Goal: Task Accomplishment & Management: Use online tool/utility

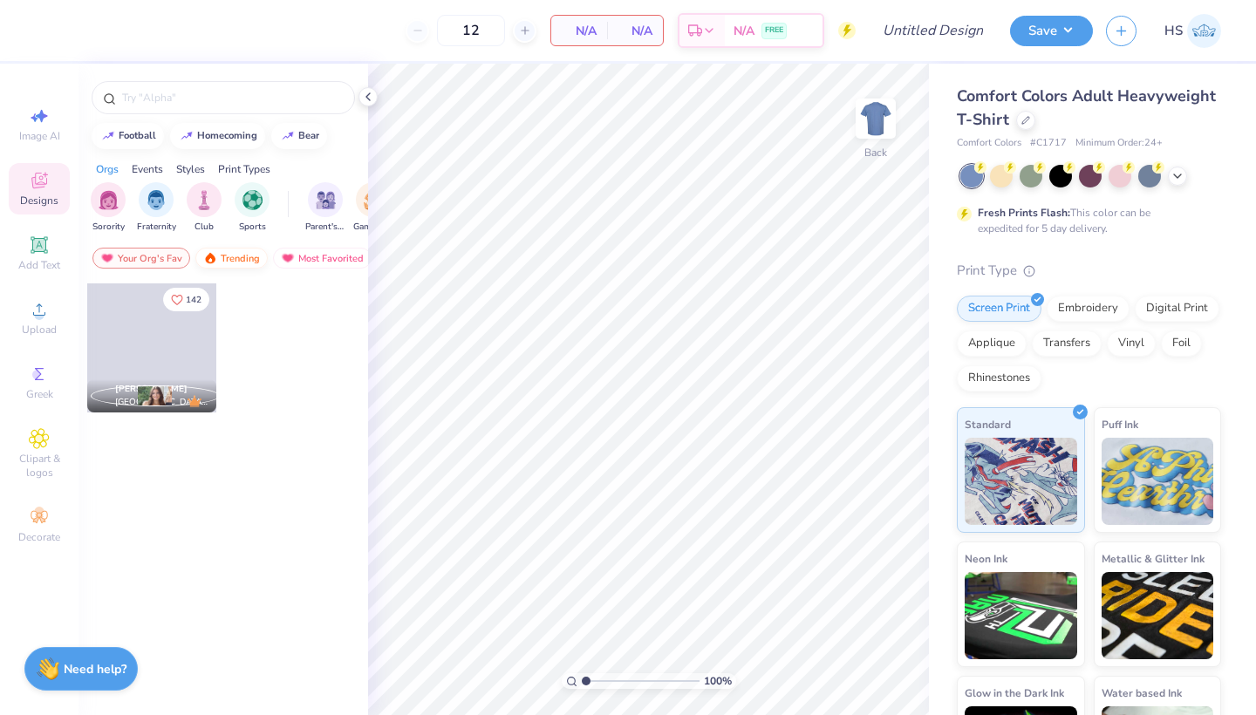
click at [251, 257] on div "Trending" at bounding box center [231, 258] width 72 height 21
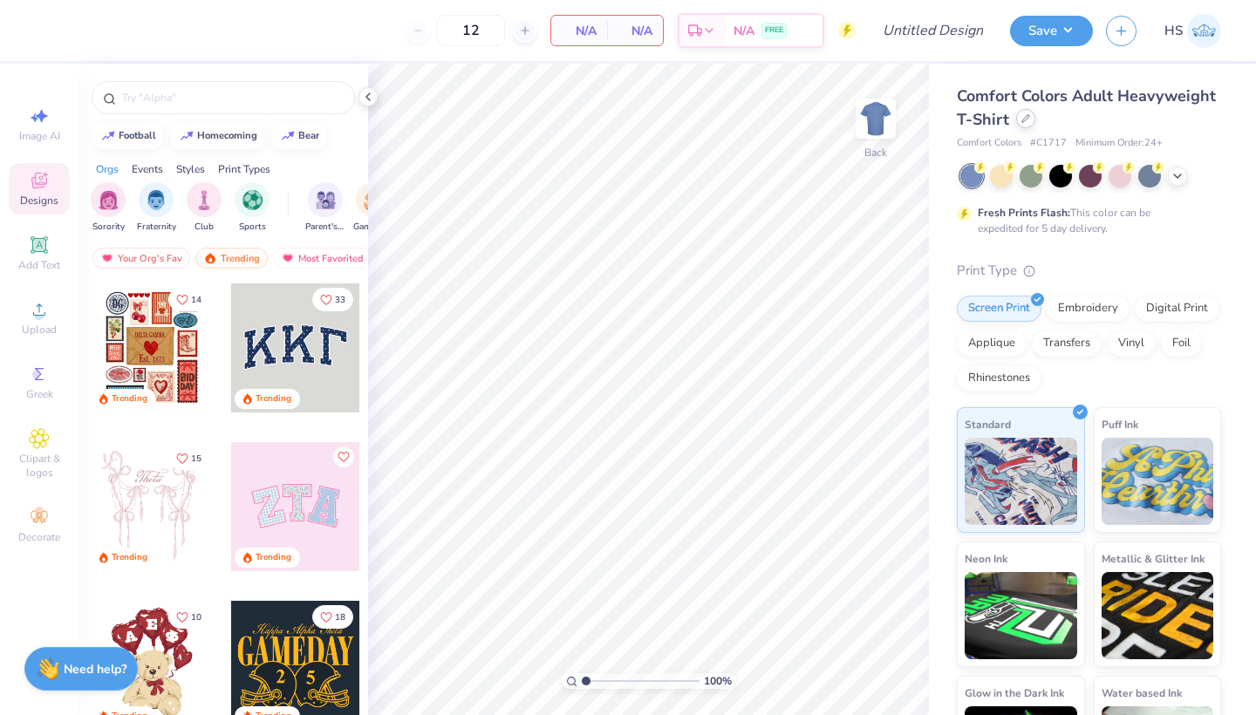
click at [1025, 124] on div at bounding box center [1025, 118] width 19 height 19
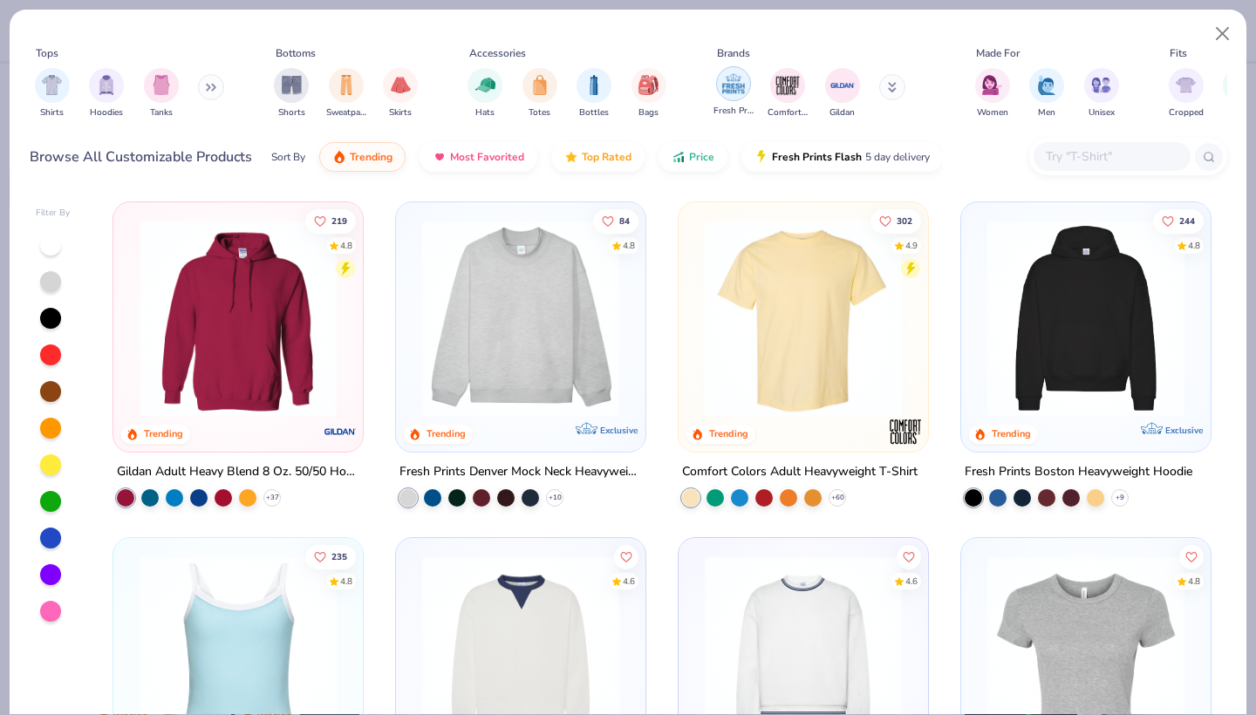
click at [736, 85] on img "filter for Fresh Prints" at bounding box center [733, 84] width 26 height 26
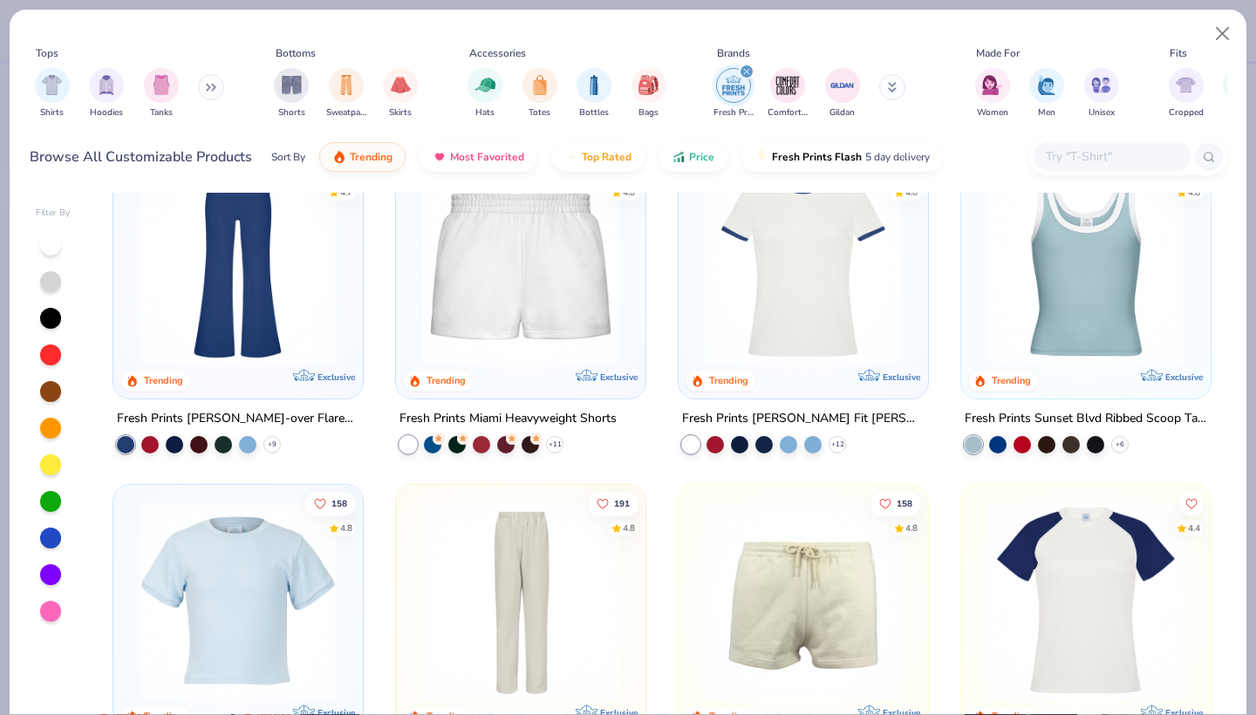
scroll to position [764, 0]
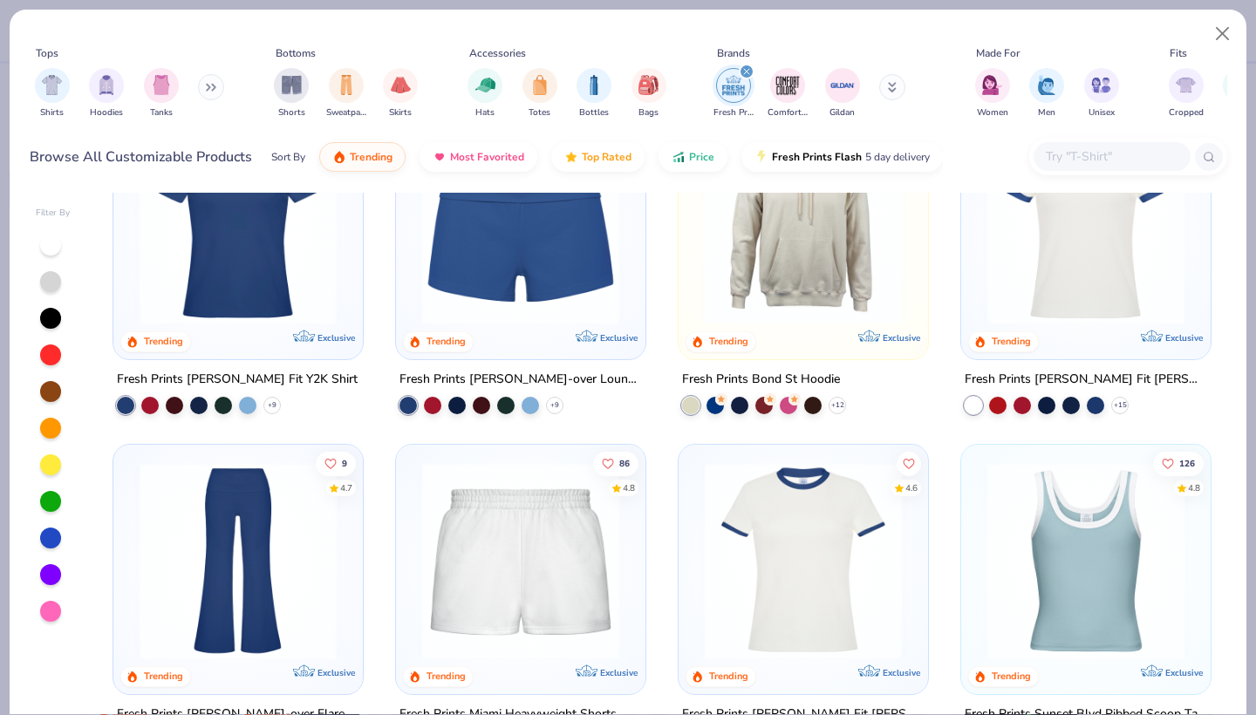
click at [811, 513] on img at bounding box center [803, 560] width 215 height 197
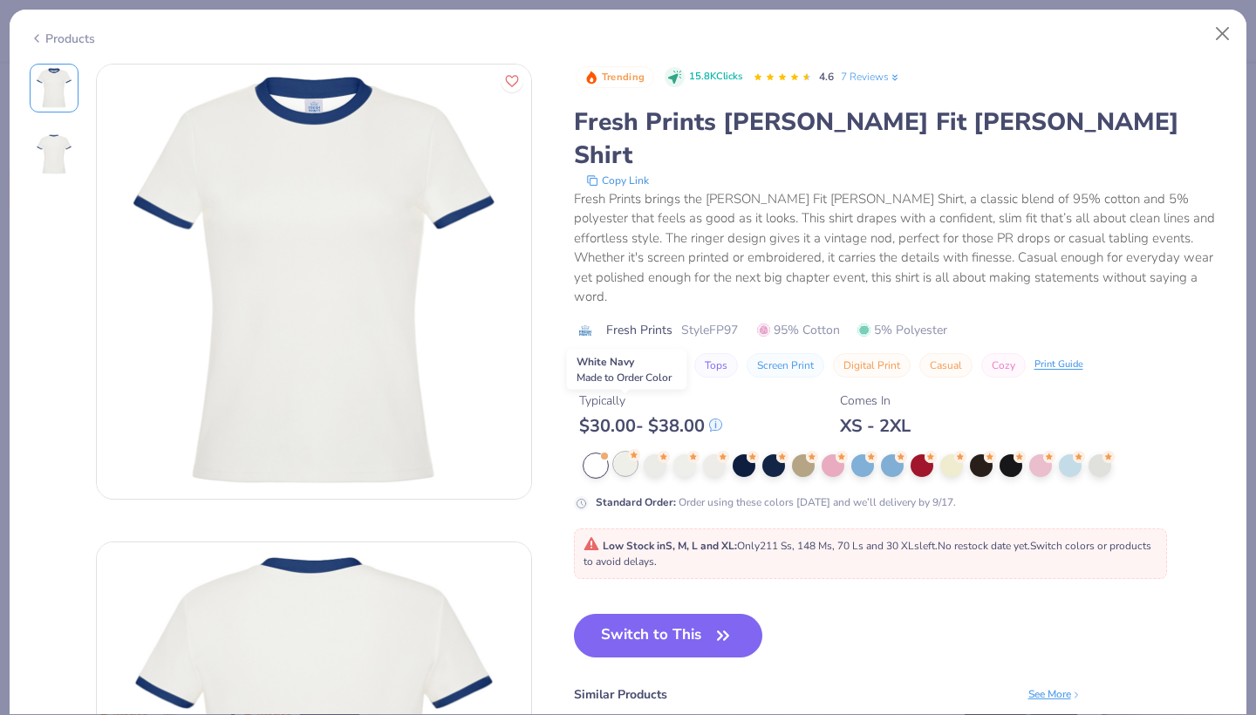
click at [629, 453] on div at bounding box center [625, 464] width 23 height 23
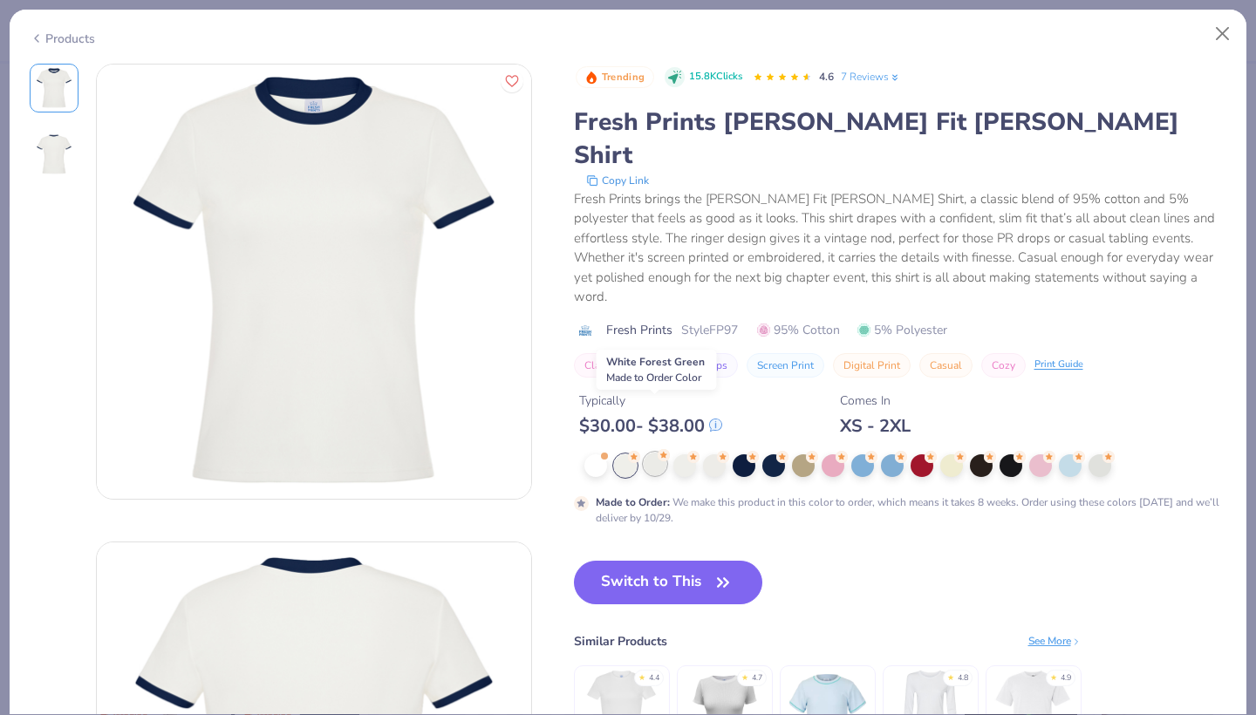
click at [658, 453] on div at bounding box center [655, 464] width 23 height 23
click at [685, 453] on div at bounding box center [684, 464] width 23 height 23
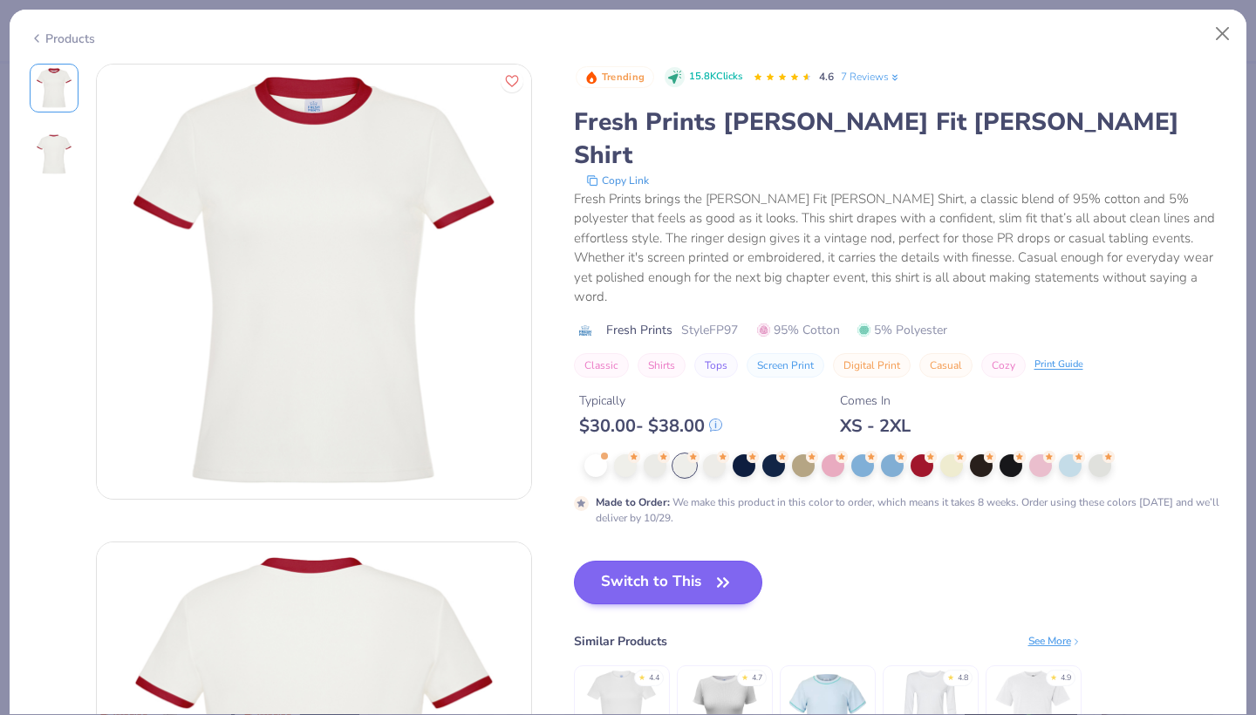
drag, startPoint x: 693, startPoint y: 523, endPoint x: 734, endPoint y: 534, distance: 42.3
click at [693, 561] on button "Switch to This" at bounding box center [668, 583] width 189 height 44
type input "50"
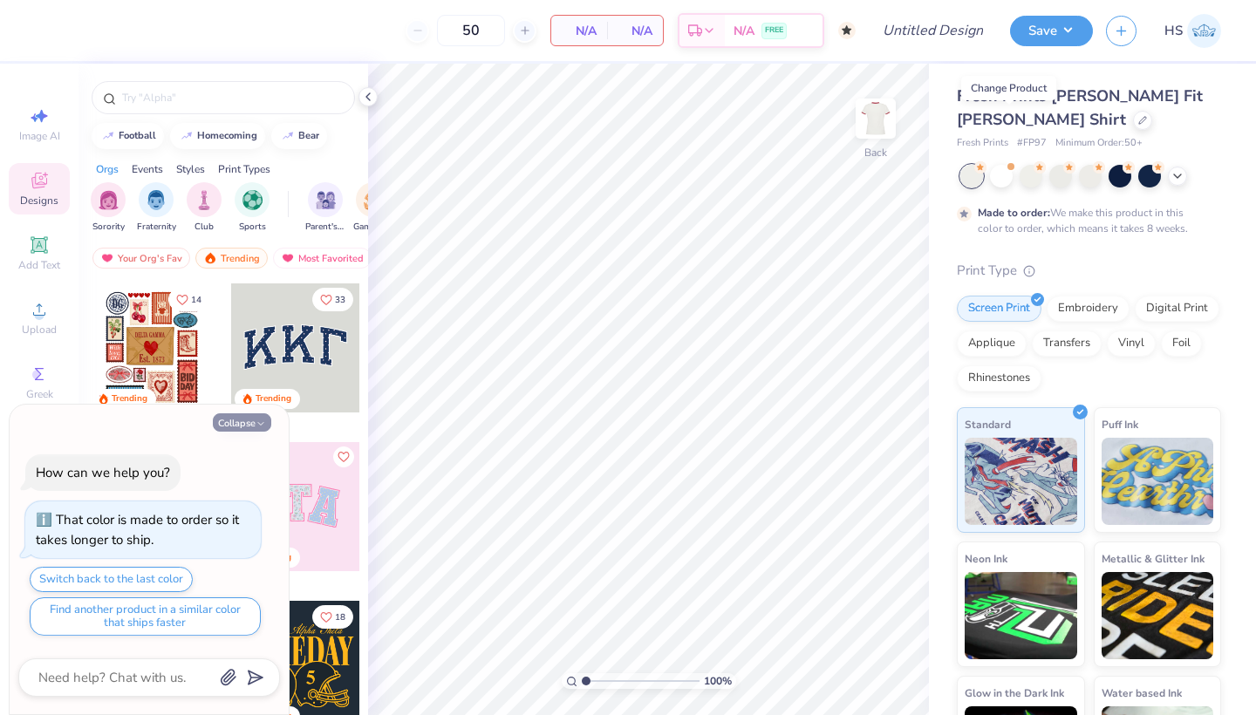
click at [239, 424] on button "Collapse" at bounding box center [242, 422] width 58 height 18
type textarea "x"
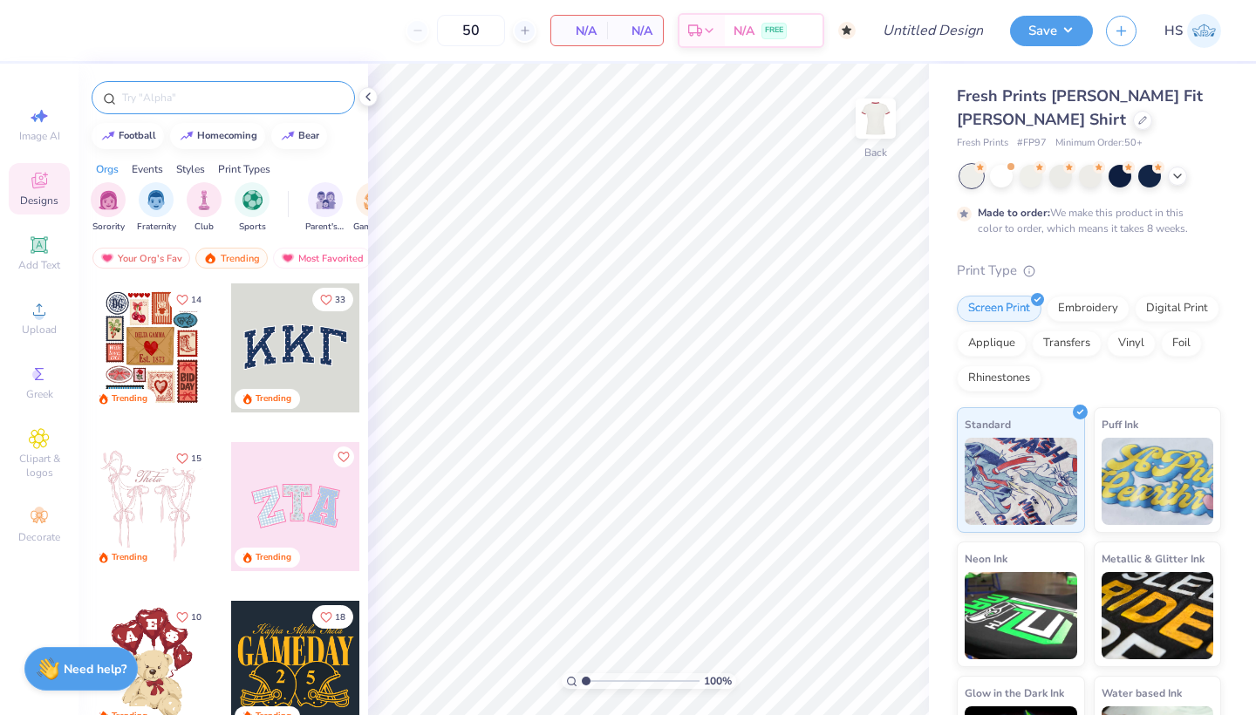
click at [176, 102] on input "text" at bounding box center [231, 97] width 223 height 17
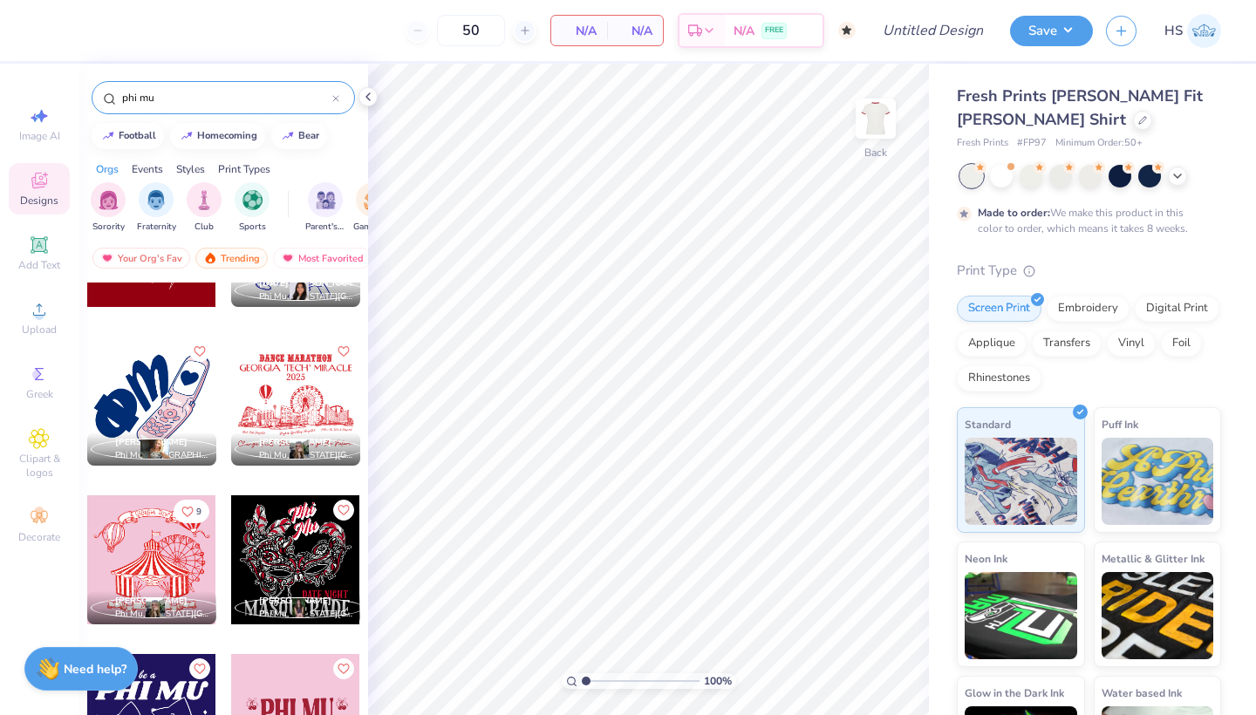
scroll to position [1865, 0]
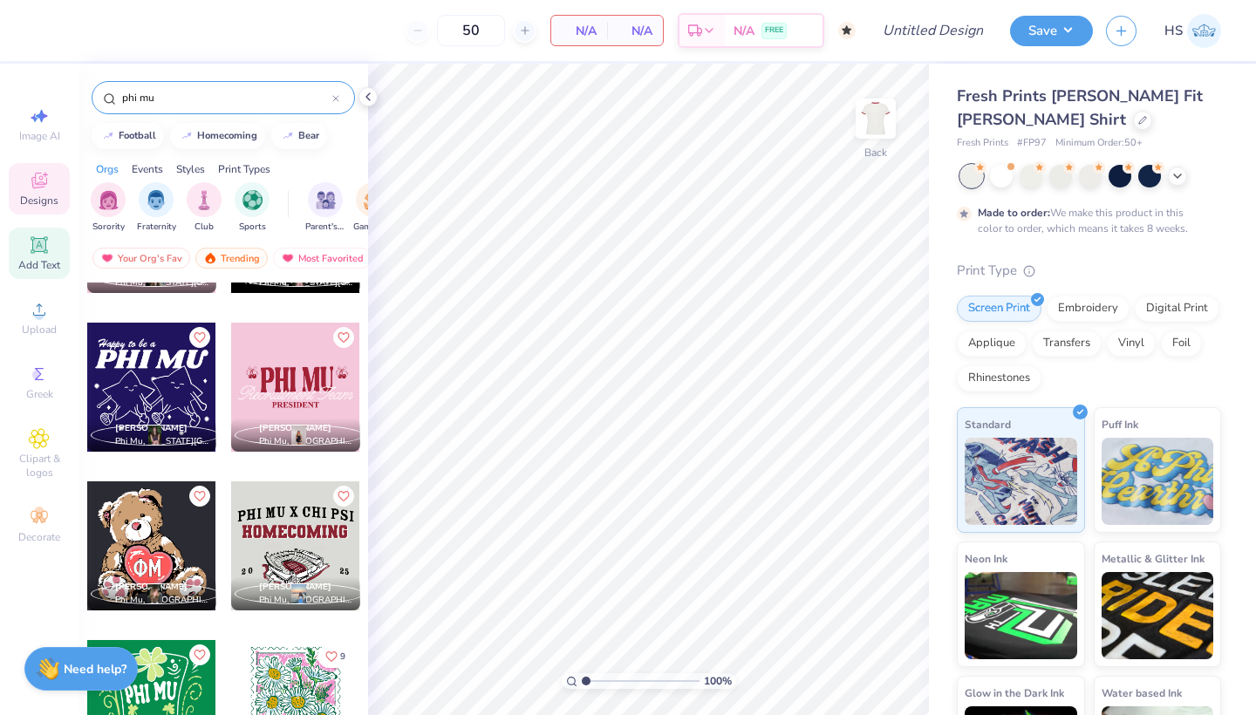
type input "phi mu"
click at [35, 243] on icon at bounding box center [38, 244] width 13 height 13
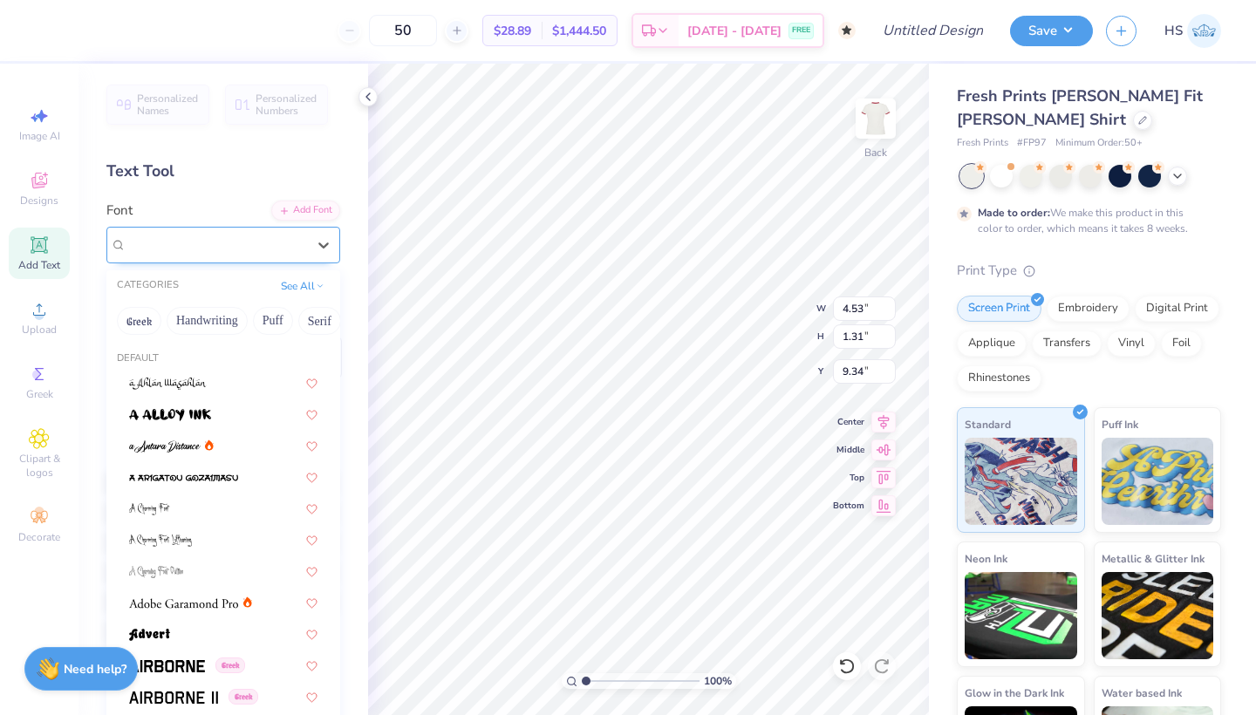
click at [226, 241] on div "Super Dream" at bounding box center [216, 244] width 183 height 27
click at [122, 319] on button "Calligraphy" at bounding box center [97, 321] width 77 height 28
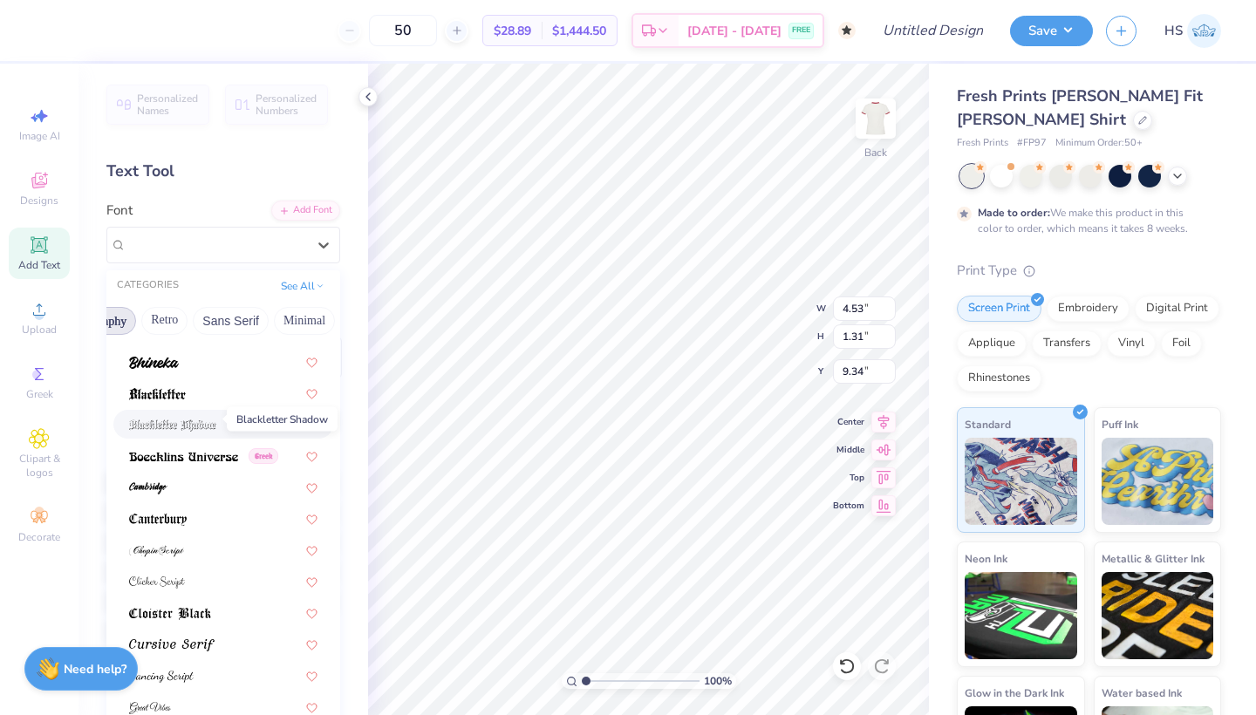
scroll to position [122, 0]
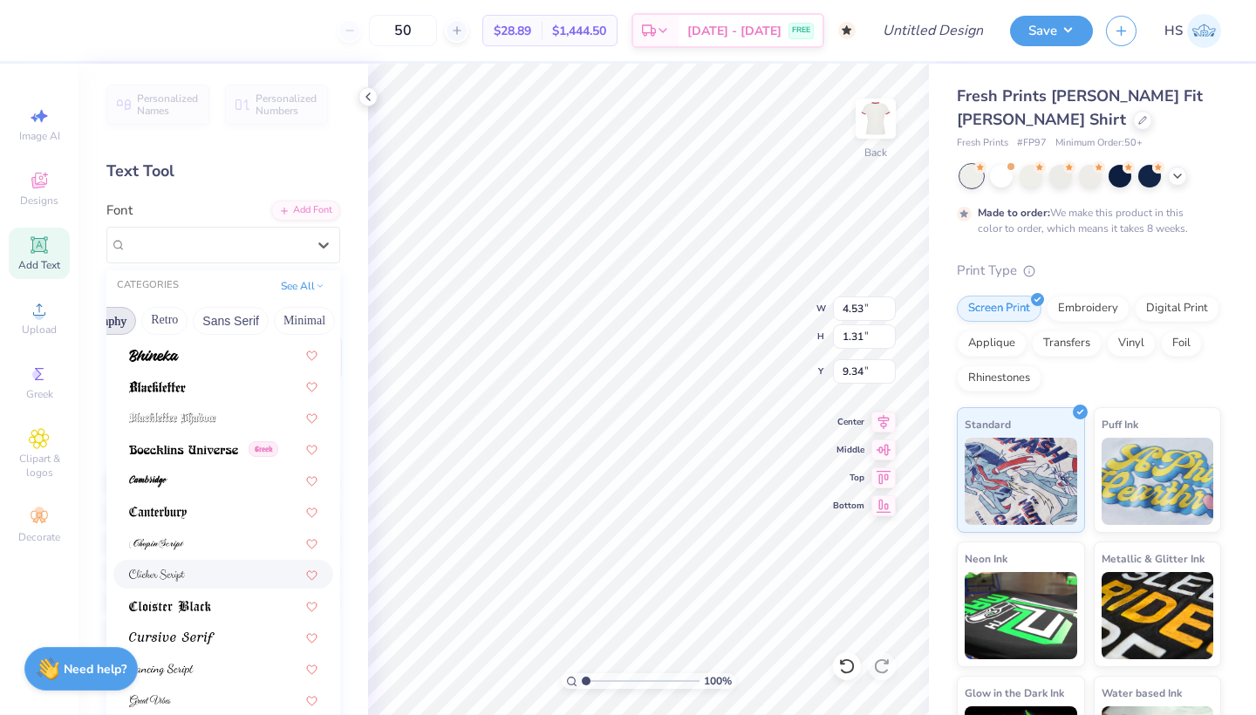
click at [208, 572] on div at bounding box center [223, 574] width 188 height 18
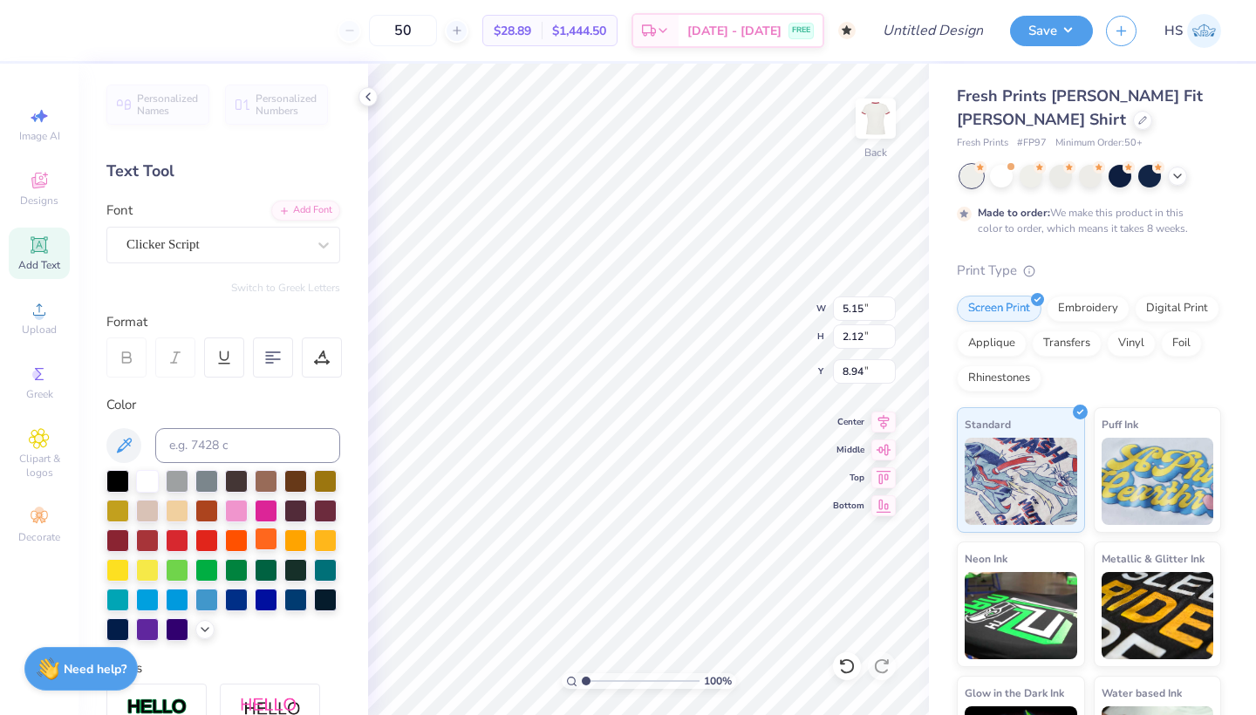
type input "5.15"
type input "2.12"
type input "8.94"
type textarea "Phi Mu"
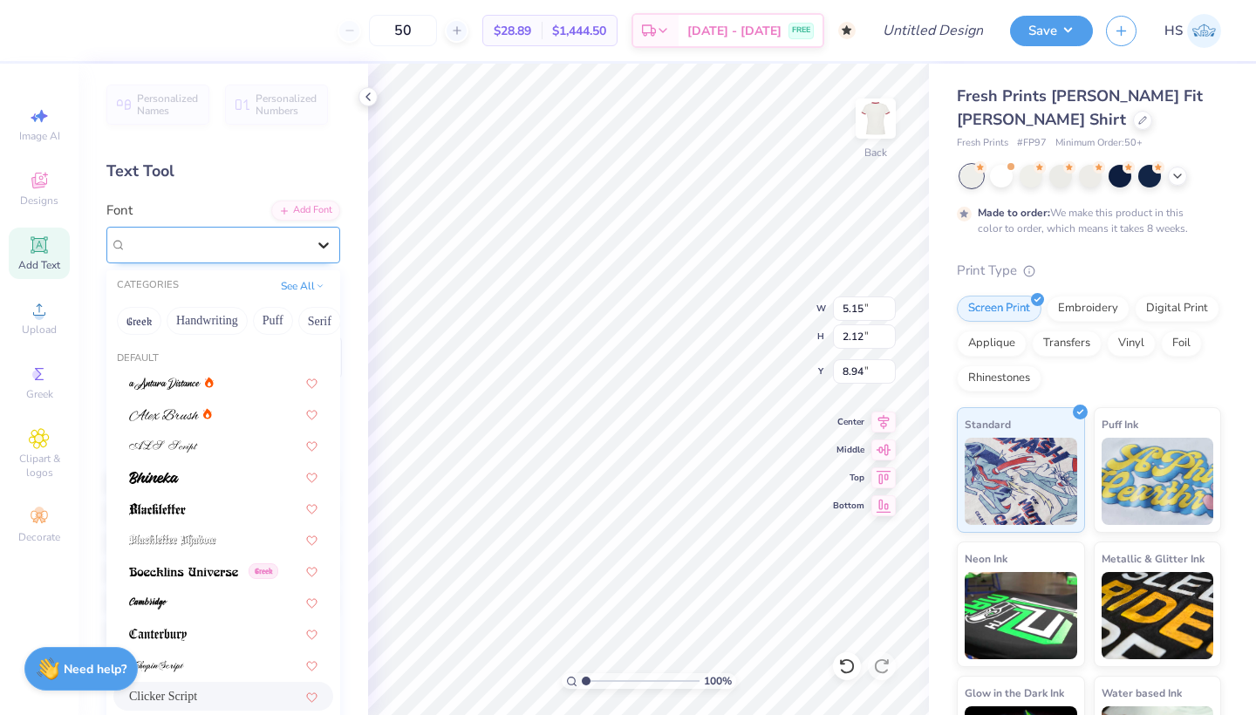
click at [316, 248] on icon at bounding box center [323, 244] width 17 height 17
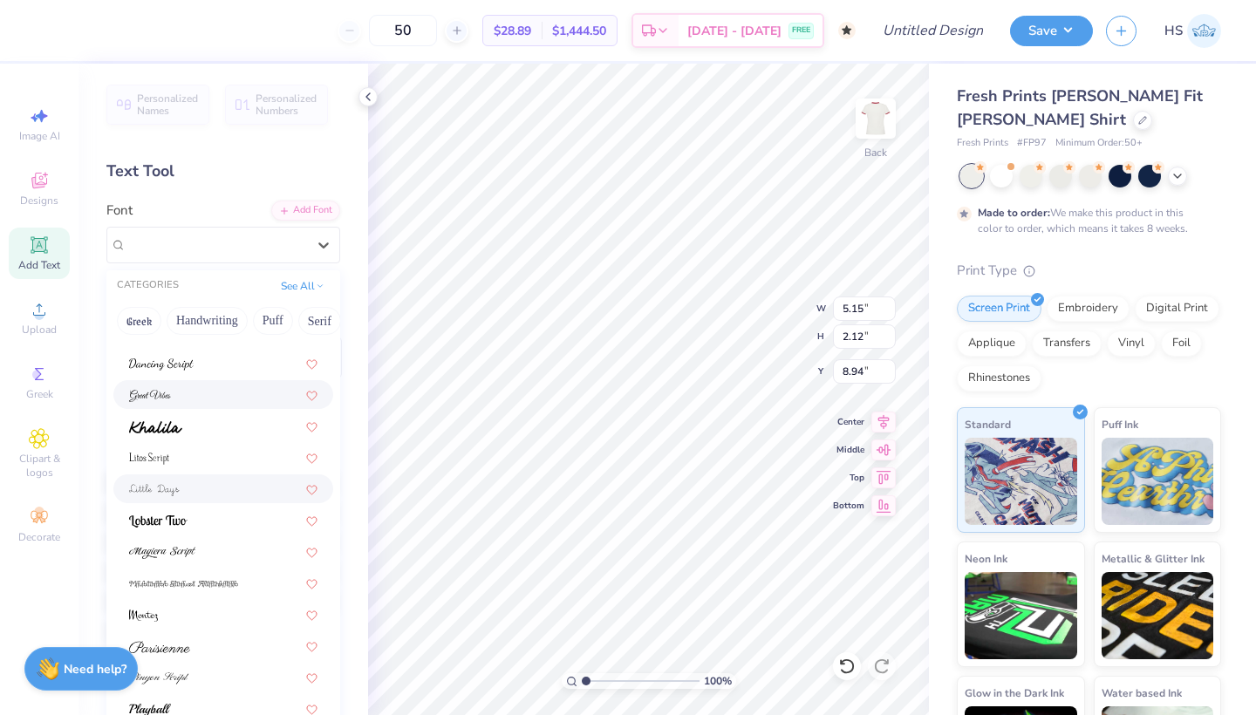
scroll to position [426, 0]
click at [222, 555] on div at bounding box center [223, 552] width 188 height 18
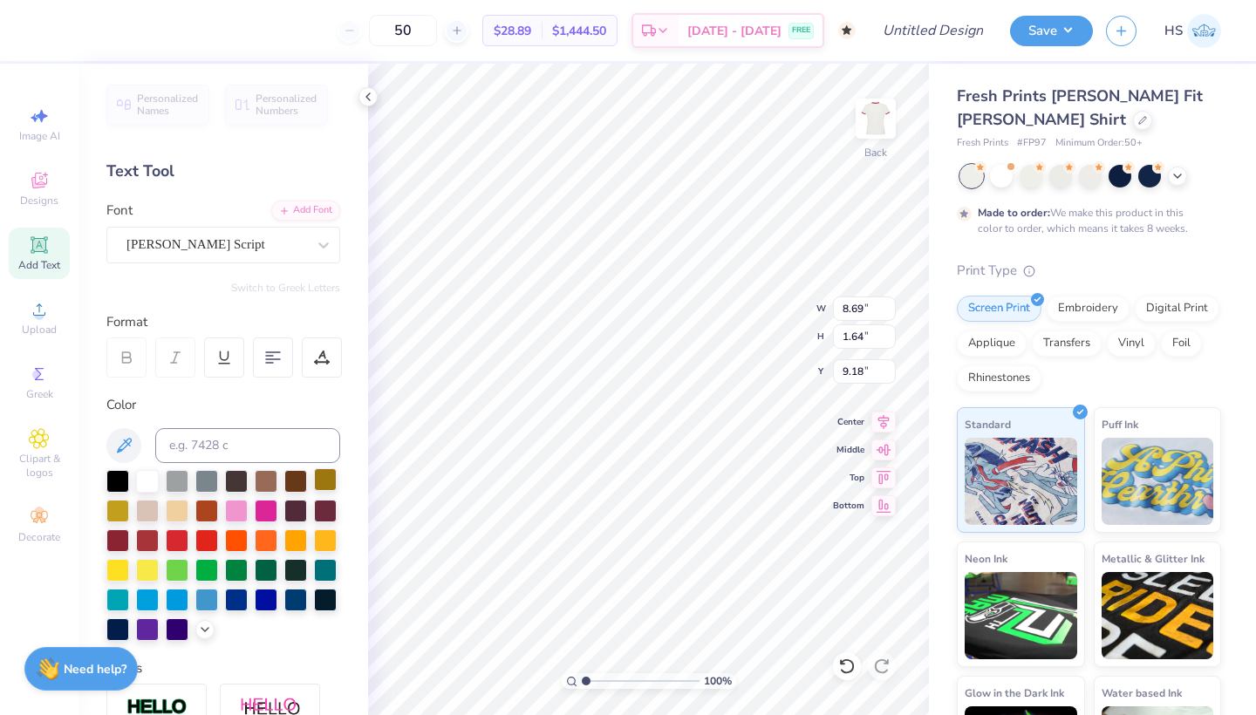
type input "6.92"
type input "1.31"
type input "3.00"
click at [242, 513] on div at bounding box center [236, 509] width 23 height 23
click at [1133, 123] on div at bounding box center [1142, 118] width 19 height 19
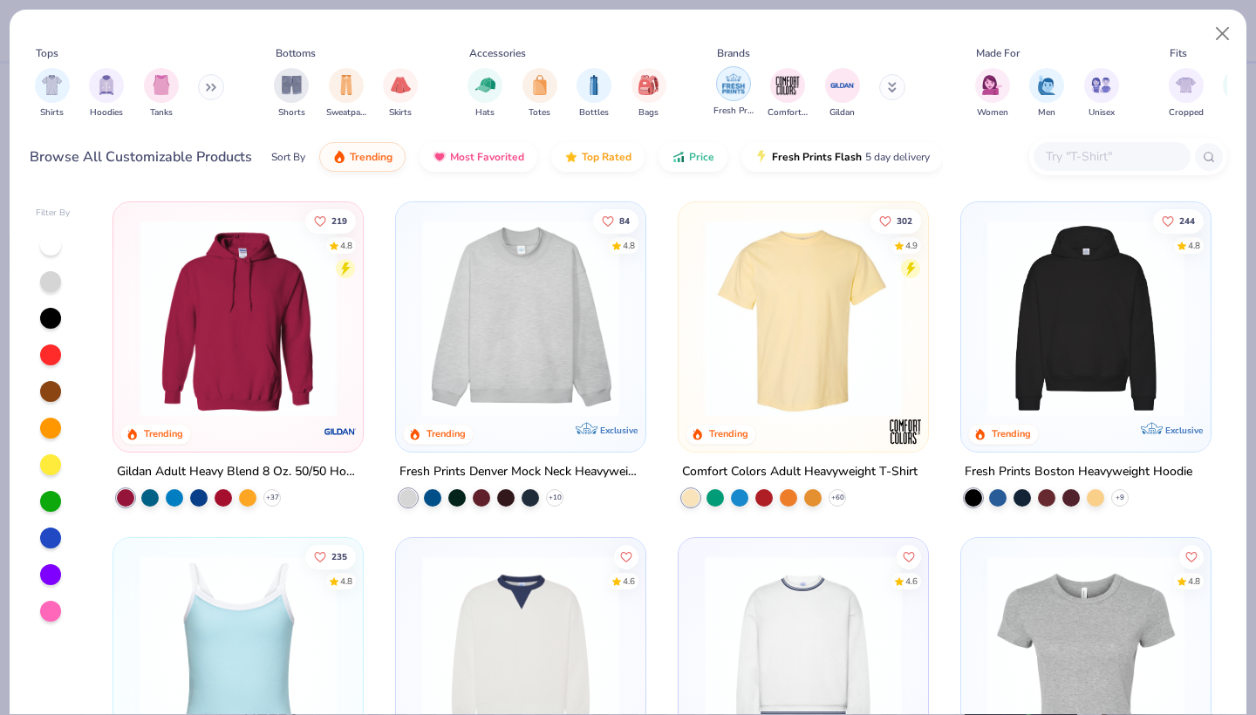
click at [739, 80] on img "filter for Fresh Prints" at bounding box center [733, 84] width 26 height 26
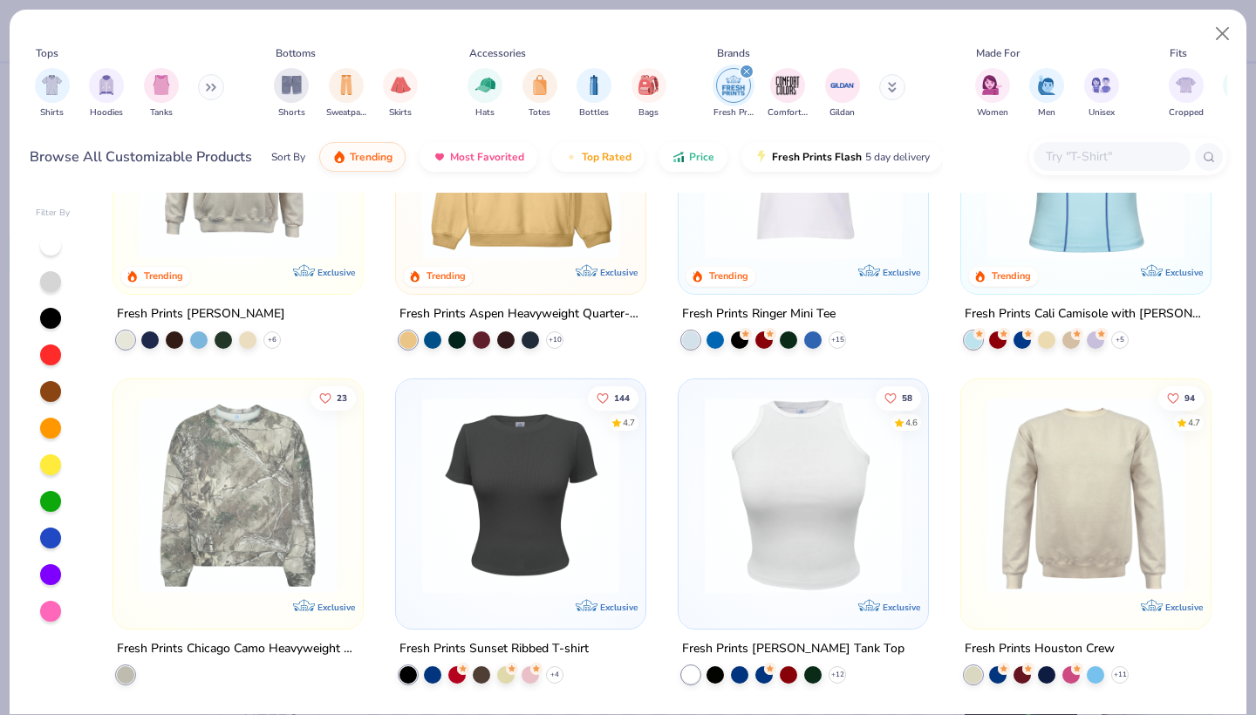
scroll to position [2265, 0]
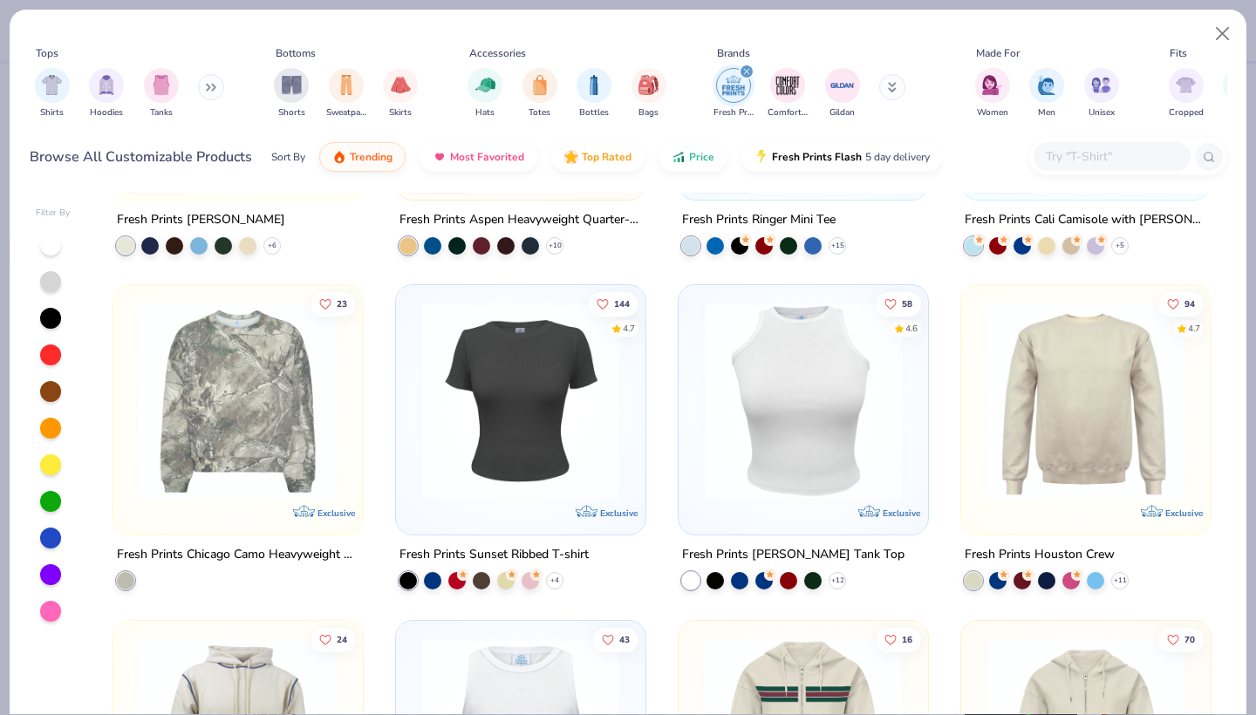
click at [794, 422] on img at bounding box center [803, 401] width 215 height 197
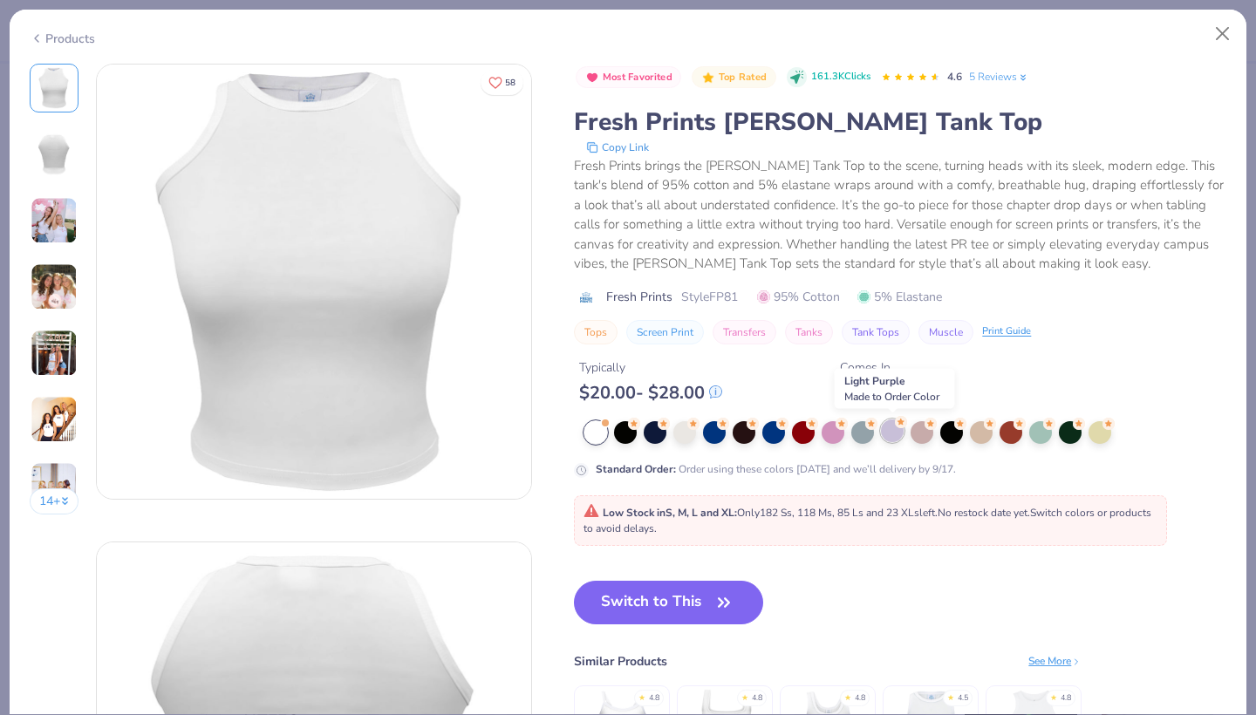
click at [894, 436] on div at bounding box center [892, 430] width 23 height 23
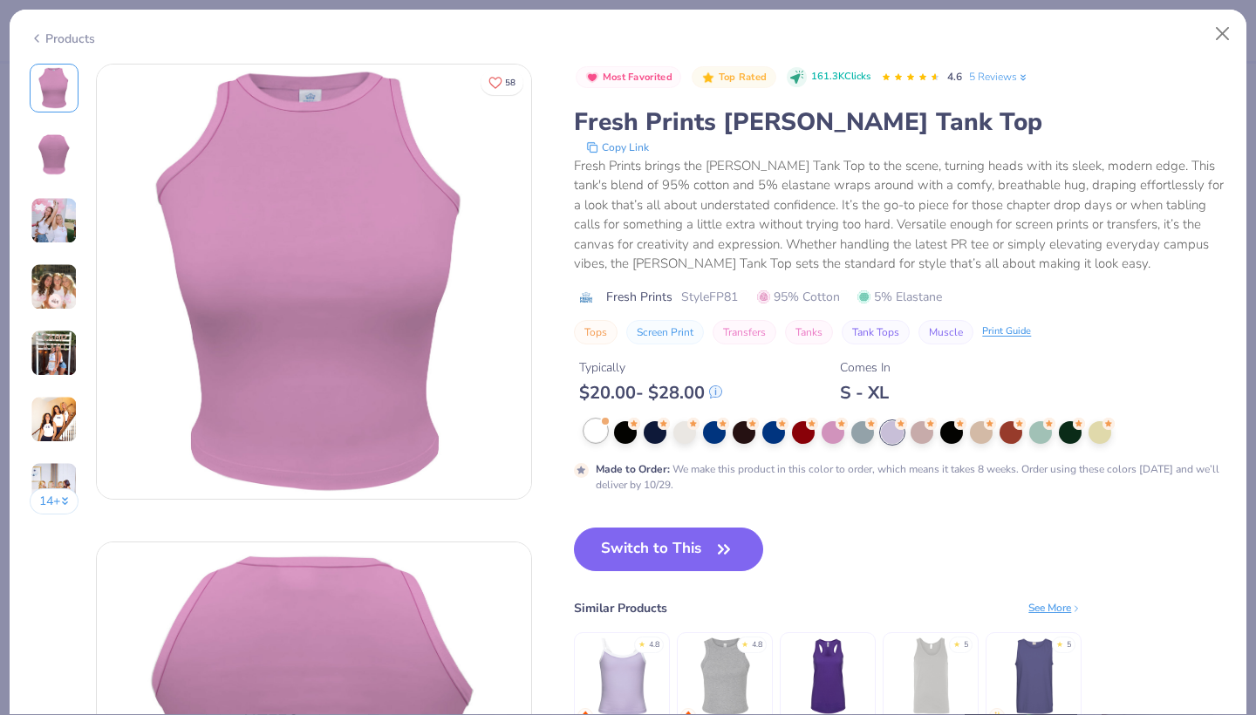
click at [600, 433] on div at bounding box center [595, 430] width 23 height 23
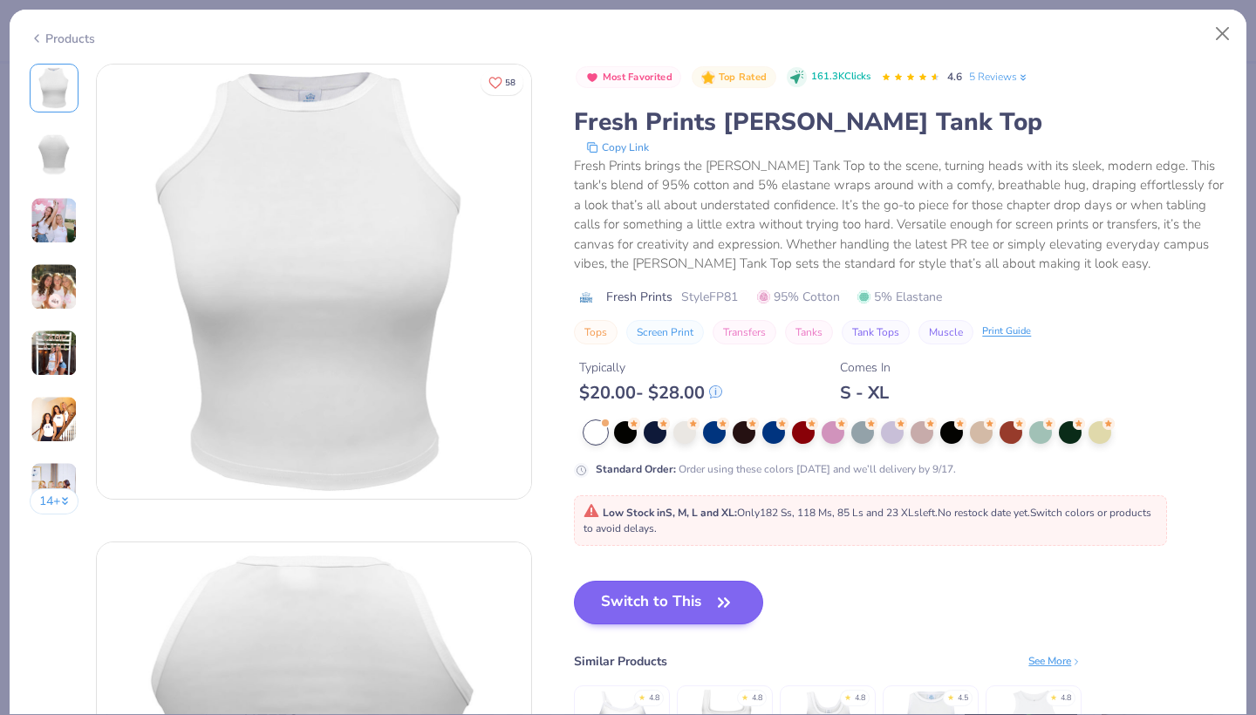
click at [672, 602] on button "Switch to This" at bounding box center [668, 603] width 189 height 44
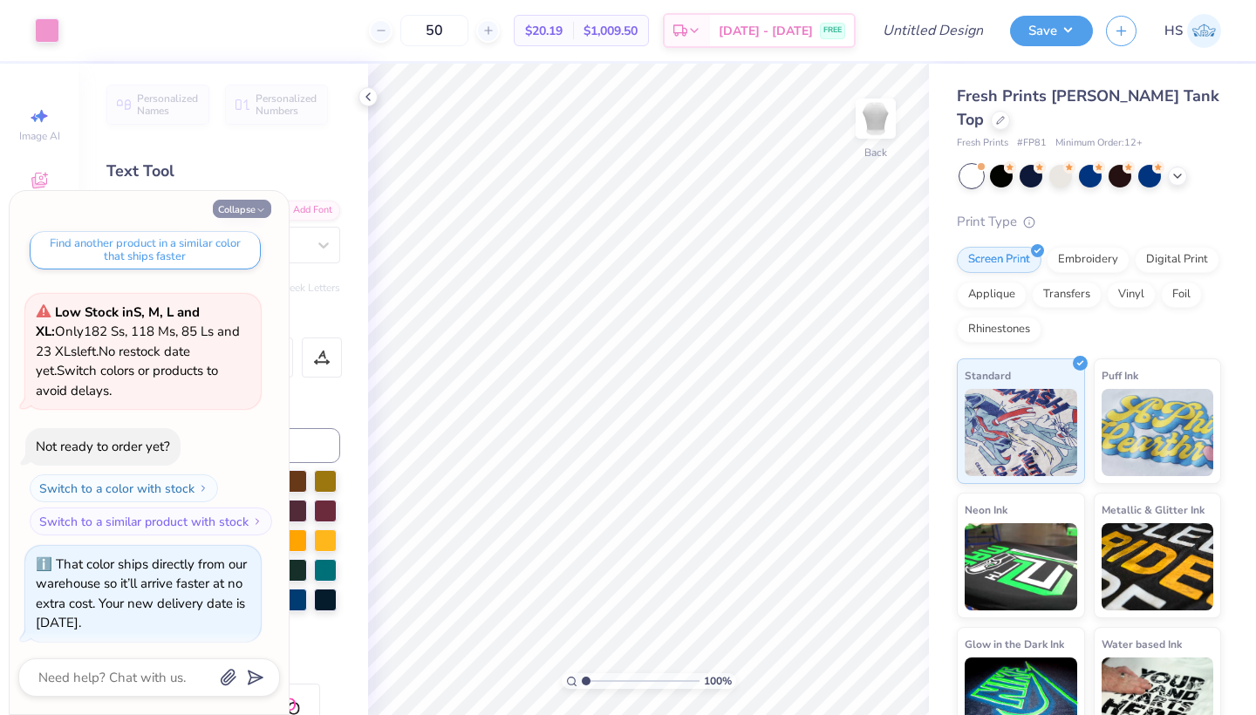
click at [249, 211] on button "Collapse" at bounding box center [242, 209] width 58 height 18
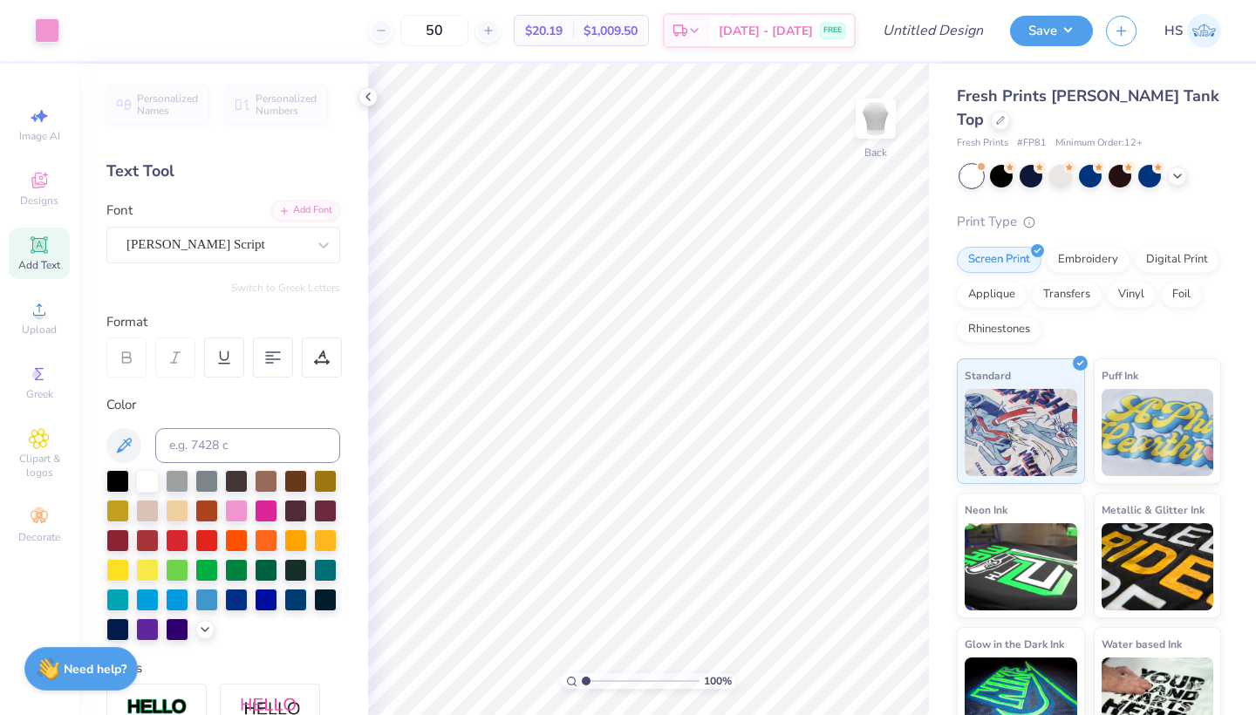
type textarea "x"
click at [949, 31] on input "Design Title" at bounding box center [953, 30] width 85 height 35
type input "Phi Mu White Tank"
click at [1048, 28] on button "Save" at bounding box center [1051, 28] width 83 height 31
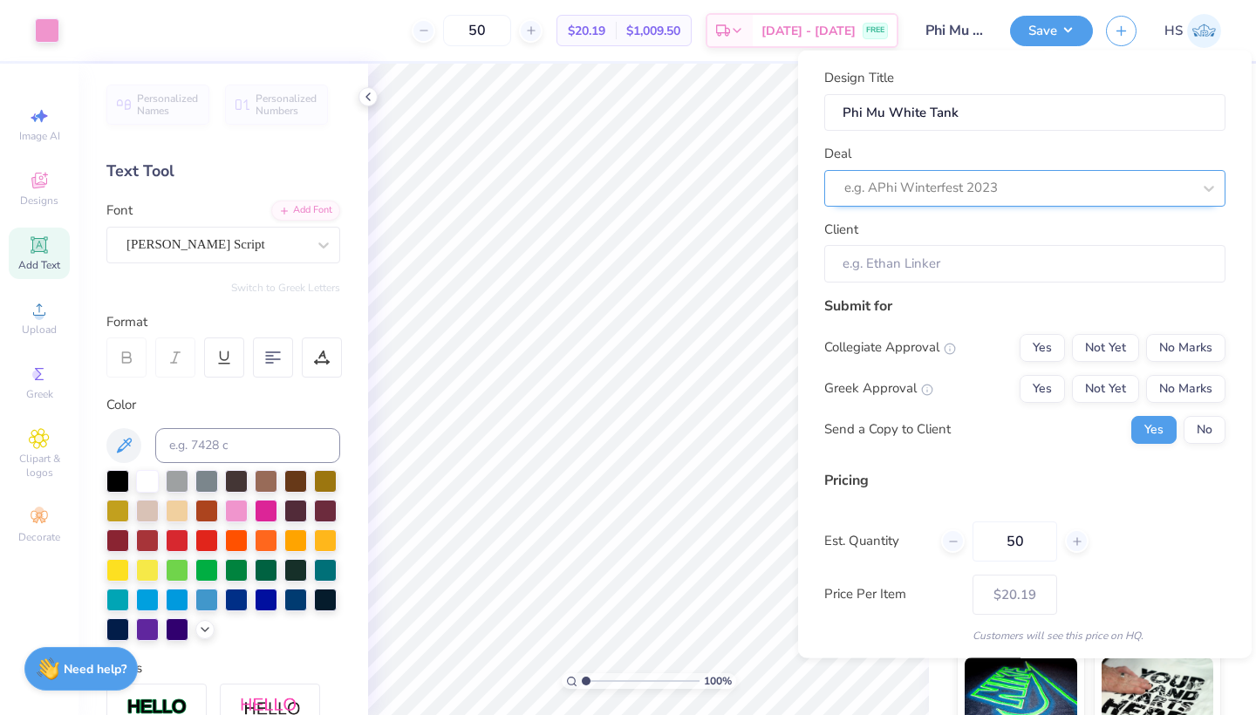
click at [1047, 194] on div at bounding box center [1017, 188] width 347 height 24
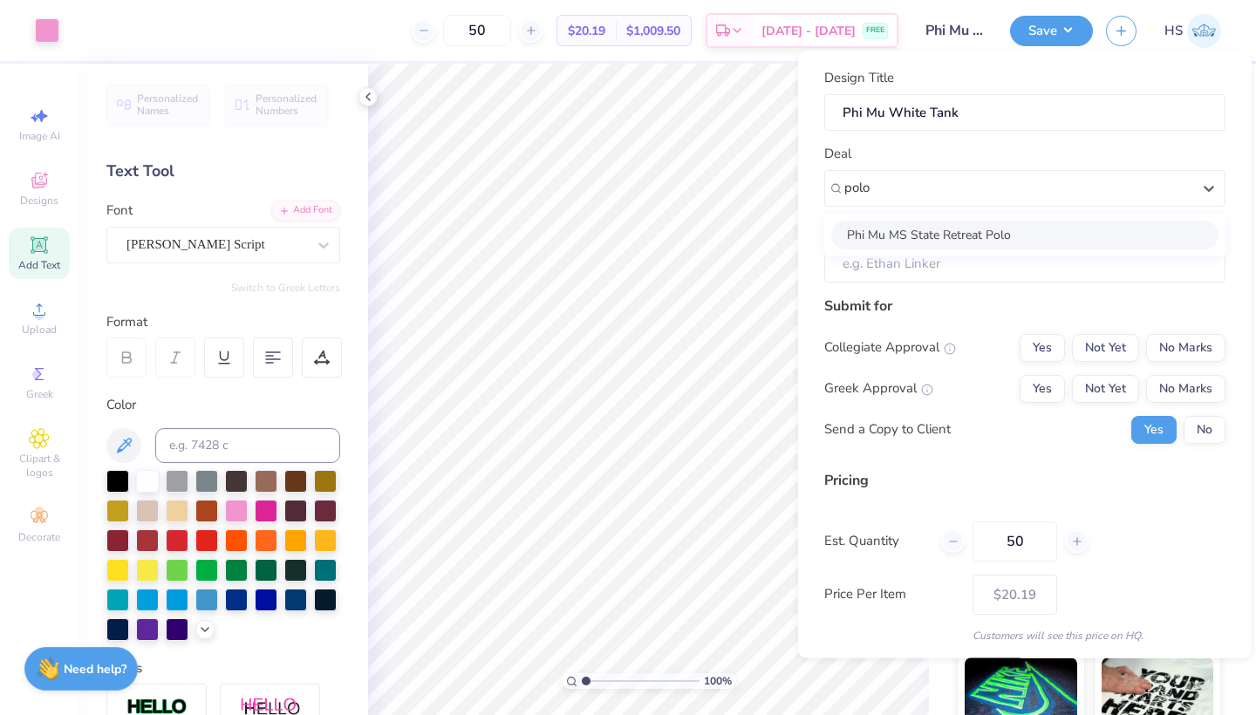
click at [1038, 241] on div "Phi Mu MS State Retreat Polo" at bounding box center [1024, 234] width 387 height 29
type input "polo"
type input "[PERSON_NAME]"
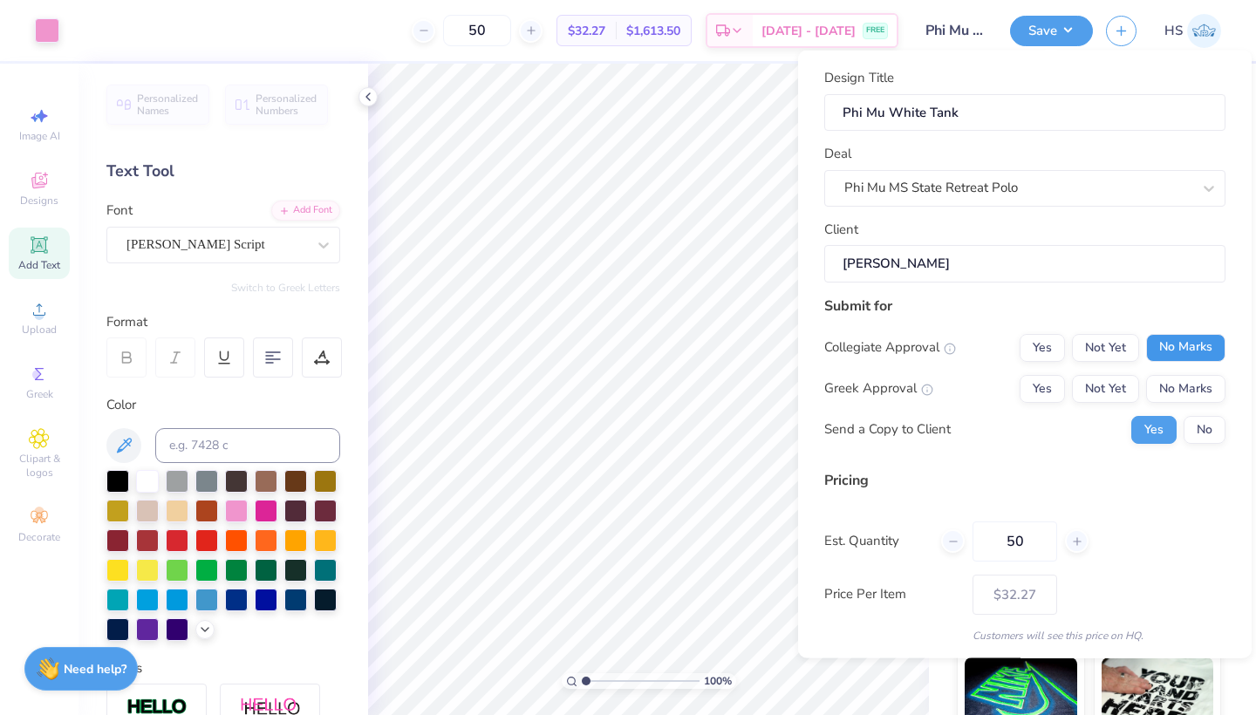
click at [1179, 352] on button "No Marks" at bounding box center [1185, 347] width 79 height 28
click at [1113, 392] on button "Not Yet" at bounding box center [1105, 388] width 67 height 28
type input "$24.48"
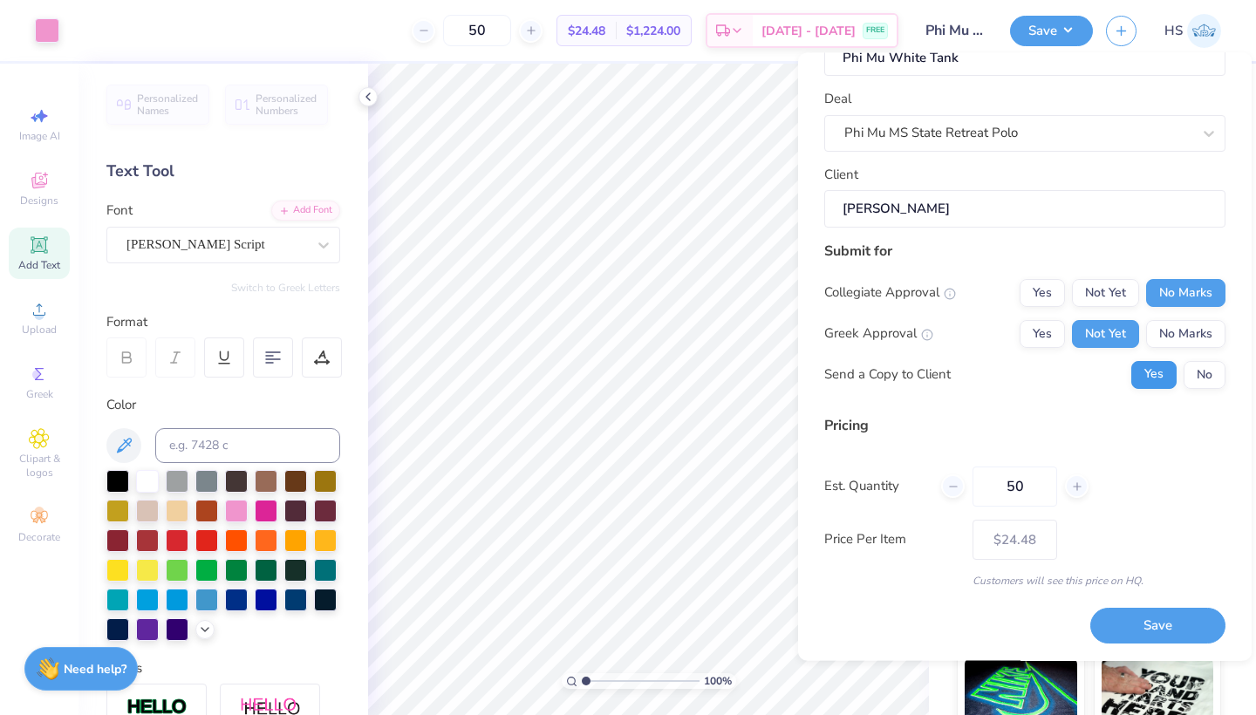
scroll to position [56, 0]
drag, startPoint x: 1033, startPoint y: 492, endPoint x: 957, endPoint y: 492, distance: 76.7
click at [957, 492] on div "50" at bounding box center [1014, 487] width 147 height 40
type input "309"
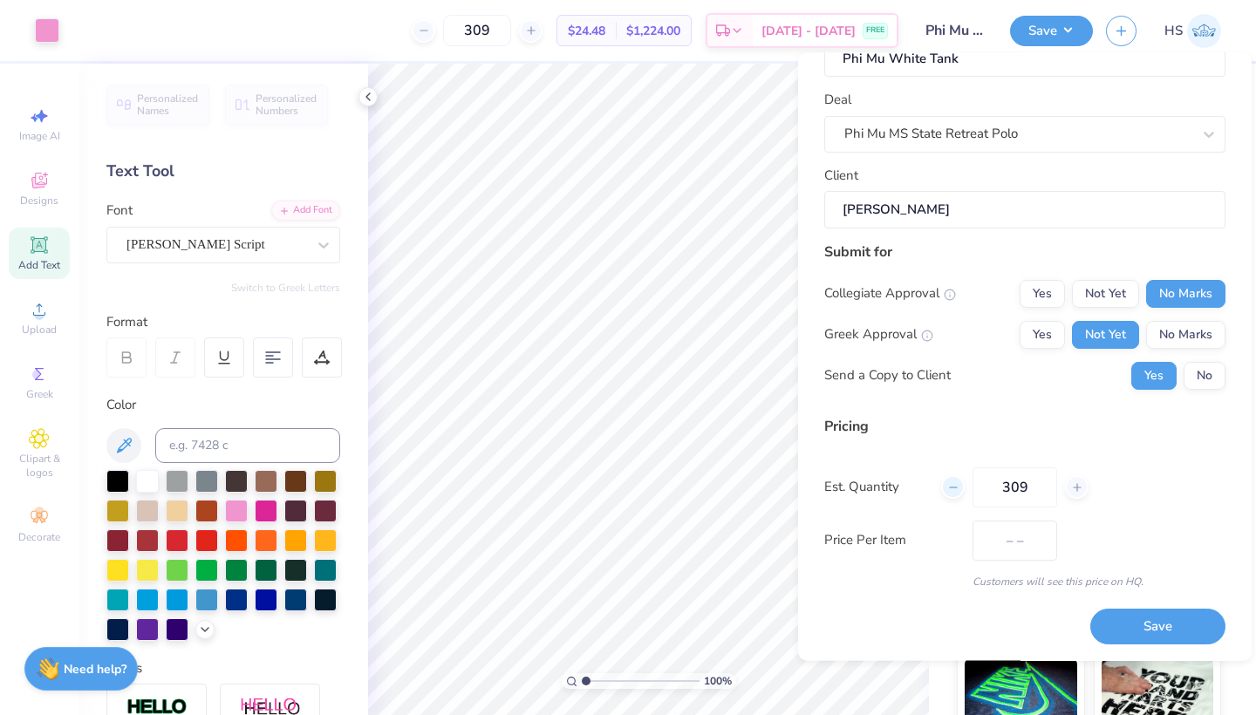
type input "$21.36"
type input "309"
click at [1158, 629] on button "Save" at bounding box center [1157, 628] width 135 height 36
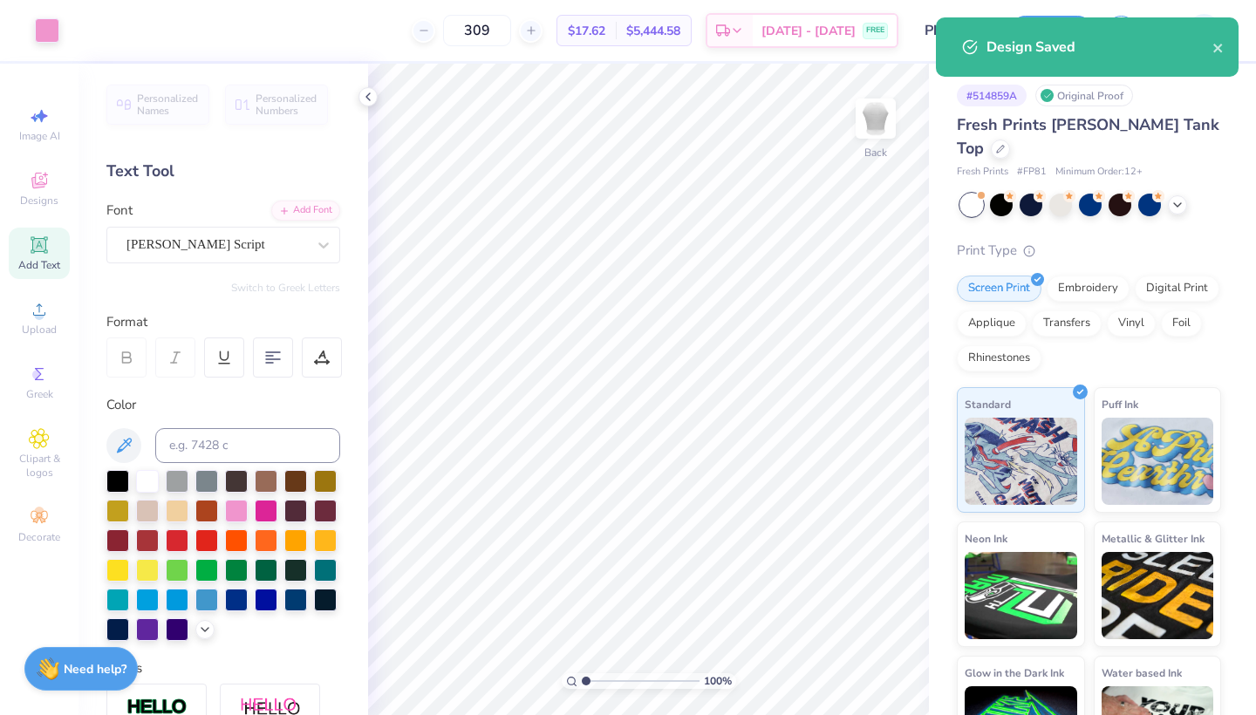
type input "$21.36"
click at [1010, 138] on div at bounding box center [1000, 147] width 19 height 19
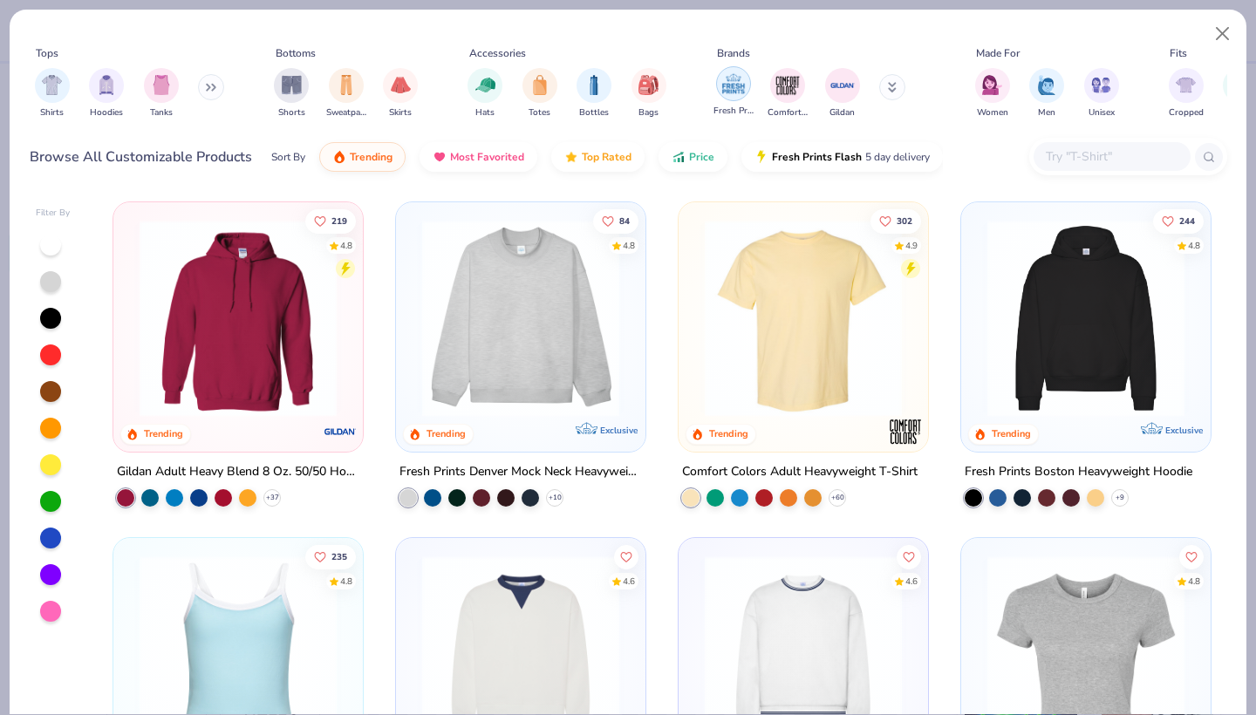
click at [724, 85] on img "filter for Fresh Prints" at bounding box center [733, 84] width 26 height 26
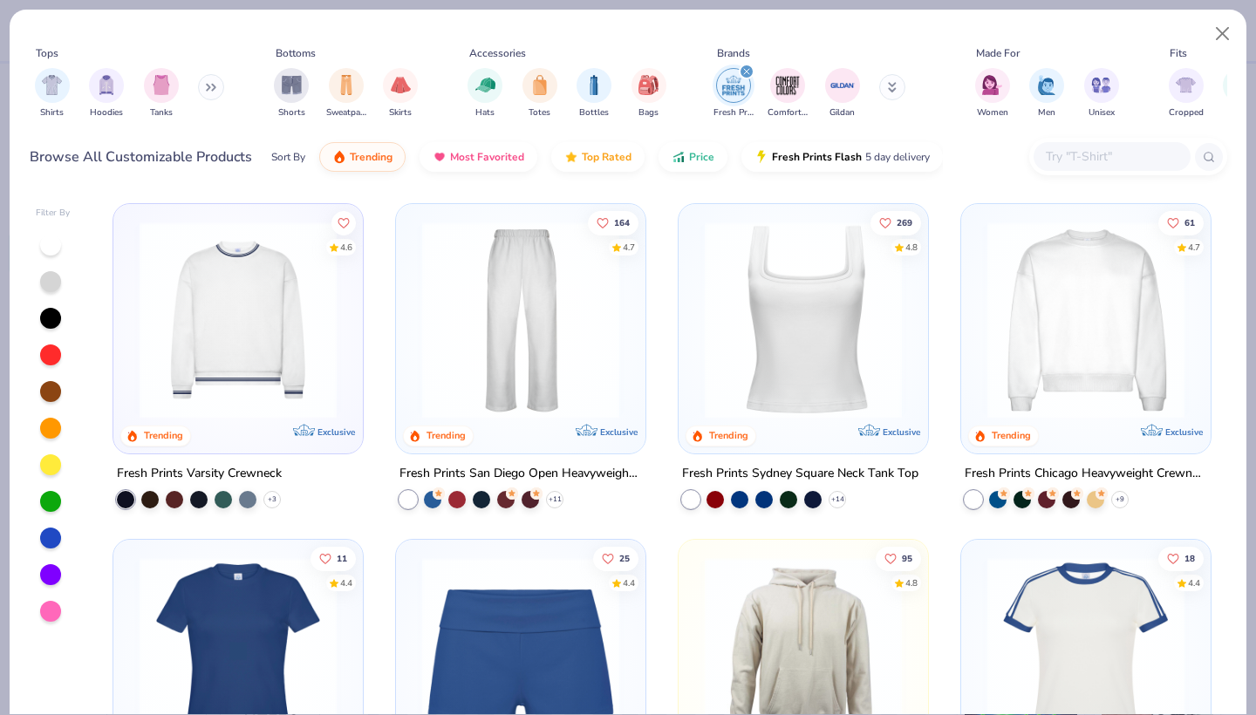
scroll to position [740, 0]
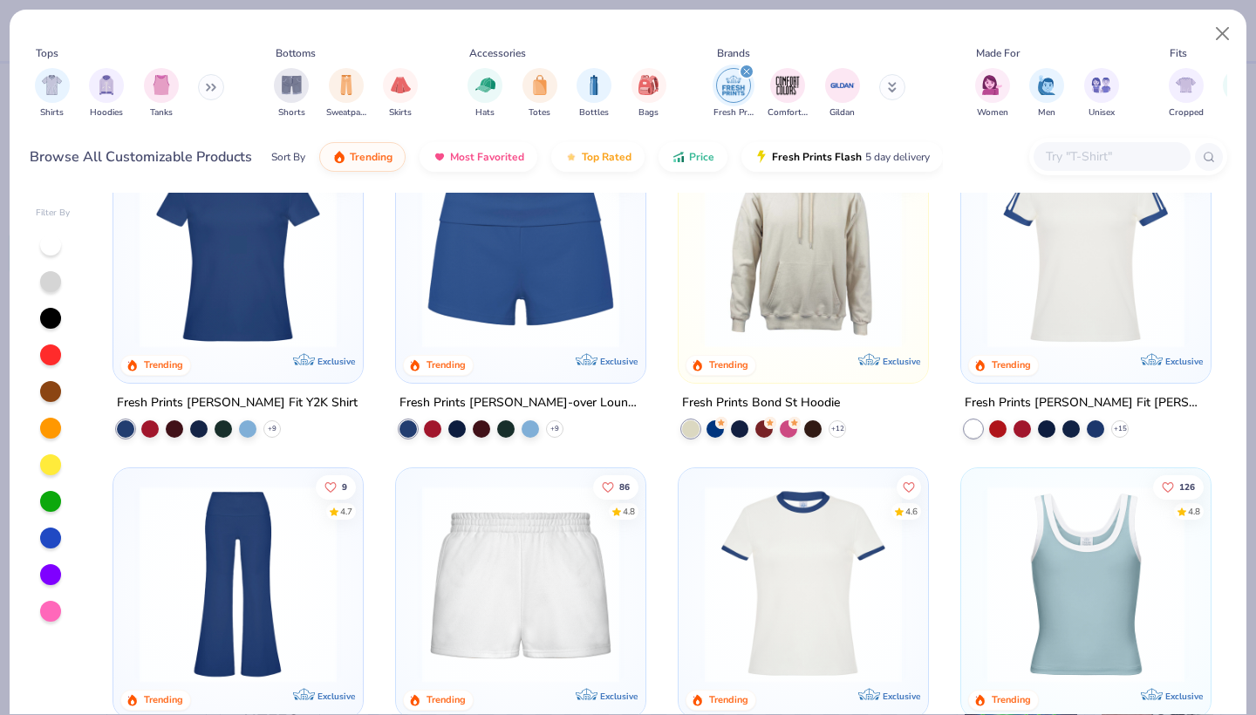
click at [1096, 309] on img at bounding box center [1085, 248] width 215 height 197
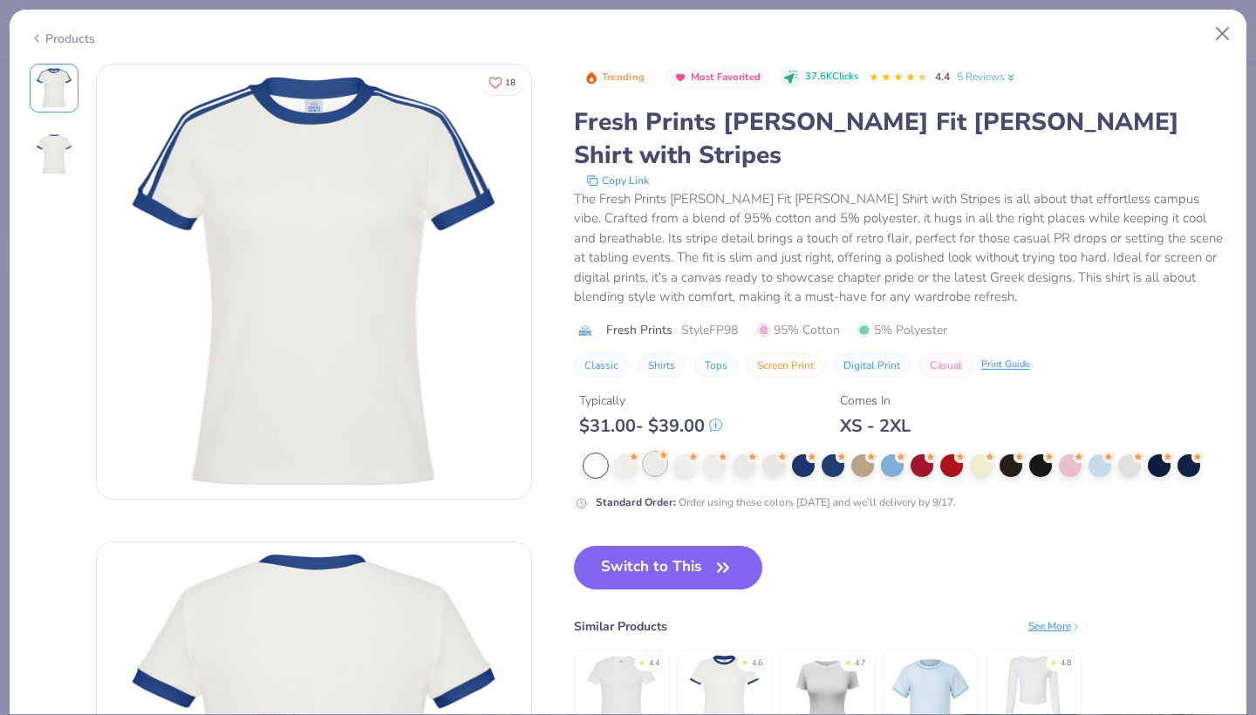
click at [650, 453] on div at bounding box center [655, 464] width 23 height 23
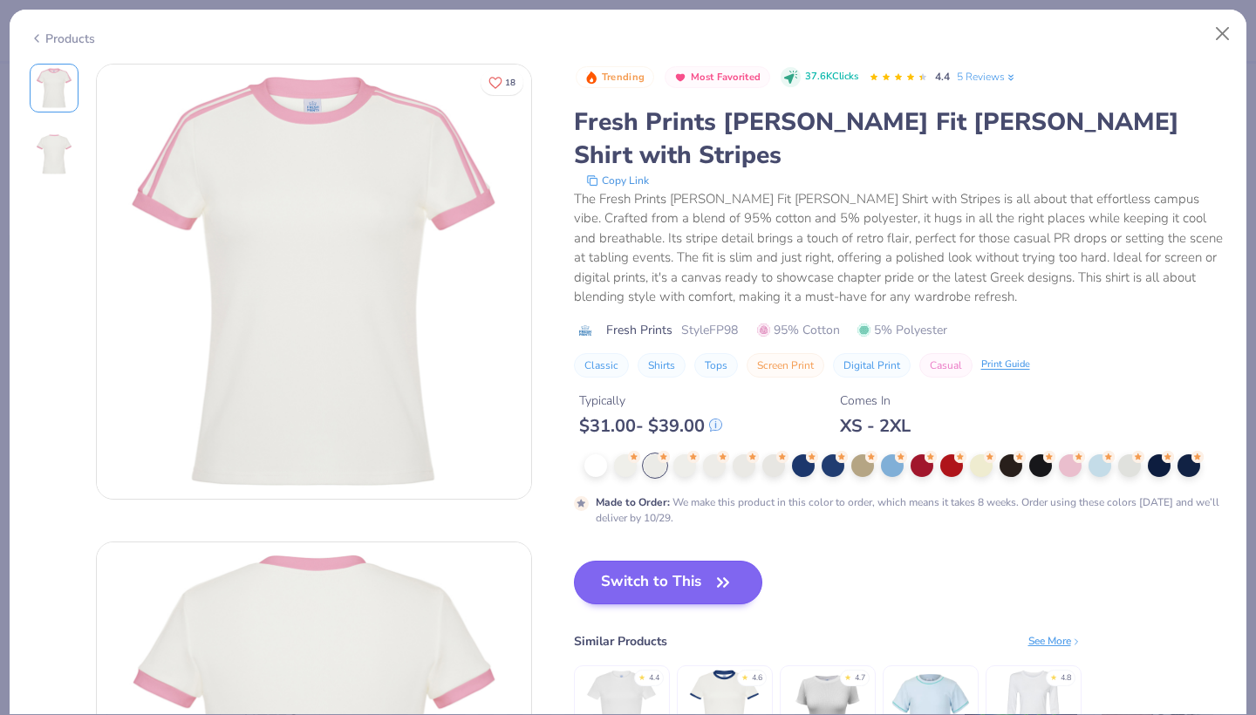
click at [672, 569] on button "Switch to This" at bounding box center [668, 583] width 189 height 44
click at [712, 570] on icon "button" at bounding box center [723, 582] width 24 height 24
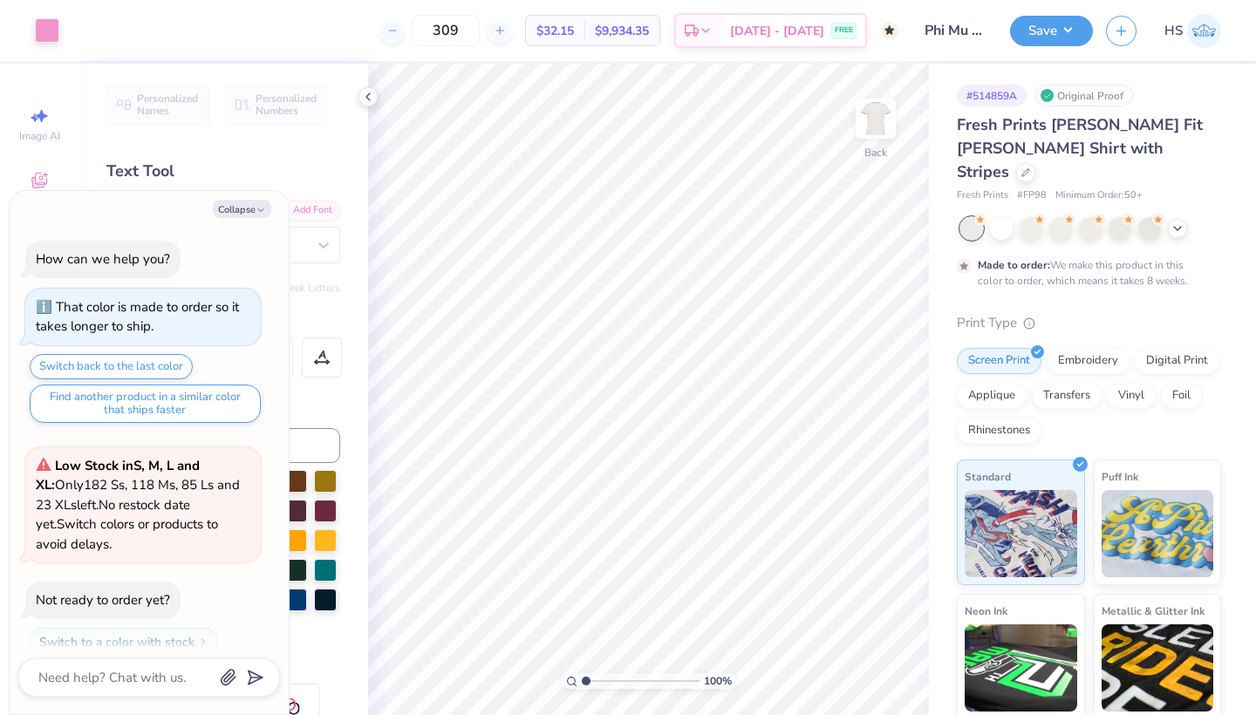
scroll to position [317, 0]
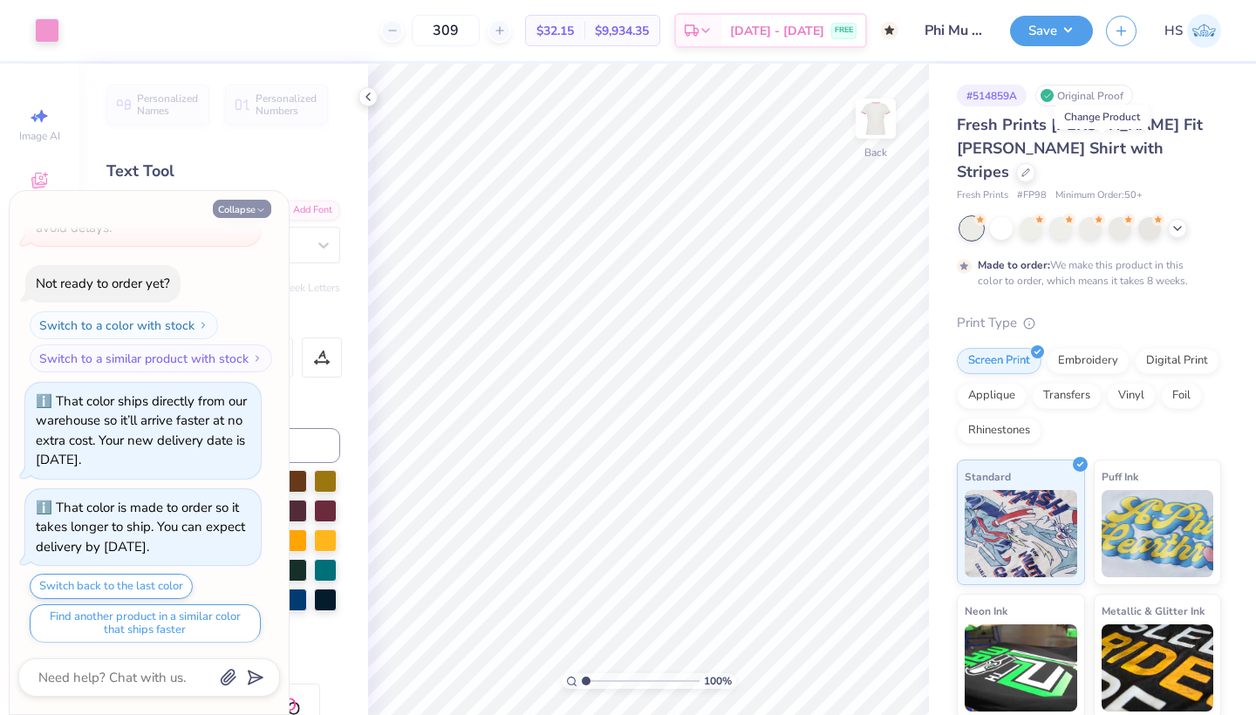
click at [237, 215] on button "Collapse" at bounding box center [242, 209] width 58 height 18
type textarea "x"
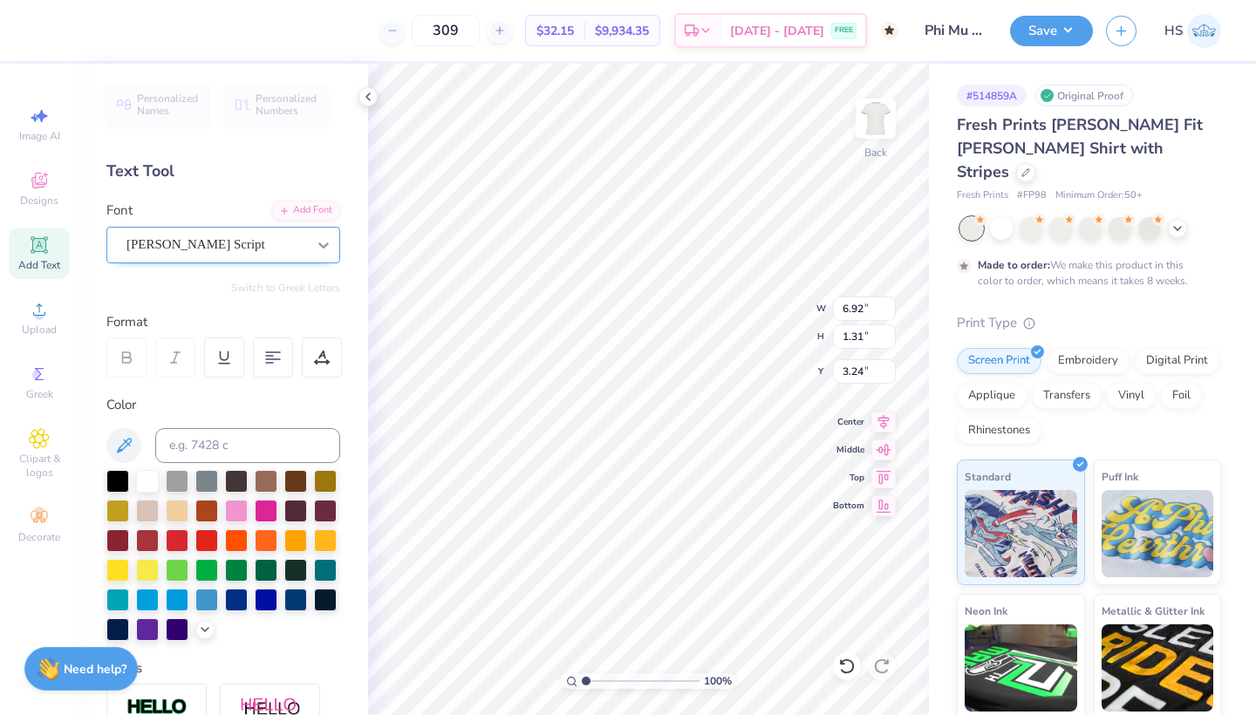
type input "3.00"
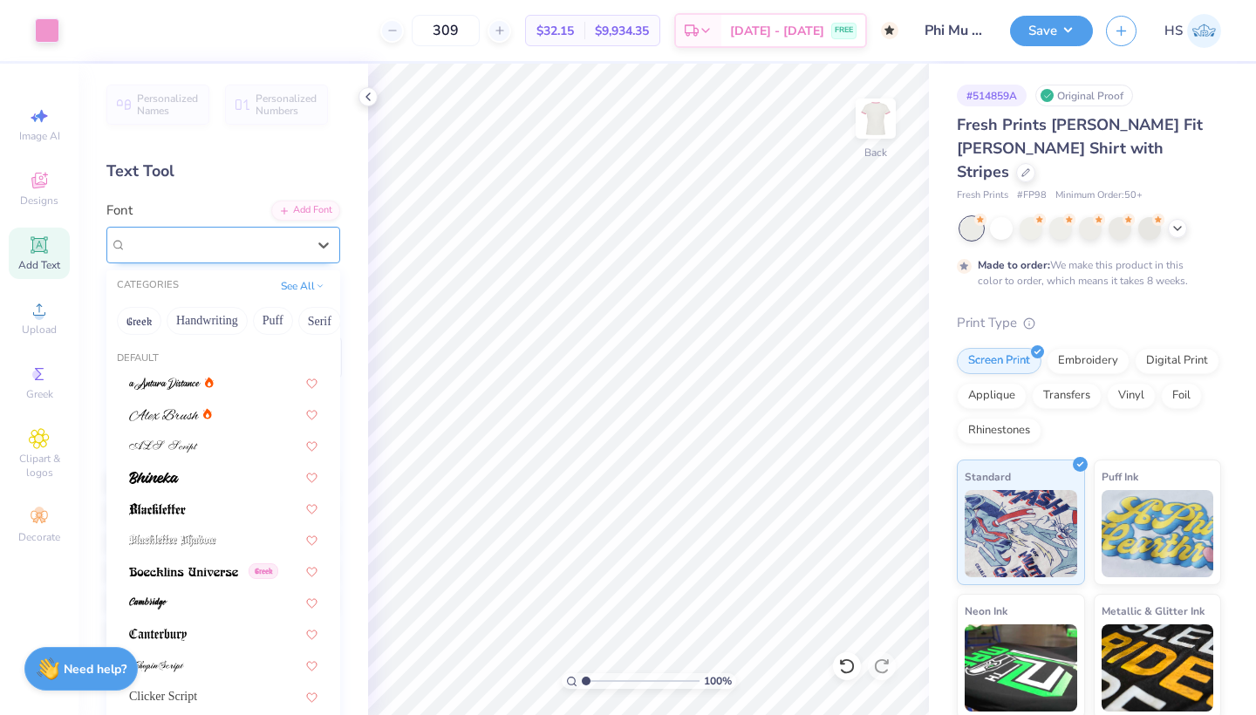
click at [224, 251] on span "[PERSON_NAME] Script" at bounding box center [195, 245] width 139 height 20
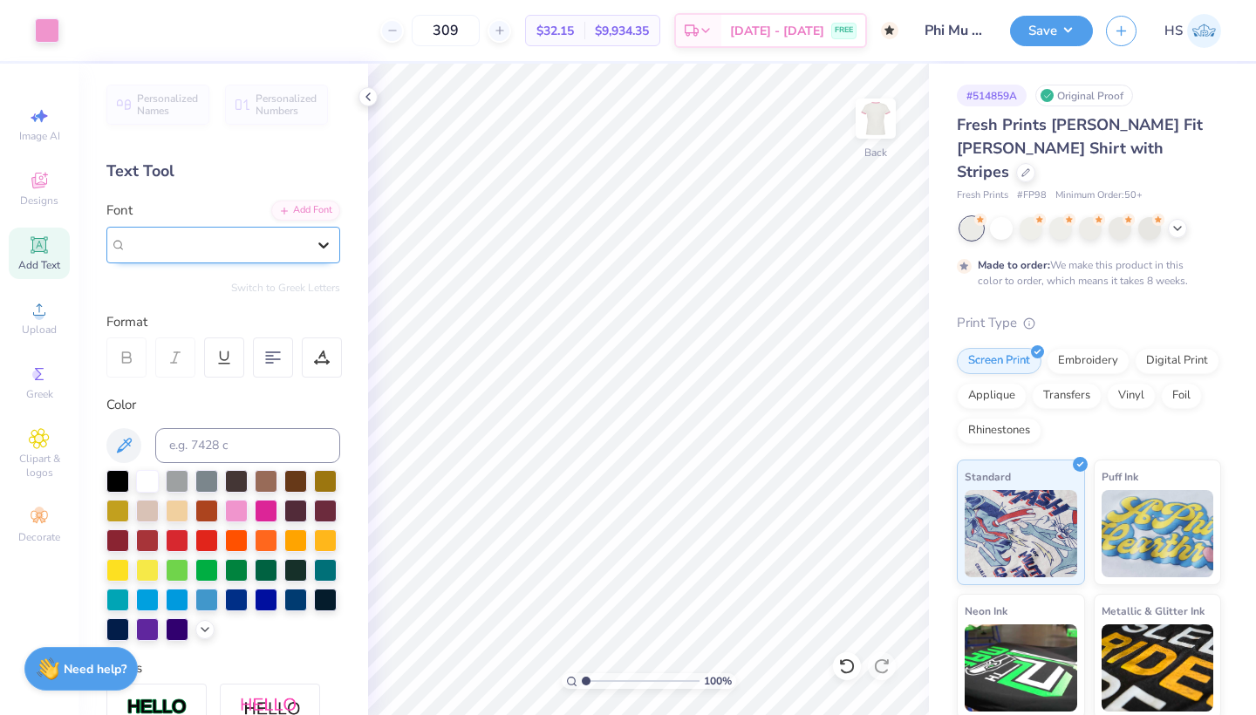
click at [327, 240] on icon at bounding box center [323, 244] width 17 height 17
click at [173, 402] on div "Color" at bounding box center [223, 405] width 234 height 20
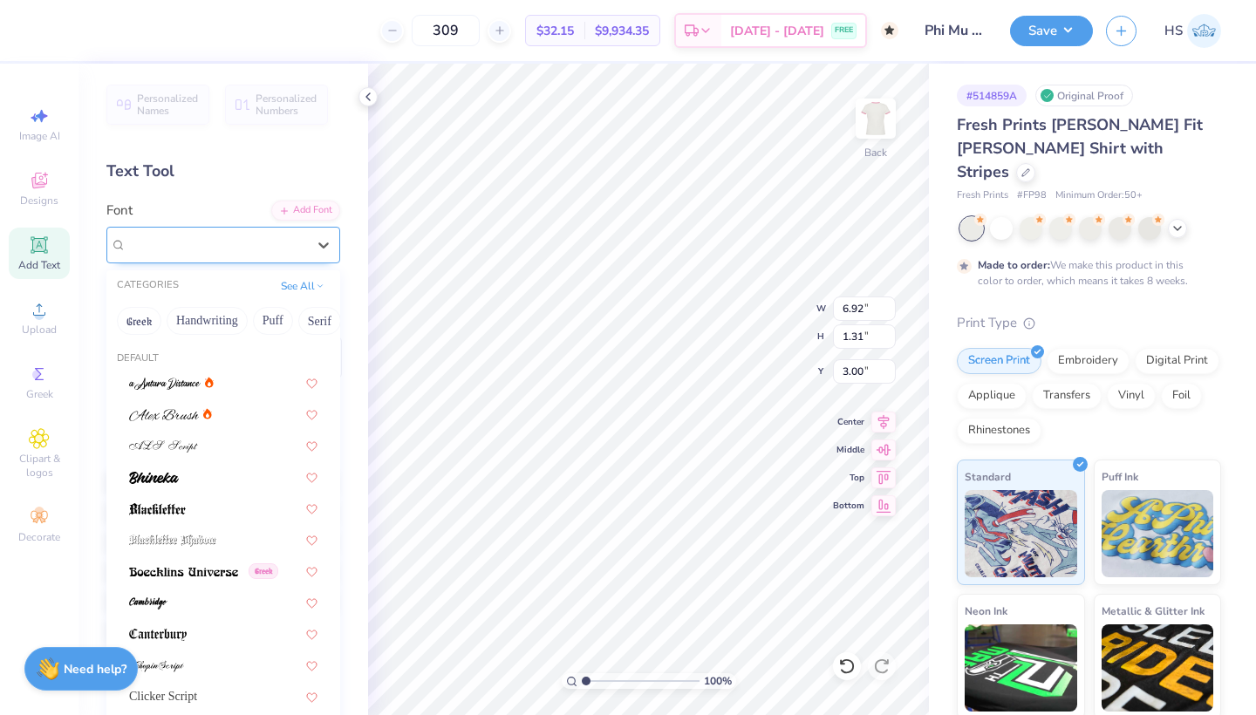
click at [236, 255] on div at bounding box center [216, 245] width 180 height 24
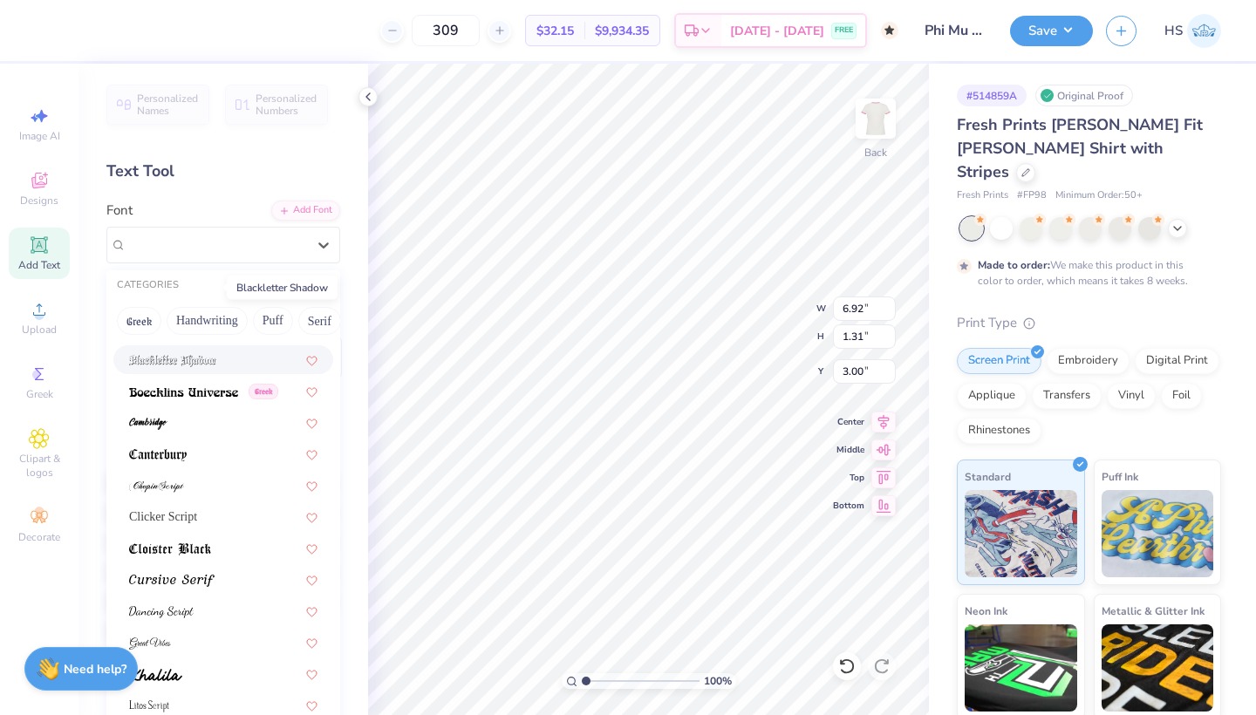
scroll to position [274, 0]
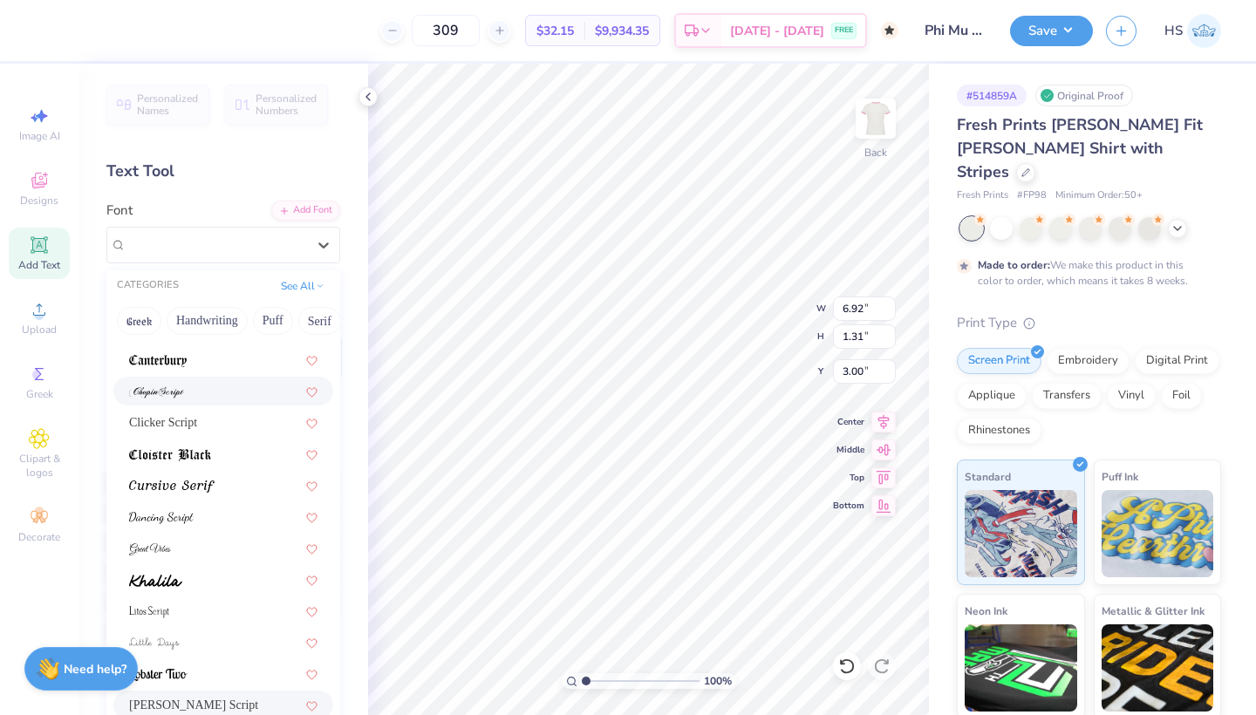
click at [181, 403] on div at bounding box center [223, 391] width 220 height 29
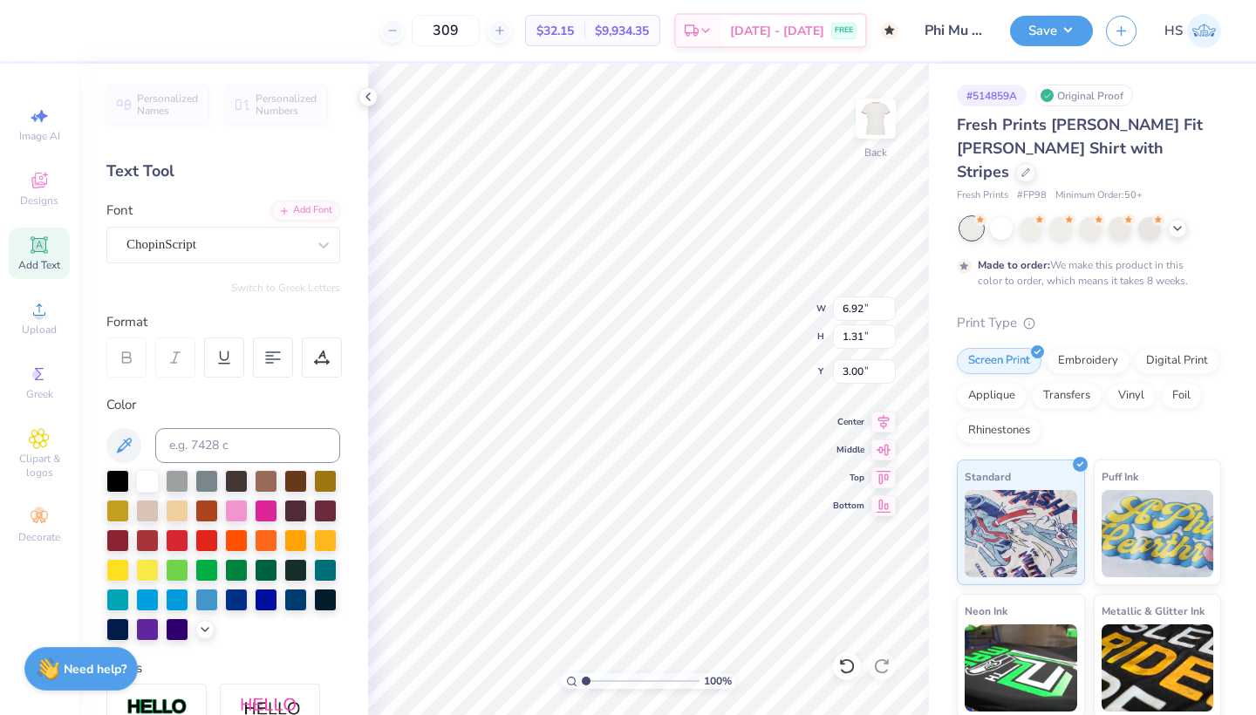
type input "5.14"
type input "1.07"
type input "3.12"
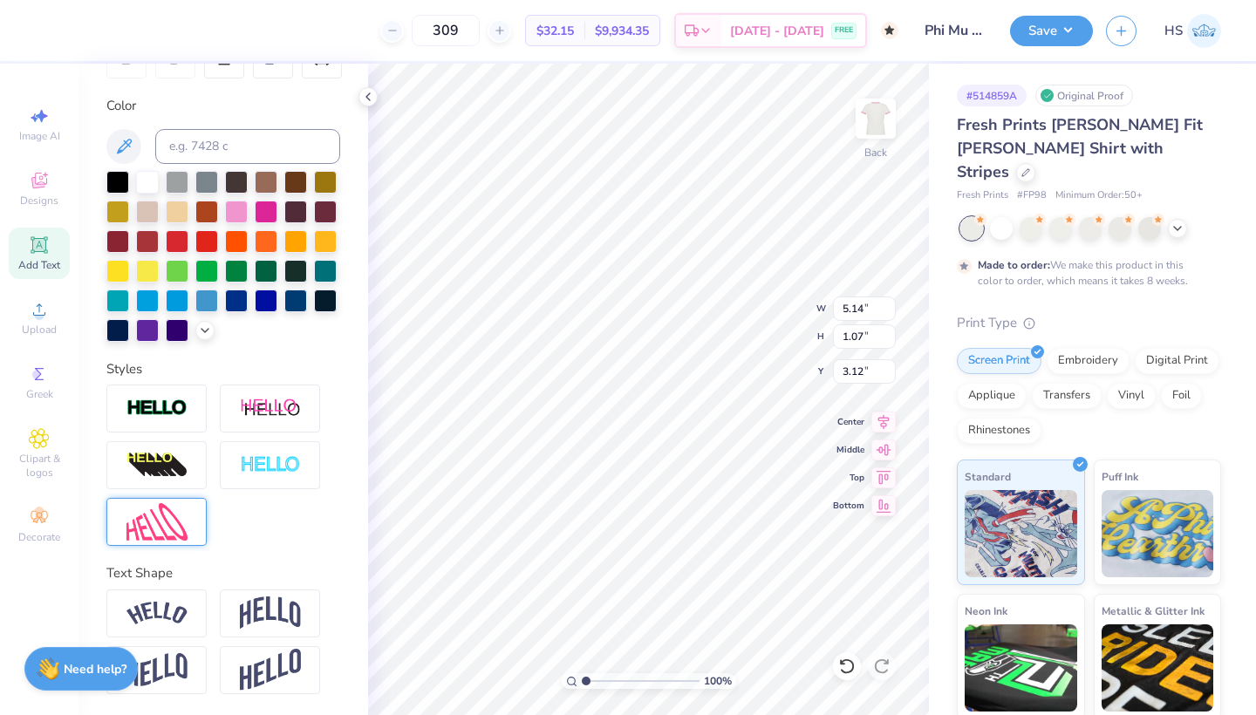
scroll to position [299, 0]
click at [153, 535] on img at bounding box center [156, 521] width 61 height 37
type input "7.18"
type input "1.09"
type input "3.11"
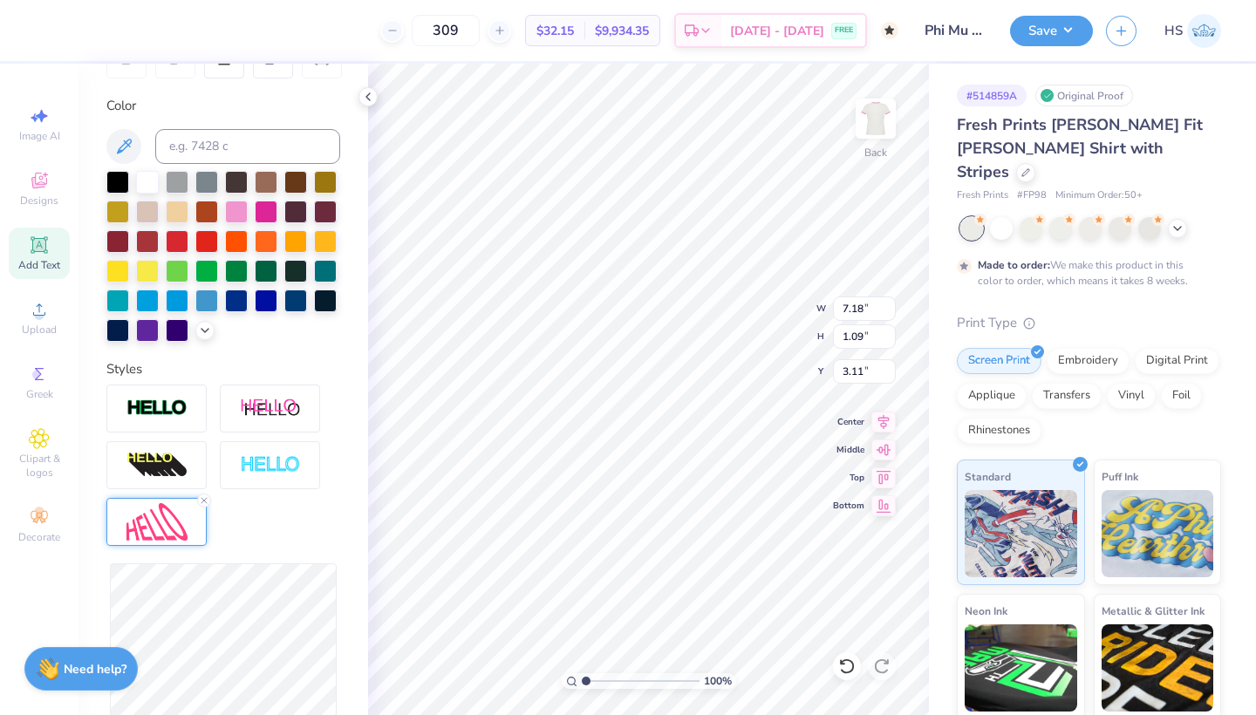
type input "3.00"
click at [33, 264] on span "Add Text" at bounding box center [39, 265] width 42 height 14
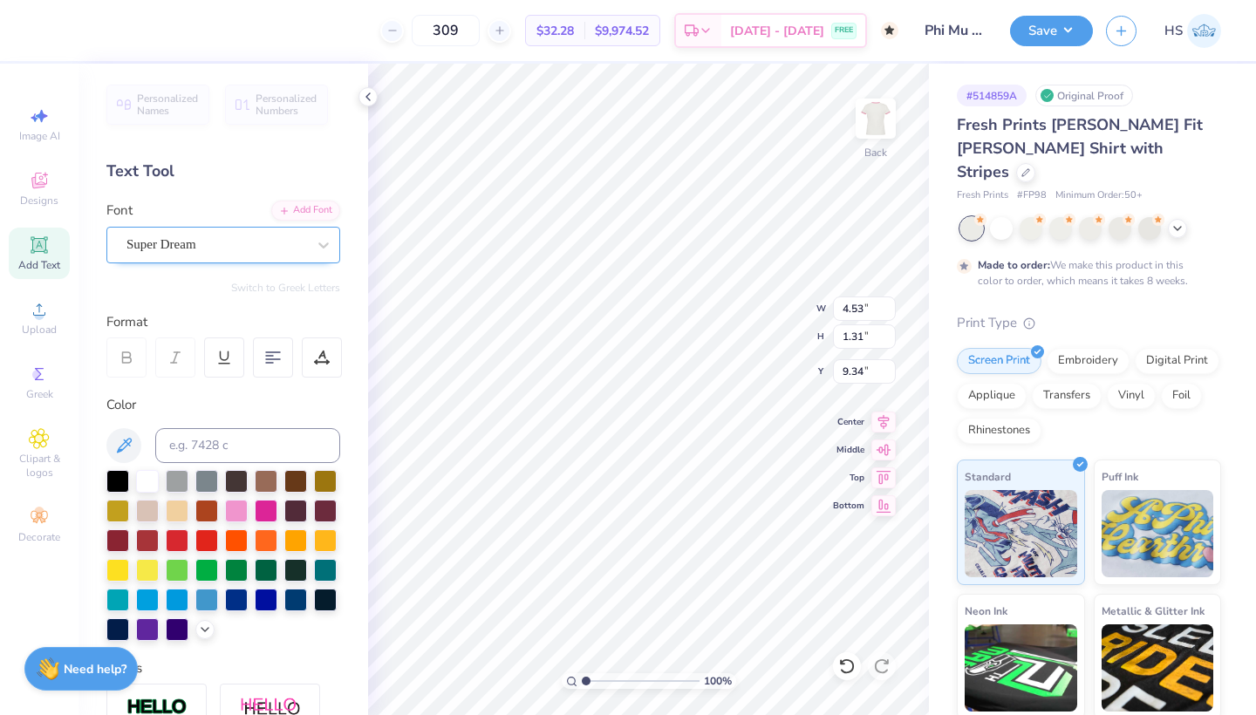
scroll to position [0, 0]
type textarea "est. 1852"
click at [212, 254] on div at bounding box center [216, 245] width 180 height 24
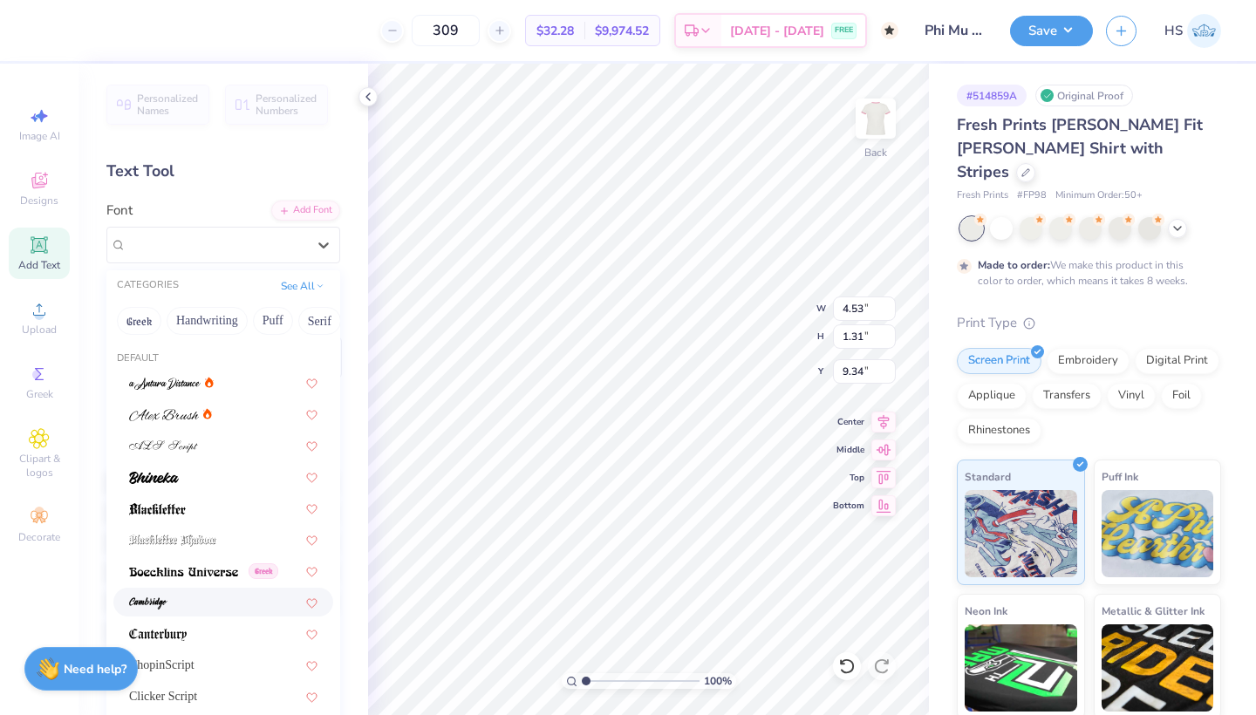
click at [170, 603] on div at bounding box center [223, 602] width 188 height 18
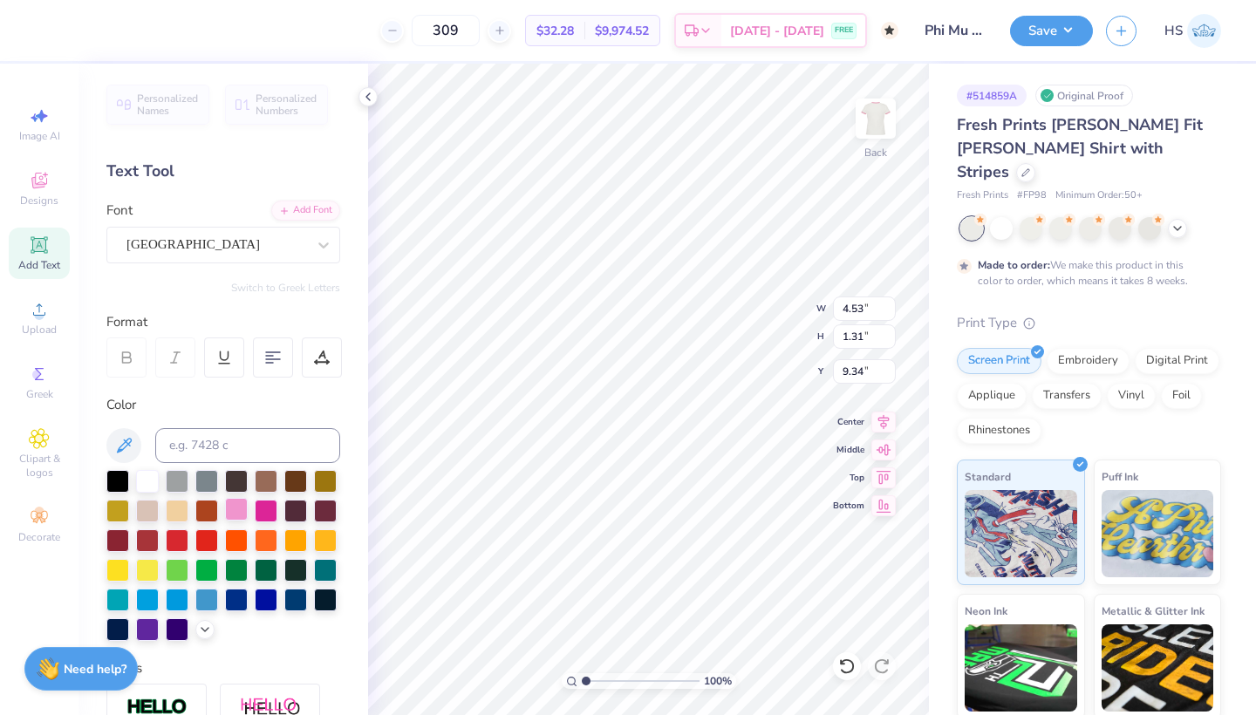
click at [240, 511] on div at bounding box center [236, 509] width 23 height 23
type input "2.74"
type input "0.67"
type input "10.01"
click at [233, 242] on div "[GEOGRAPHIC_DATA]" at bounding box center [216, 244] width 183 height 27
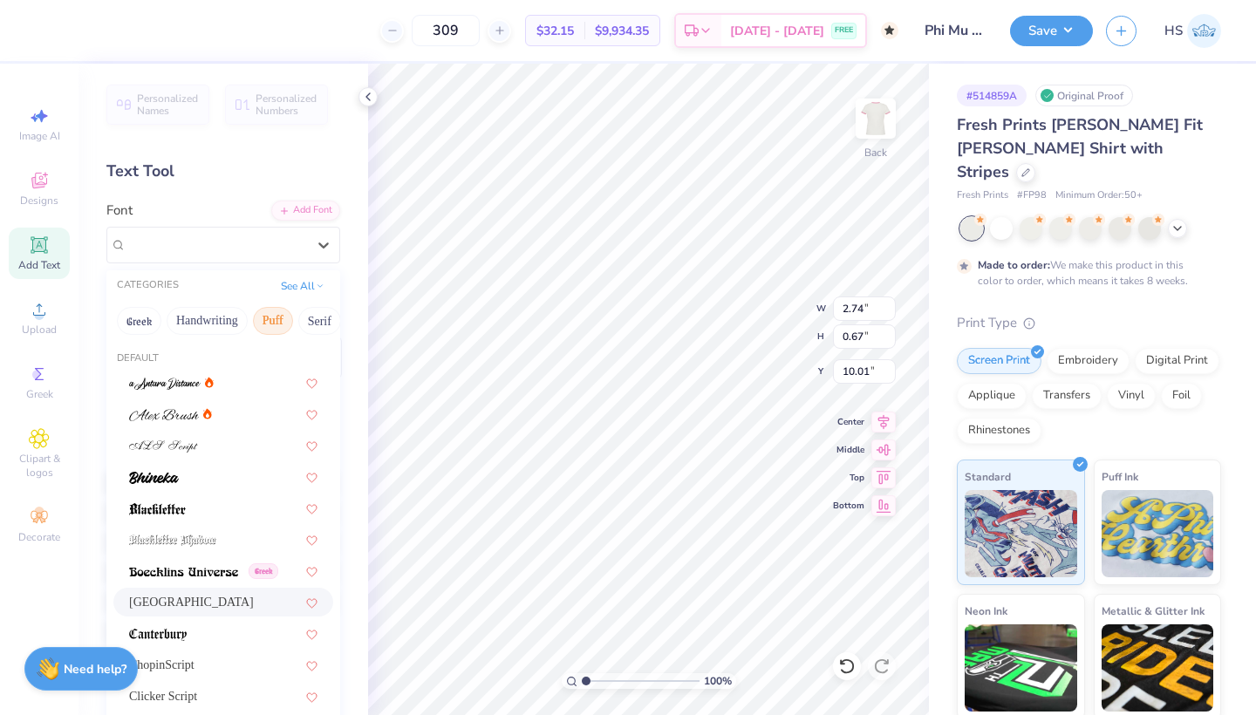
click at [276, 319] on button "Puff" at bounding box center [273, 321] width 40 height 28
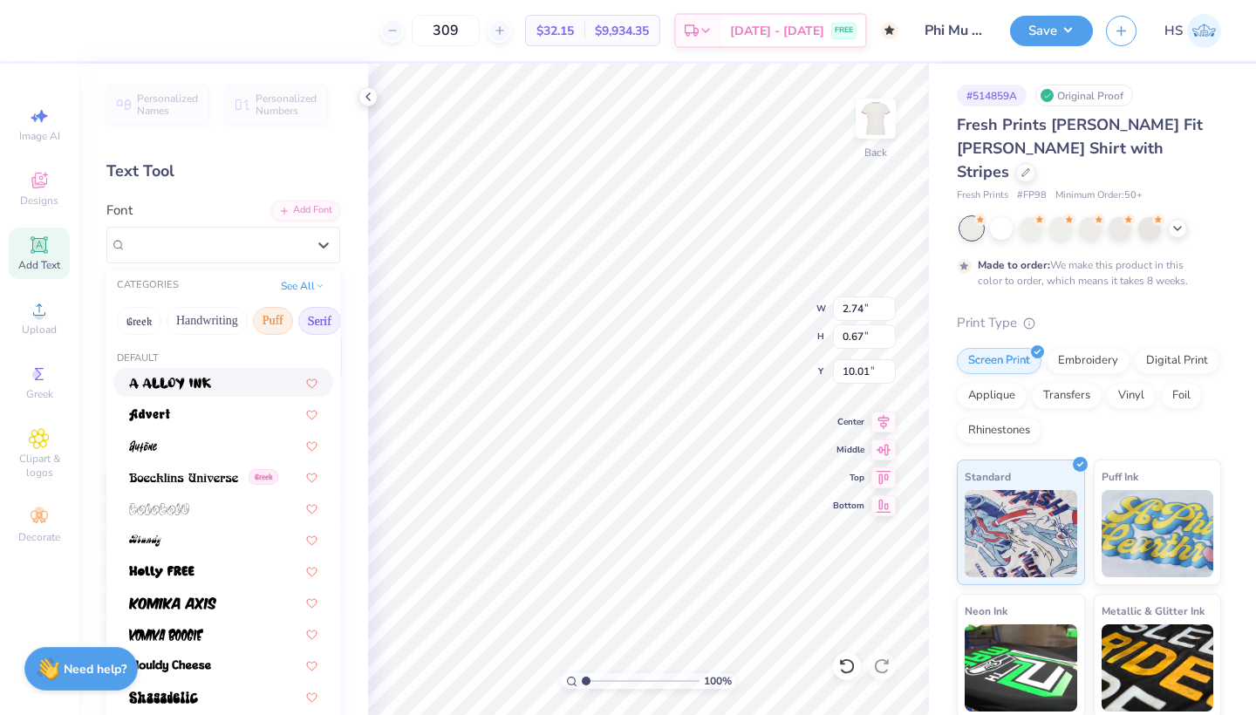
click at [332, 331] on button "Serif" at bounding box center [319, 321] width 43 height 28
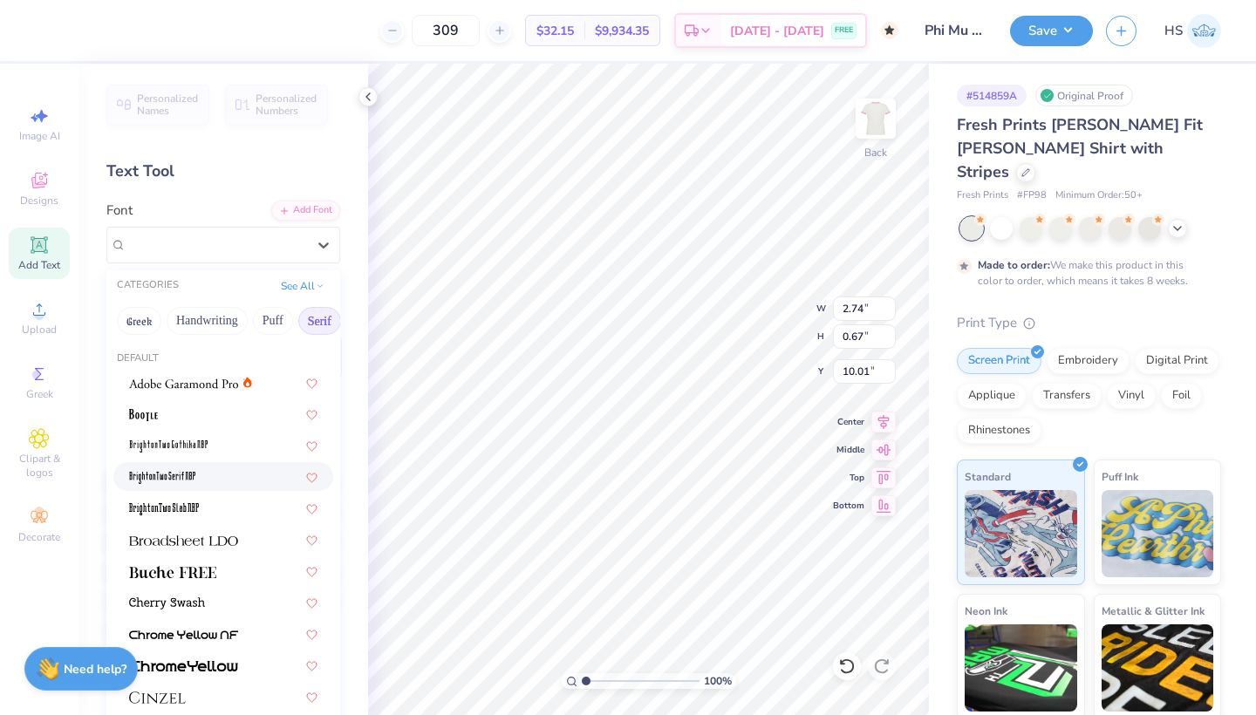
scroll to position [15, 0]
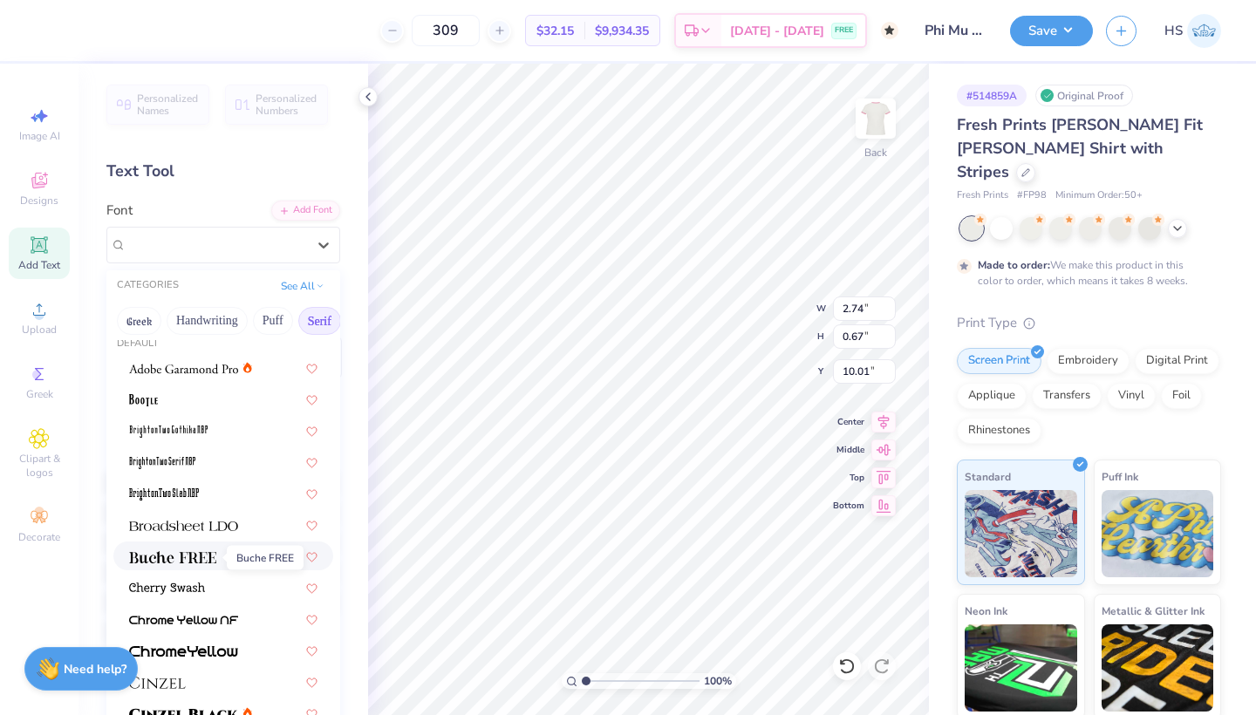
click at [188, 555] on img at bounding box center [172, 557] width 87 height 12
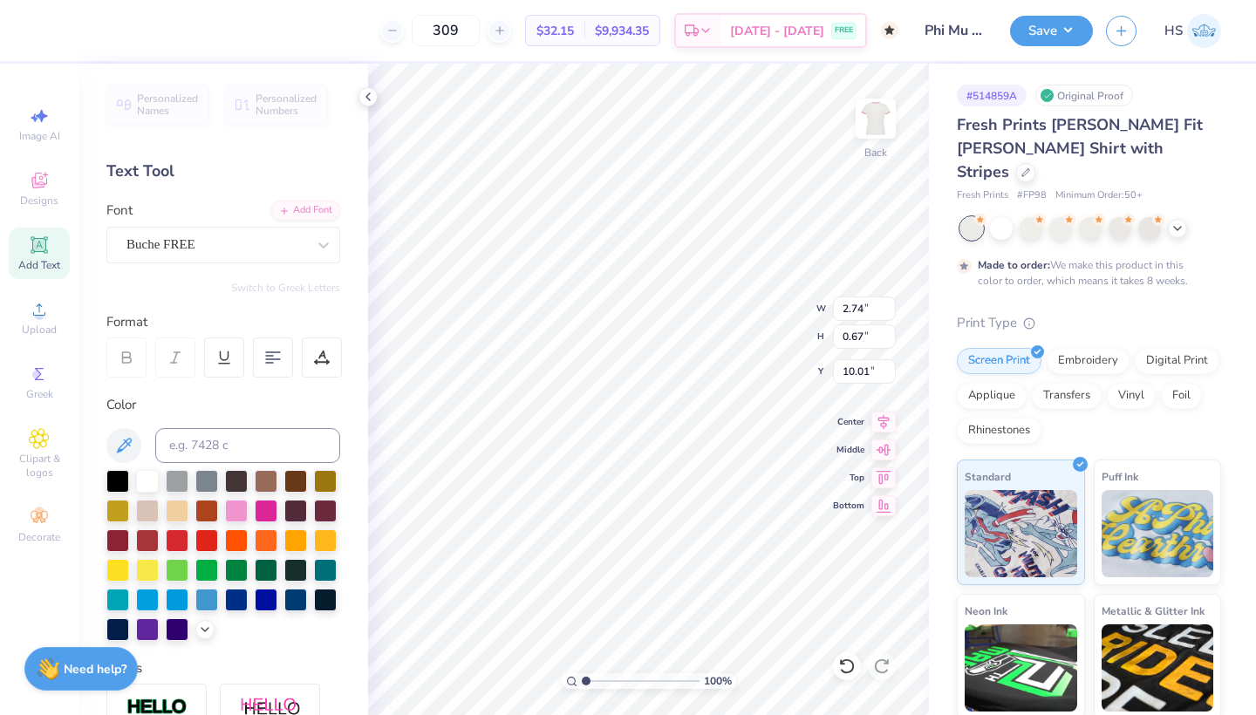
type input "3.39"
type input "0.63"
type input "10.03"
type input "2.81"
type input "0.52"
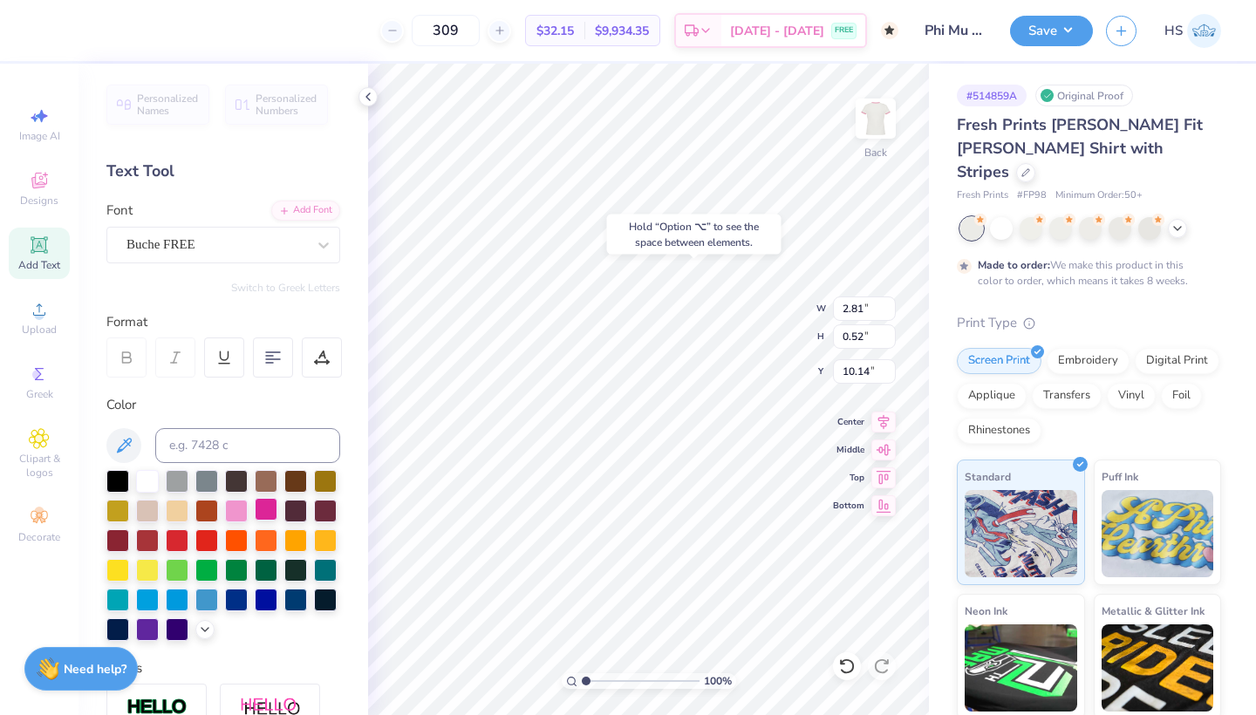
type input "4.50"
type input "8.22"
type input "2.31"
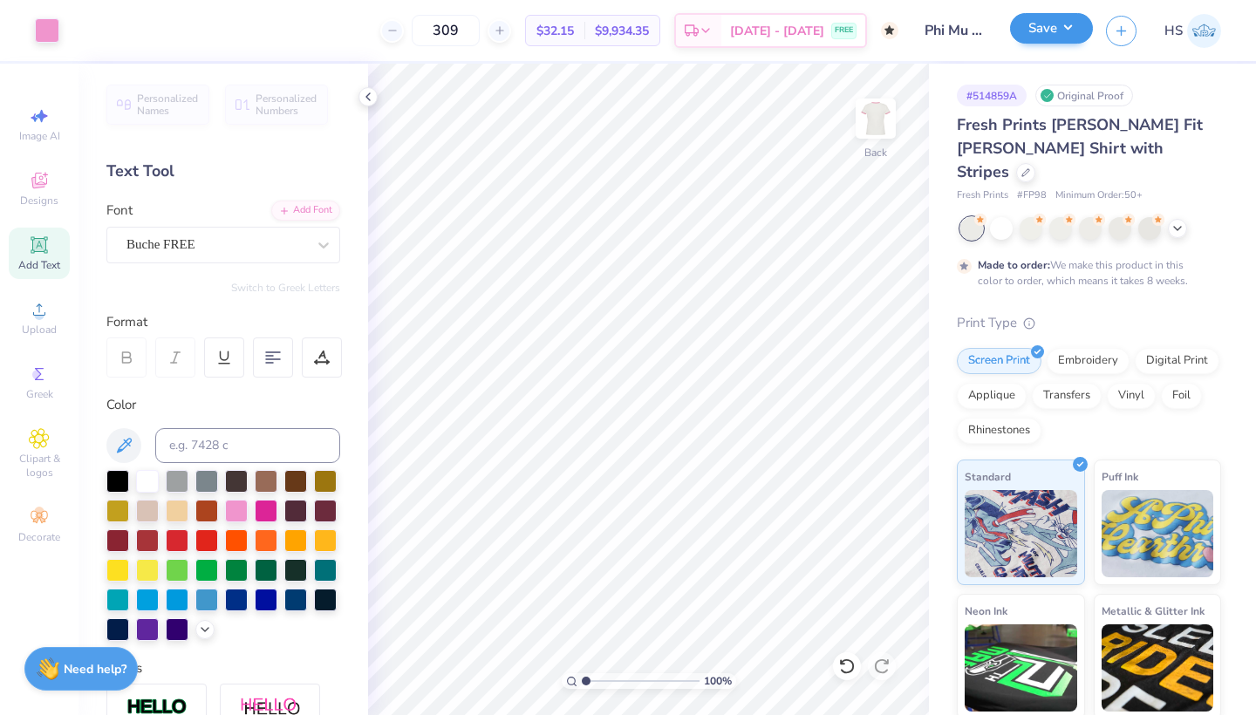
click at [1055, 24] on button "Save" at bounding box center [1051, 28] width 83 height 31
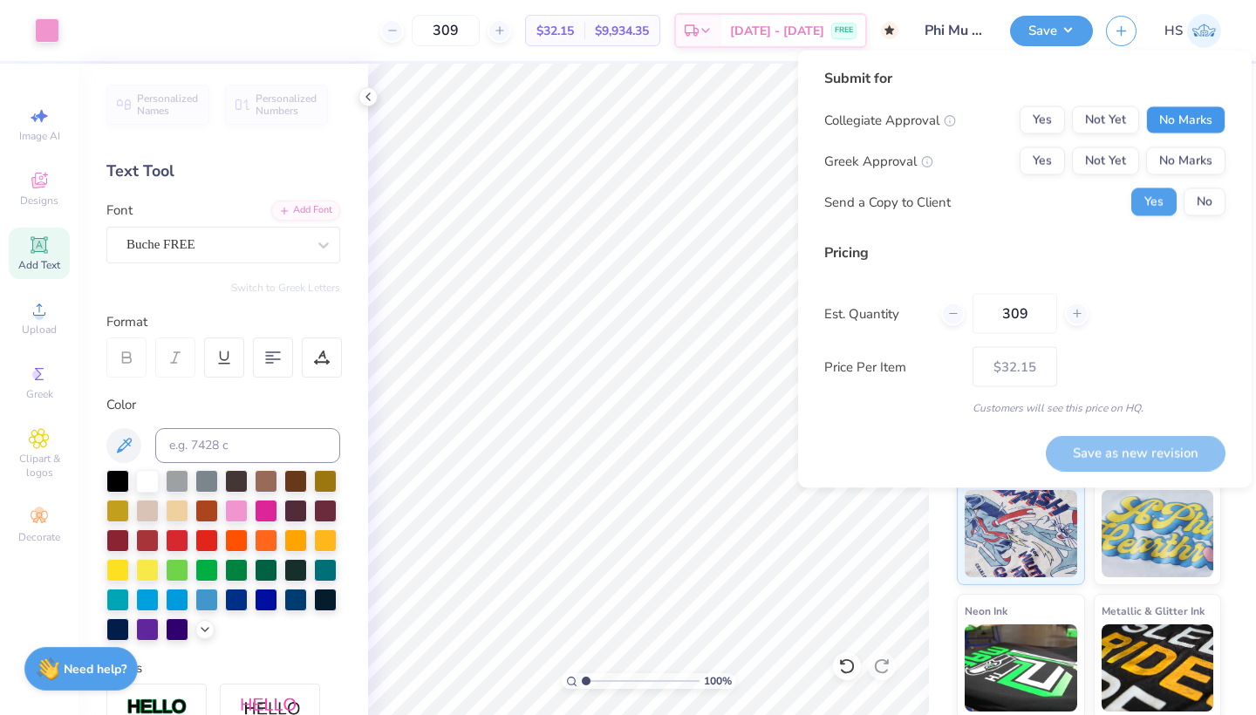
click at [1194, 117] on button "No Marks" at bounding box center [1185, 120] width 79 height 28
click at [1100, 153] on button "Not Yet" at bounding box center [1105, 161] width 67 height 28
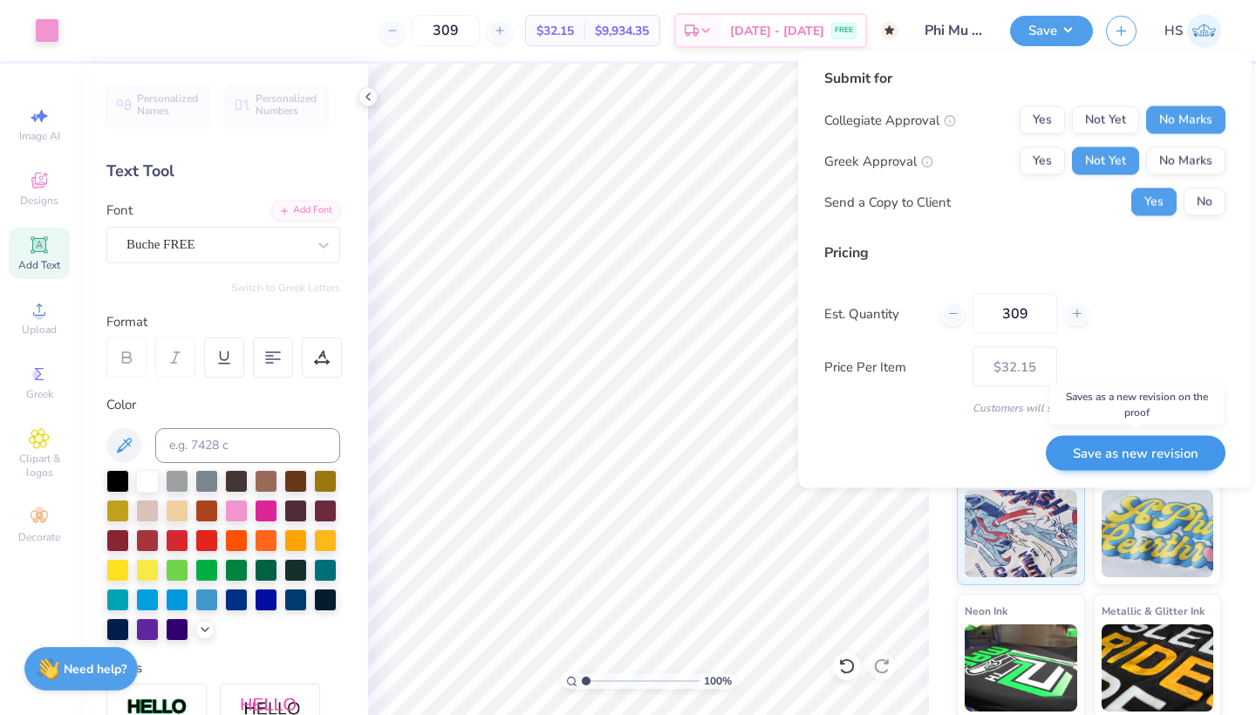
click at [1133, 447] on button "Save as new revision" at bounding box center [1136, 453] width 180 height 36
type input "$32.15"
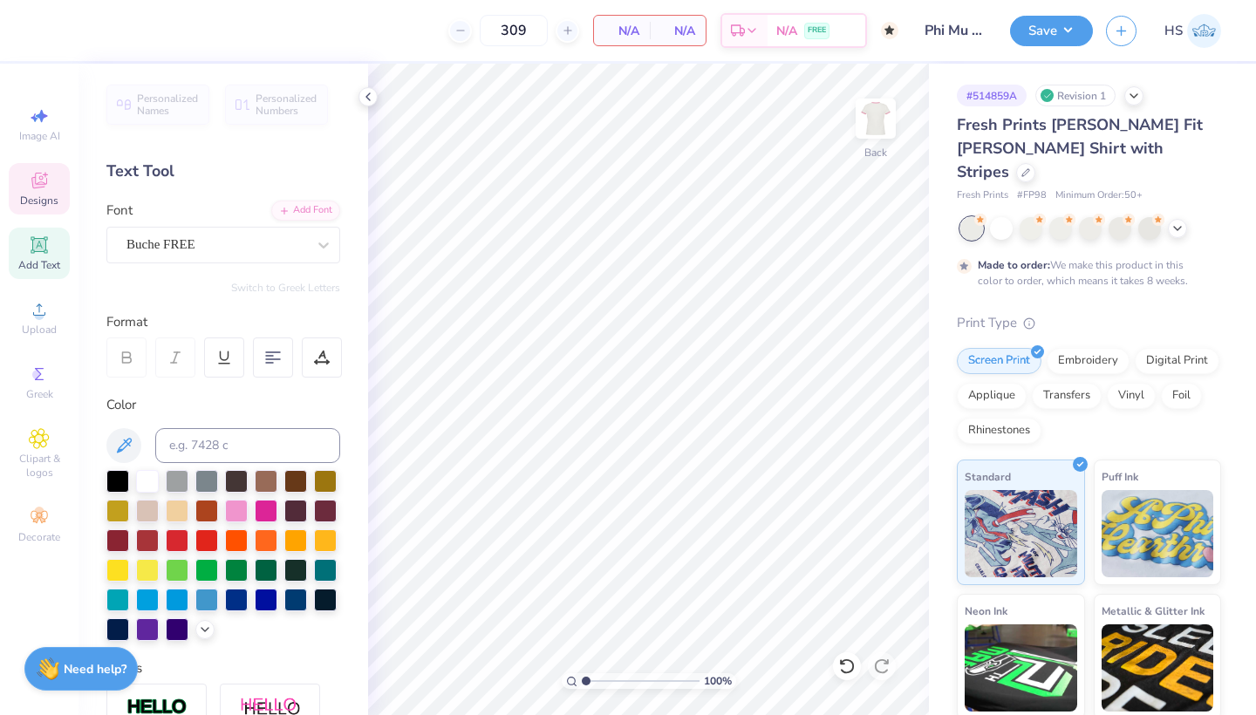
click at [44, 182] on icon at bounding box center [39, 181] width 16 height 16
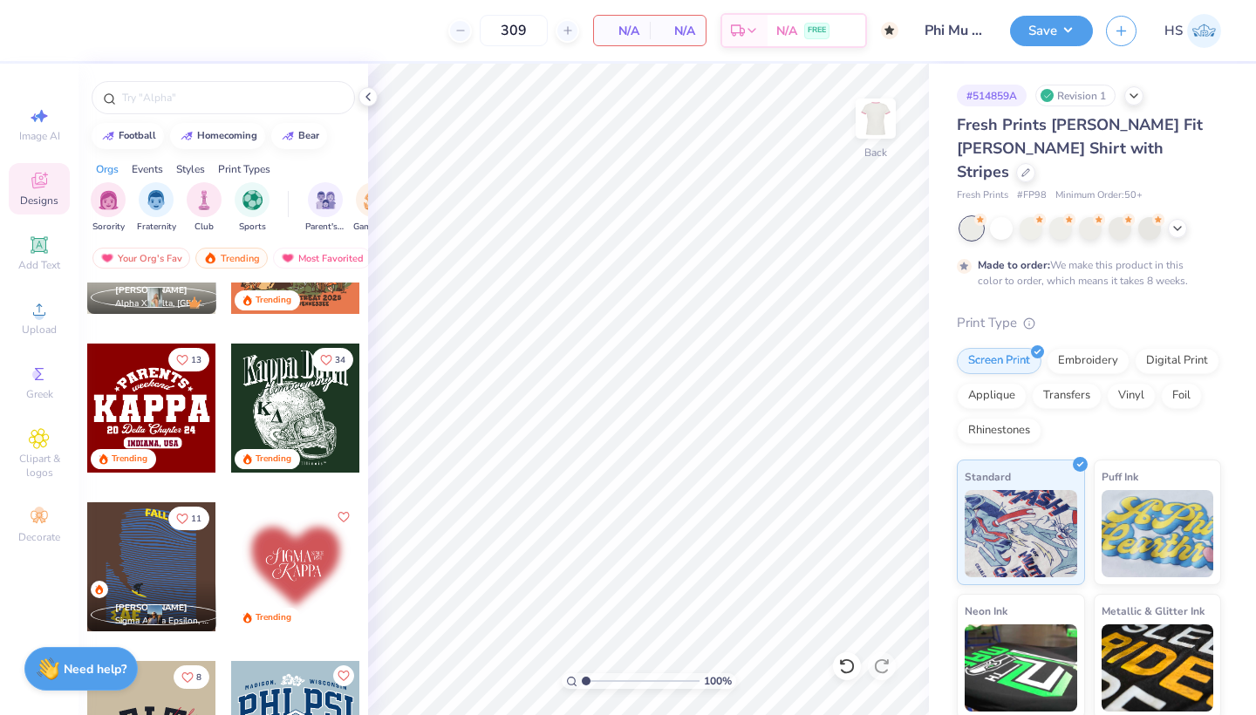
scroll to position [4261, 0]
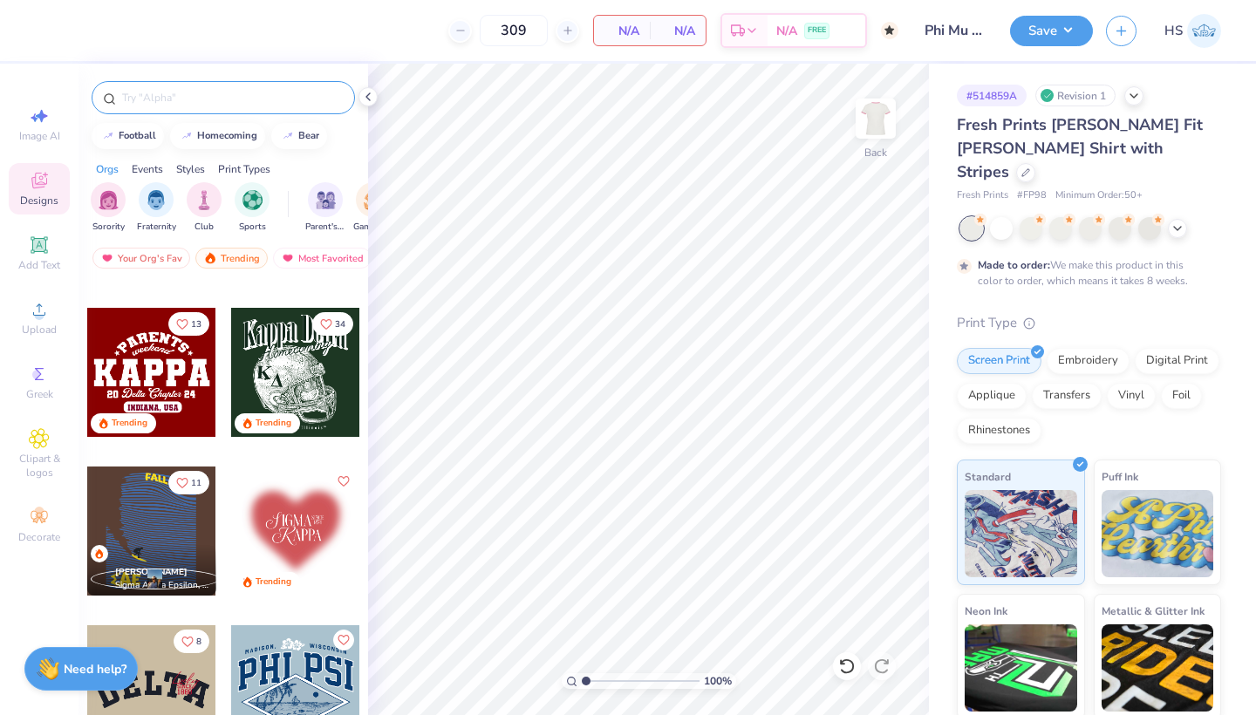
click at [201, 101] on input "text" at bounding box center [231, 97] width 223 height 17
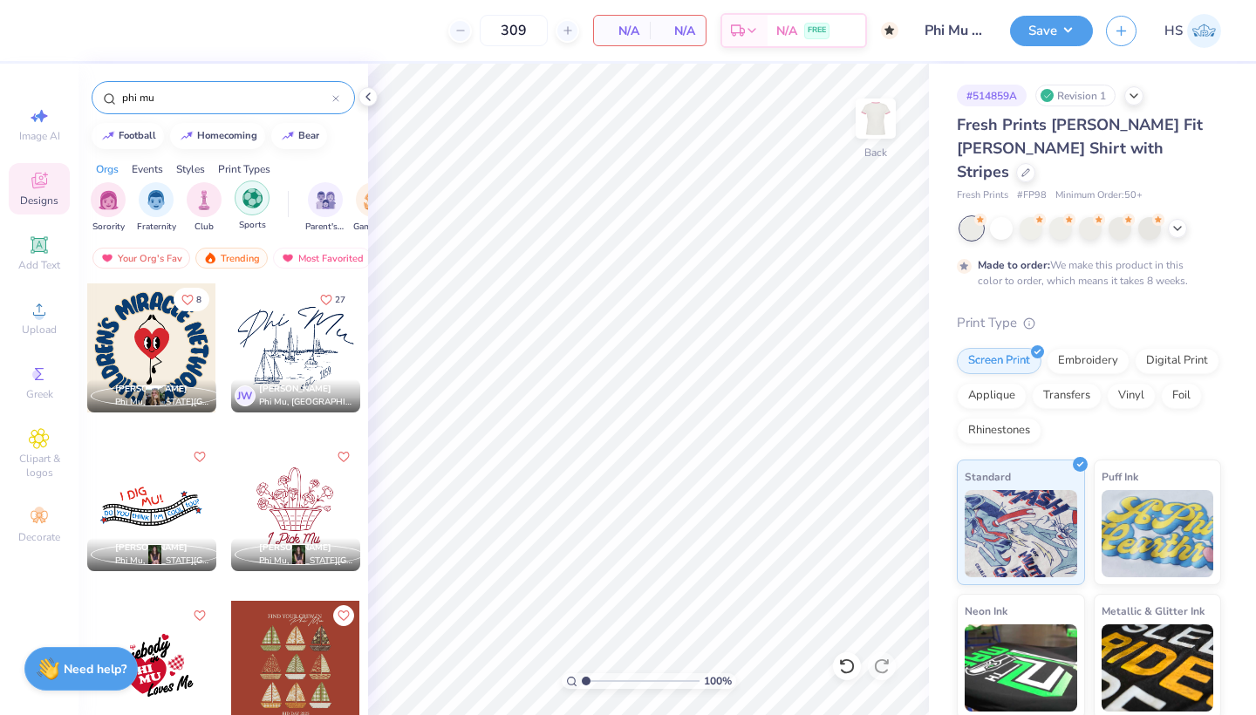
type input "phi mu"
click at [249, 203] on img "filter for Sports" at bounding box center [252, 198] width 20 height 20
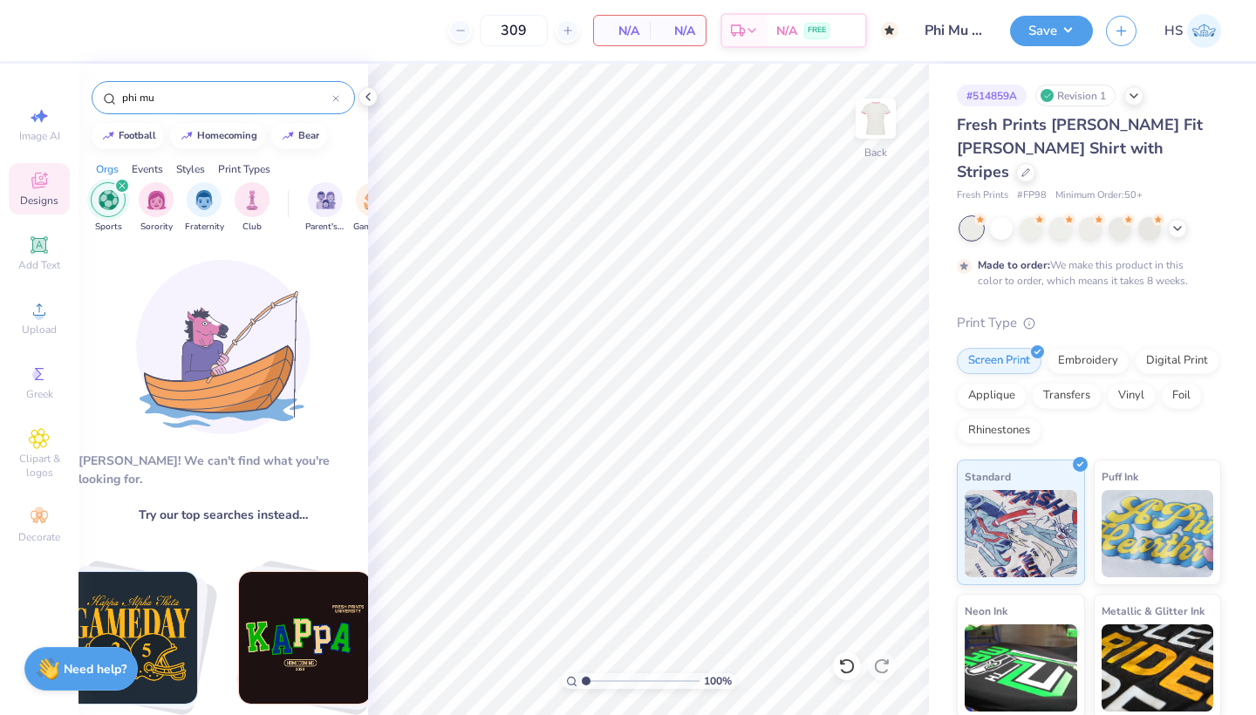
click at [121, 188] on icon "filter for Sports" at bounding box center [122, 185] width 7 height 7
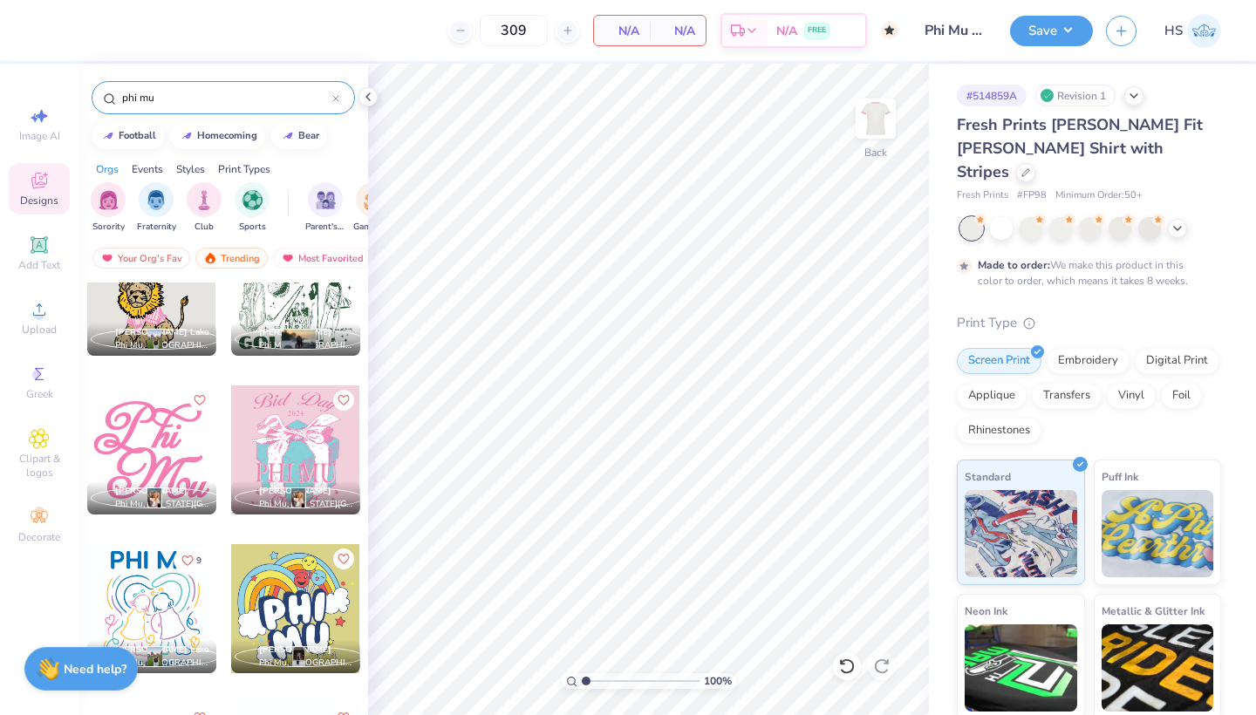
scroll to position [4331, 0]
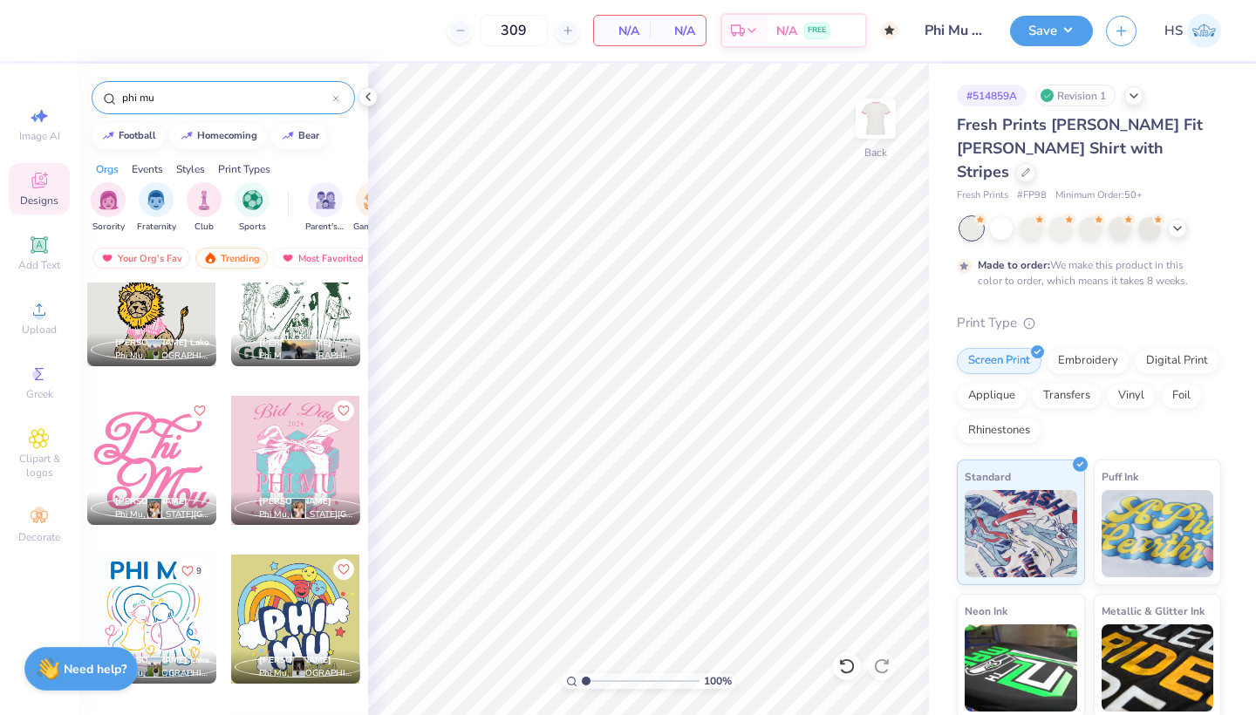
click at [154, 440] on div at bounding box center [151, 460] width 129 height 129
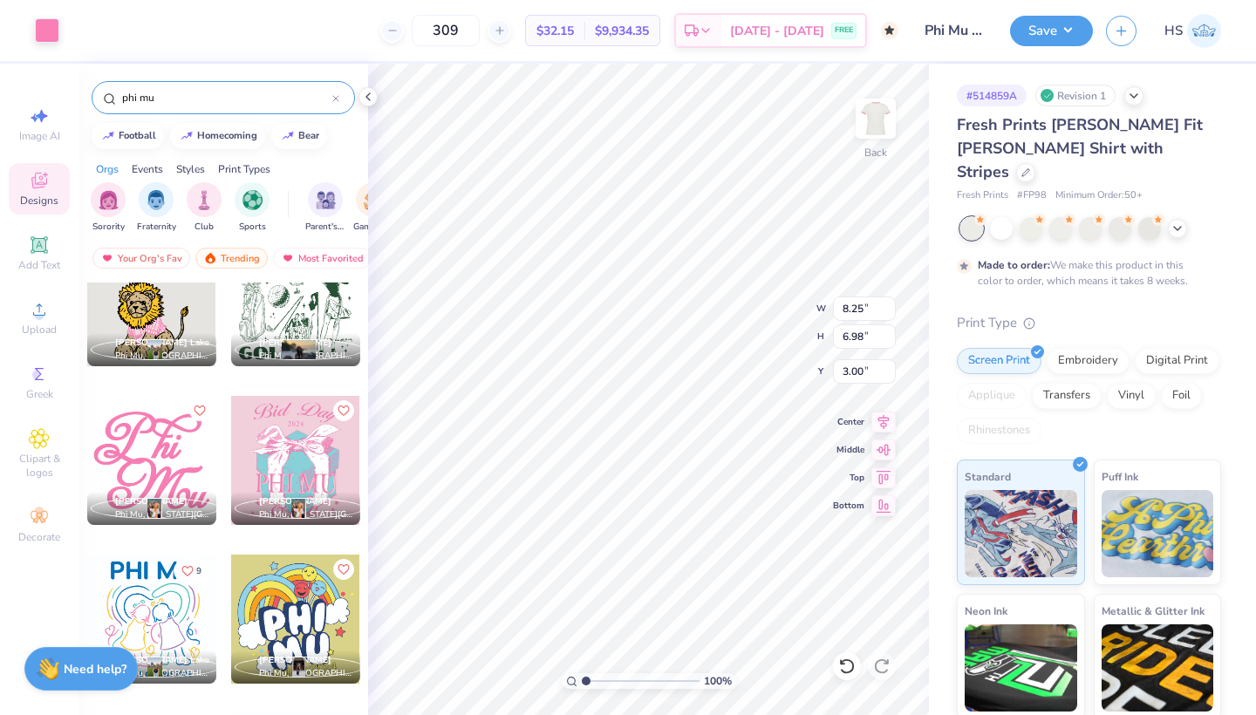
type input "2.97"
type input "2.51"
type input "3.00"
click at [1035, 161] on div at bounding box center [1025, 170] width 19 height 19
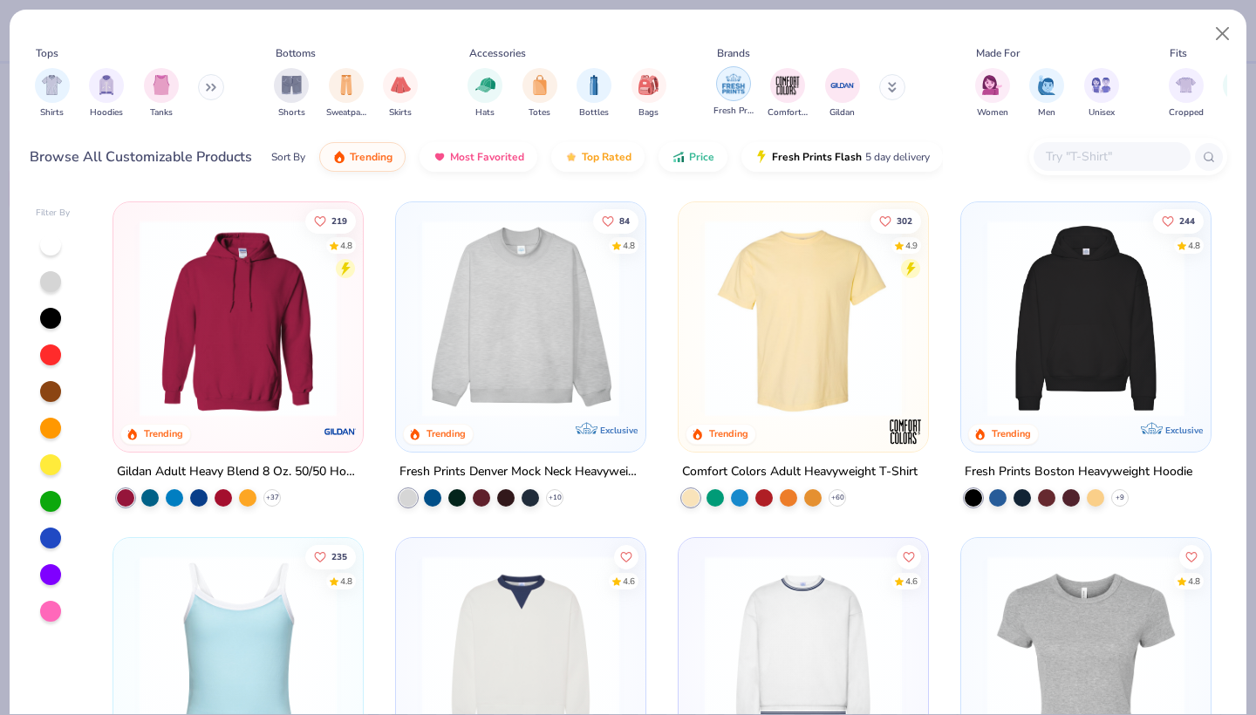
click at [741, 72] on img "filter for Fresh Prints" at bounding box center [733, 84] width 26 height 26
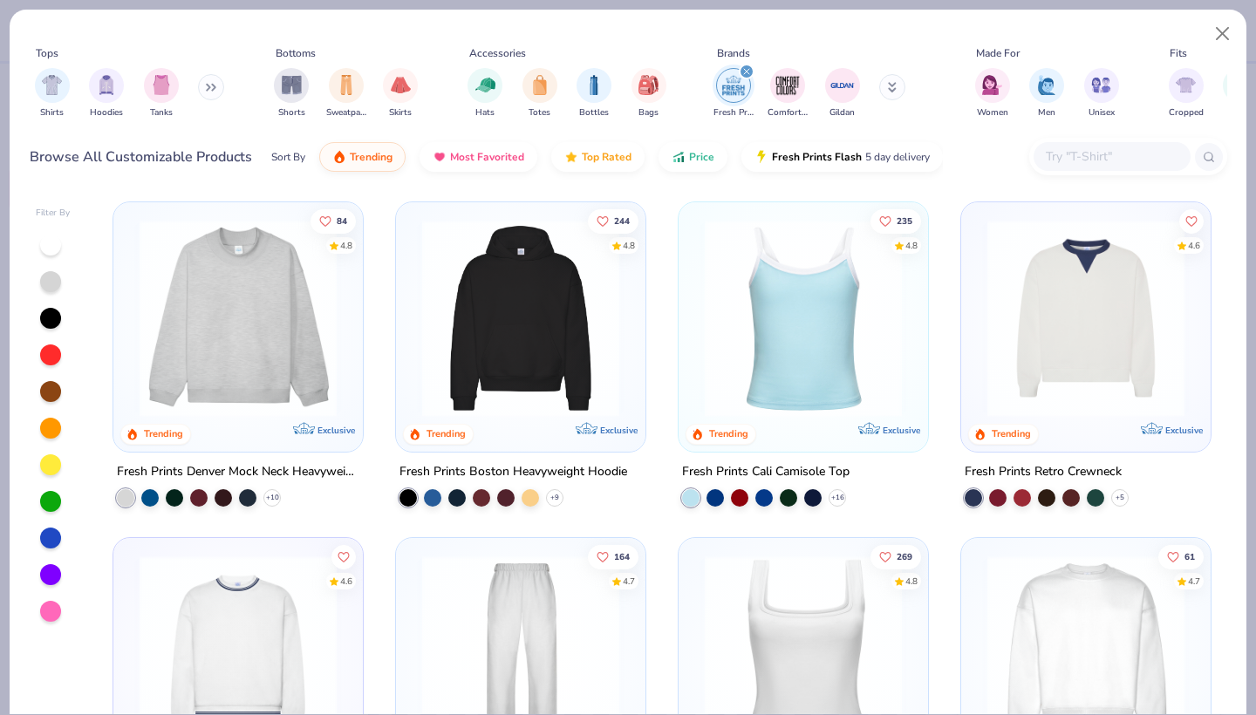
click at [740, 79] on img "filter for Fresh Prints" at bounding box center [733, 85] width 26 height 26
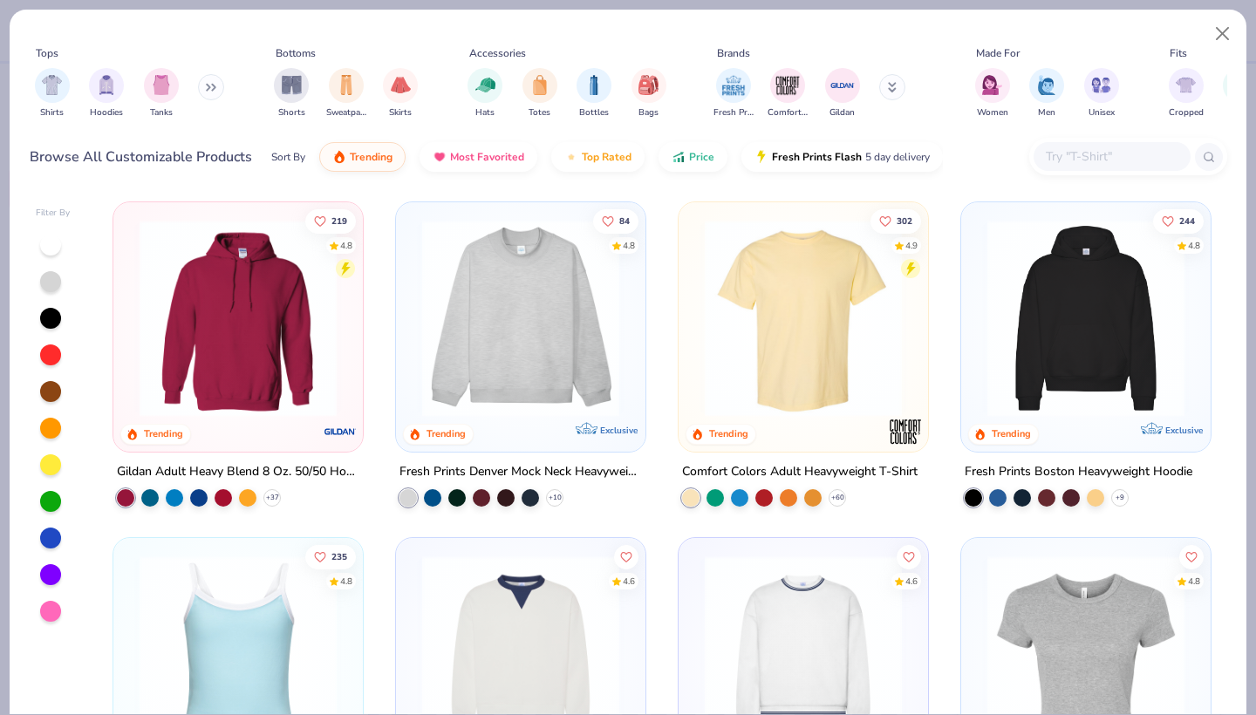
scroll to position [9, 0]
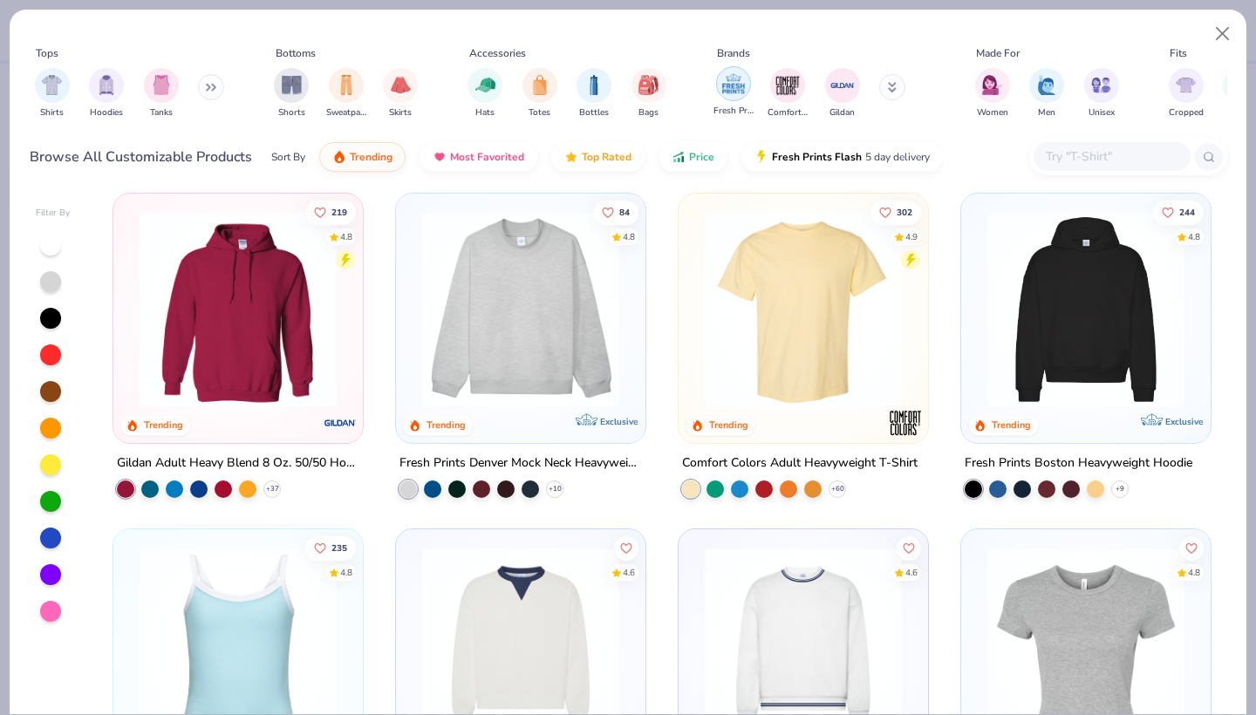
click at [730, 86] on img "filter for Fresh Prints" at bounding box center [733, 84] width 26 height 26
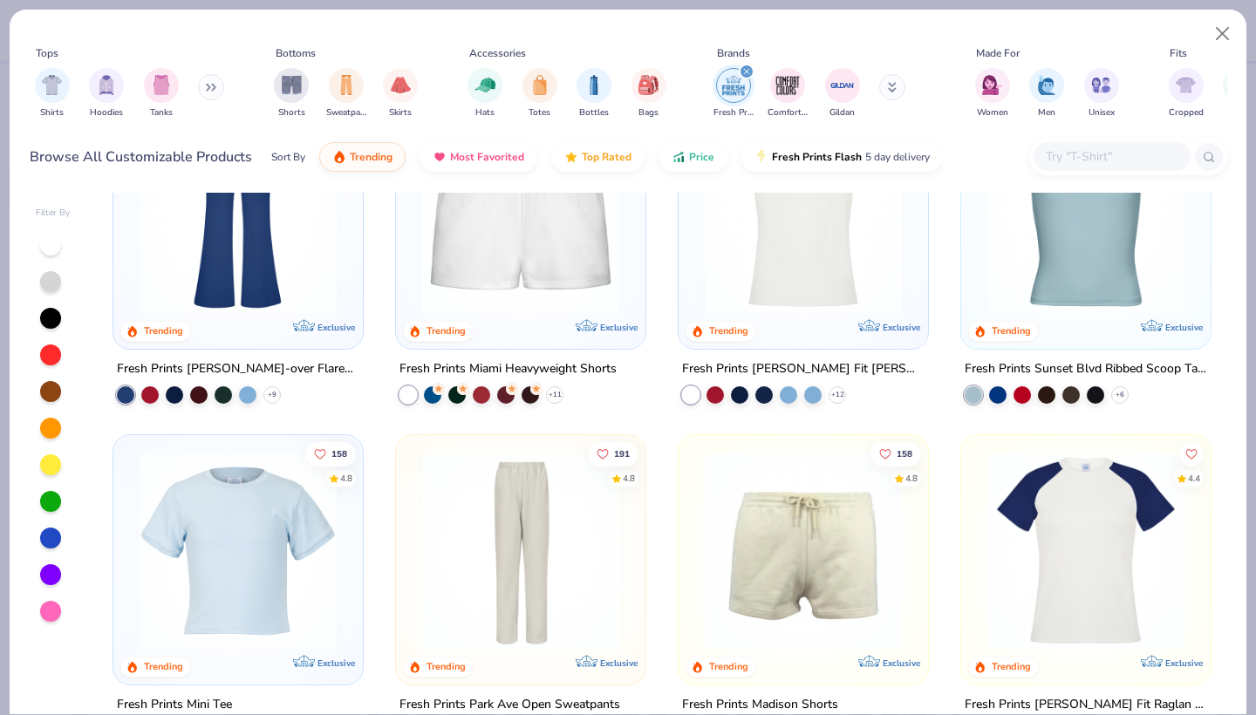
scroll to position [1308, 0]
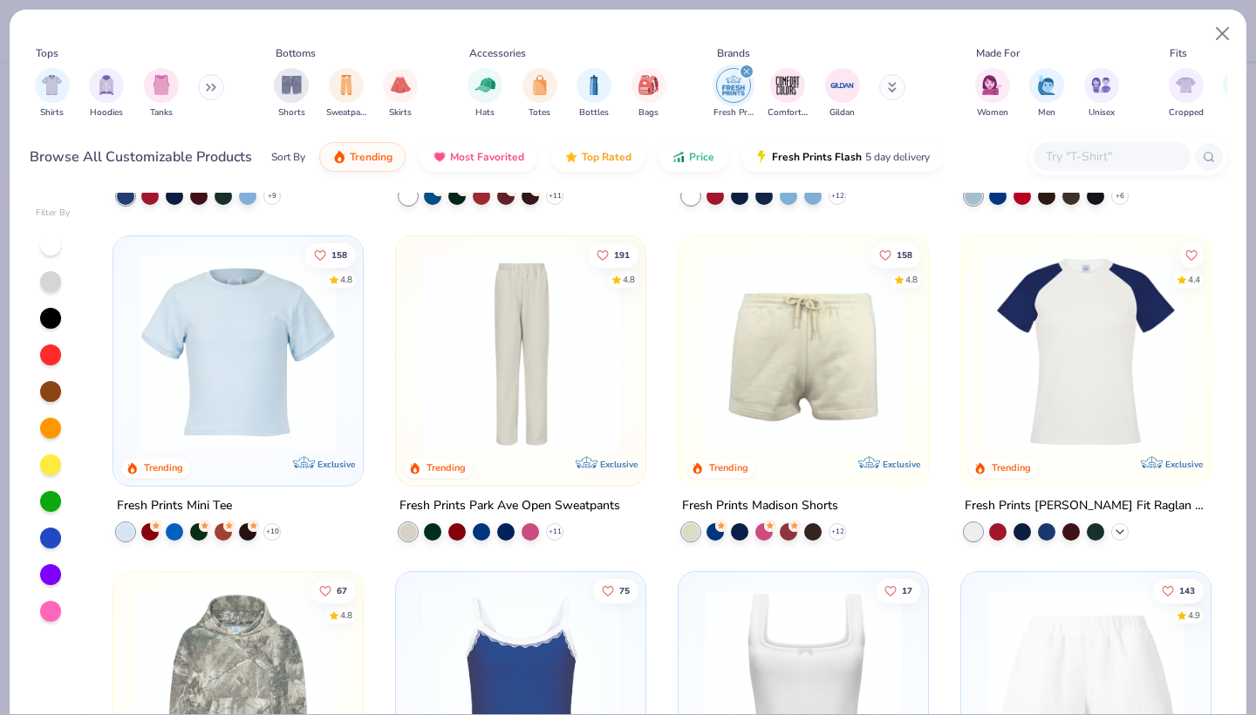
click at [1123, 526] on icon at bounding box center [1120, 532] width 14 height 14
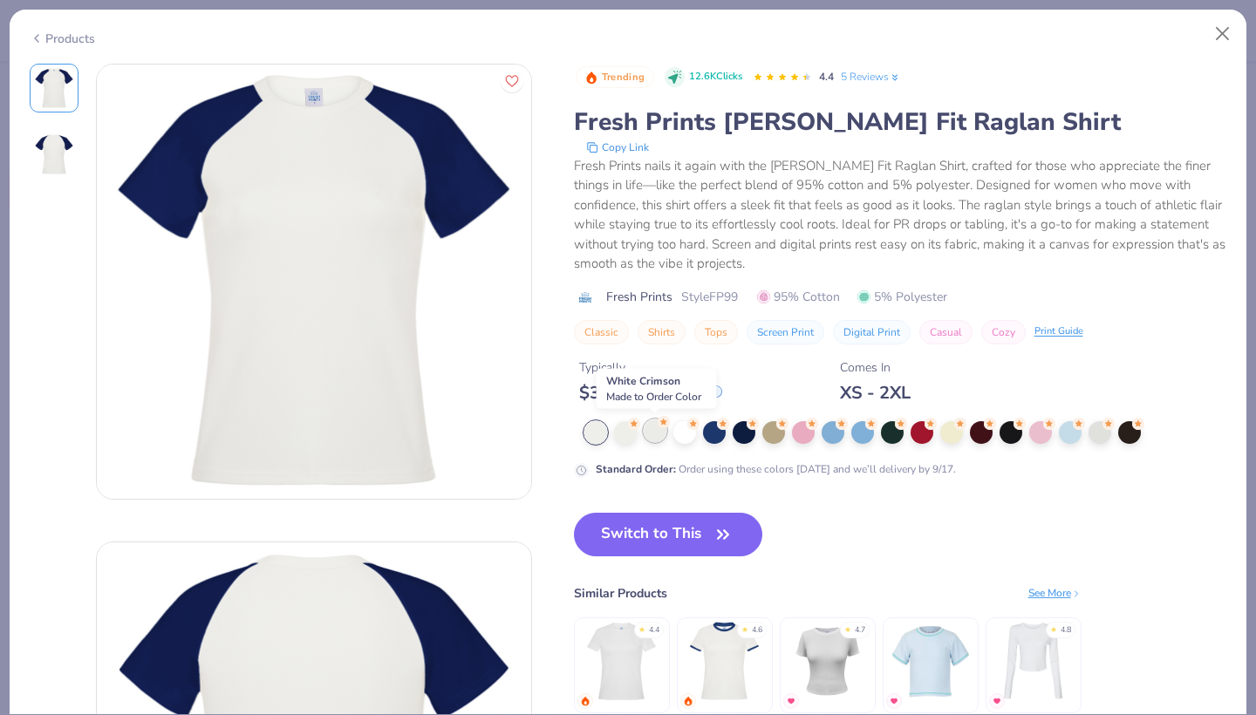
click at [656, 436] on div at bounding box center [655, 430] width 23 height 23
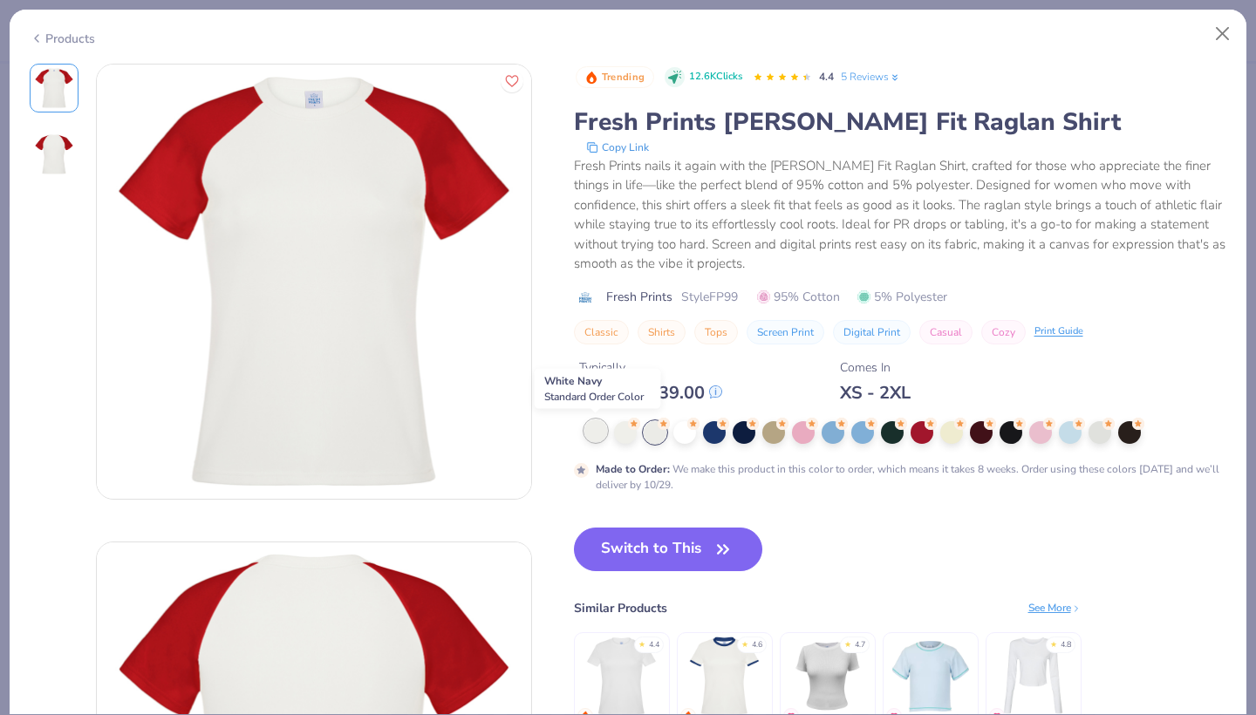
click at [596, 433] on div at bounding box center [595, 430] width 23 height 23
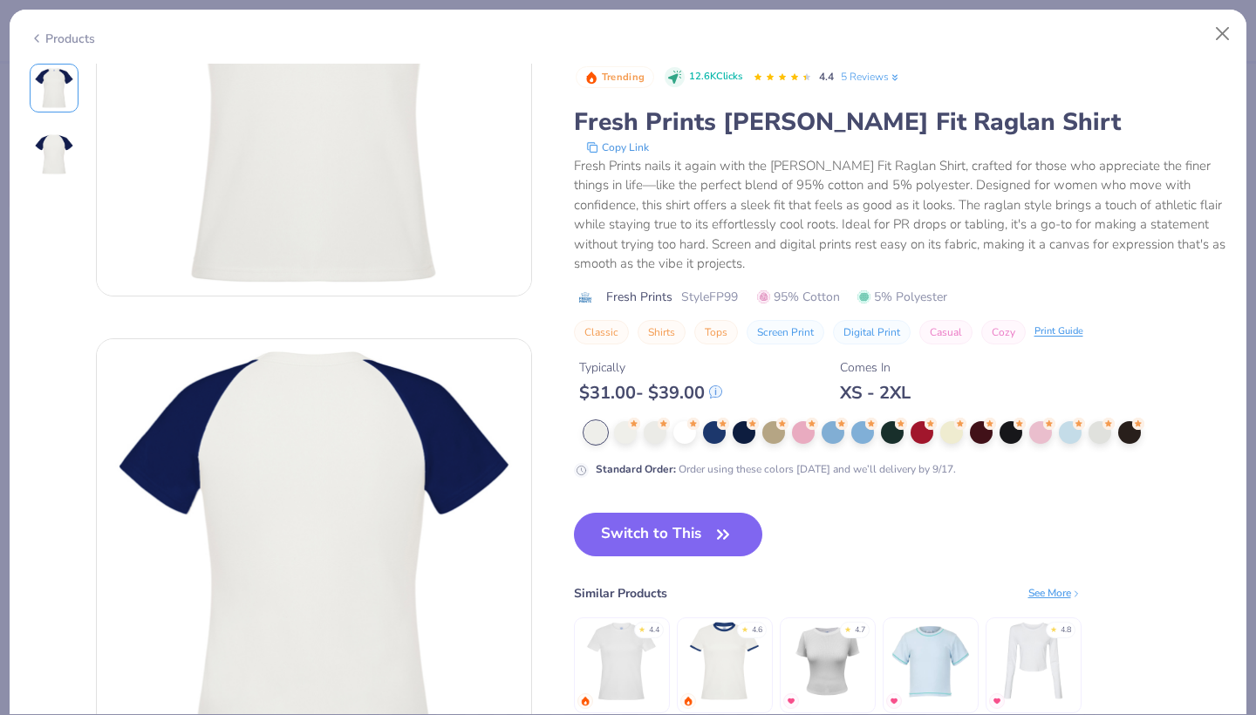
scroll to position [205, 0]
click at [637, 658] on img at bounding box center [621, 661] width 83 height 83
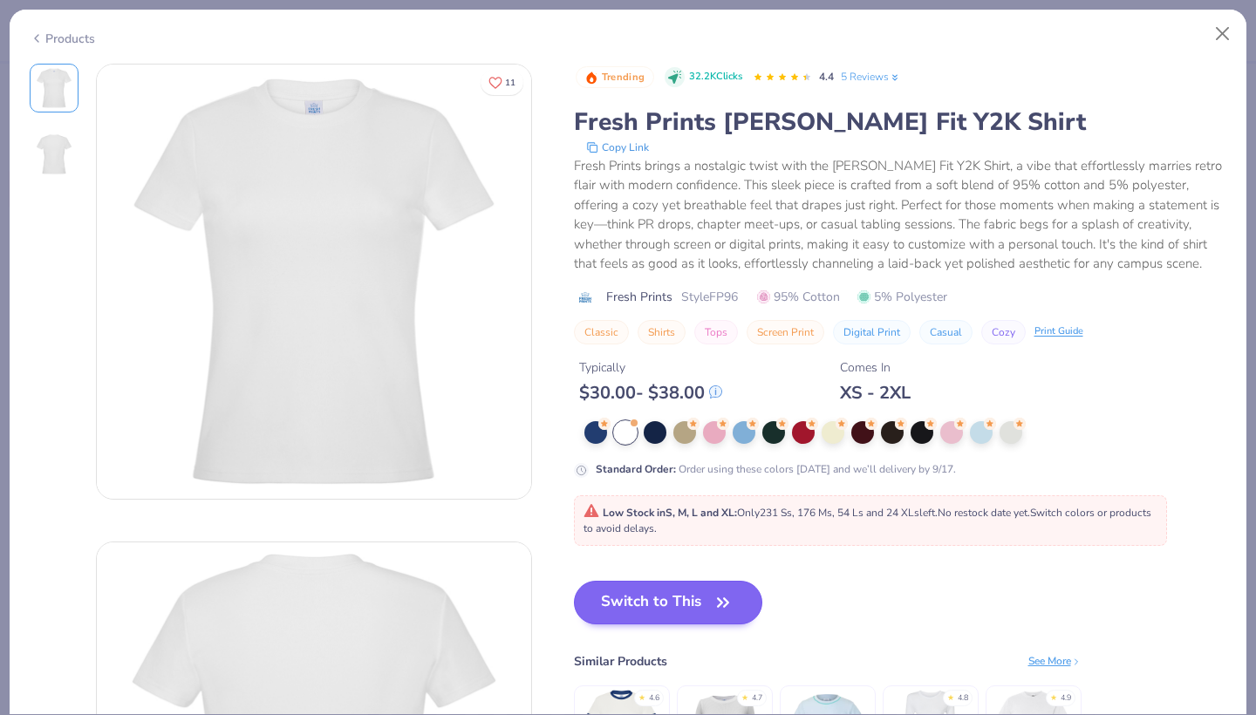
click at [685, 608] on button "Switch to This" at bounding box center [668, 603] width 189 height 44
click at [707, 611] on button "Switch to This" at bounding box center [668, 603] width 189 height 44
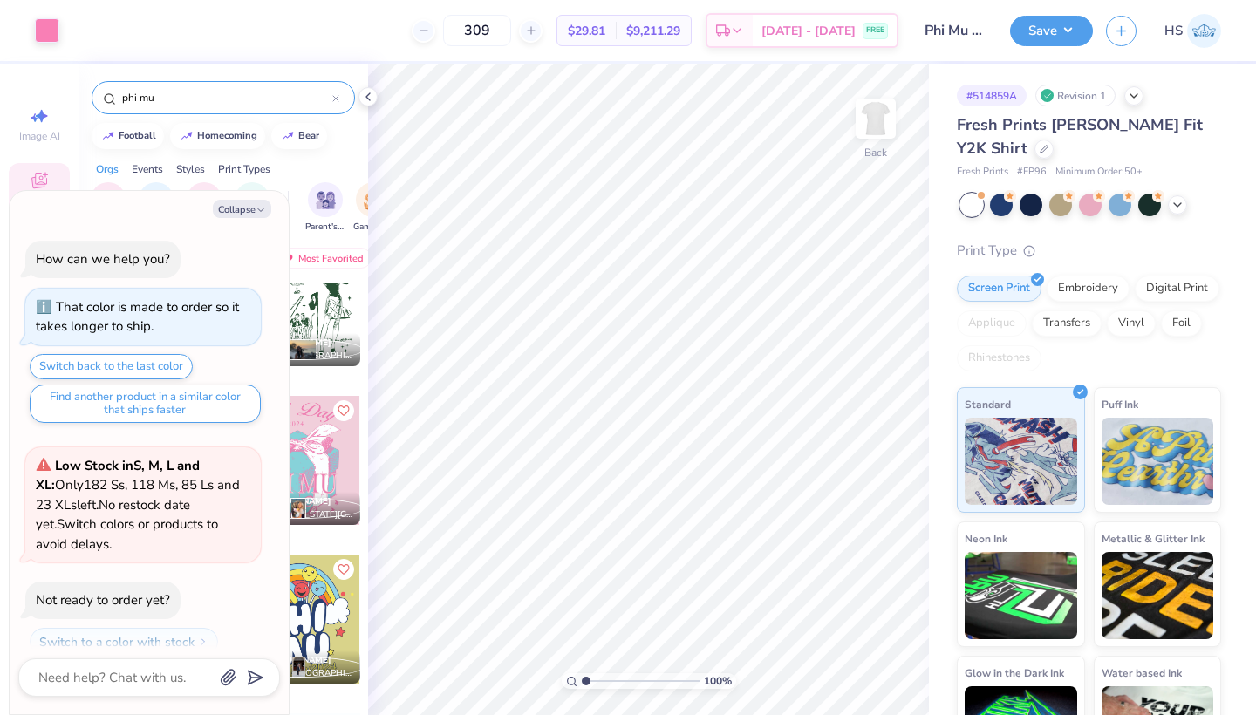
scroll to position [421, 0]
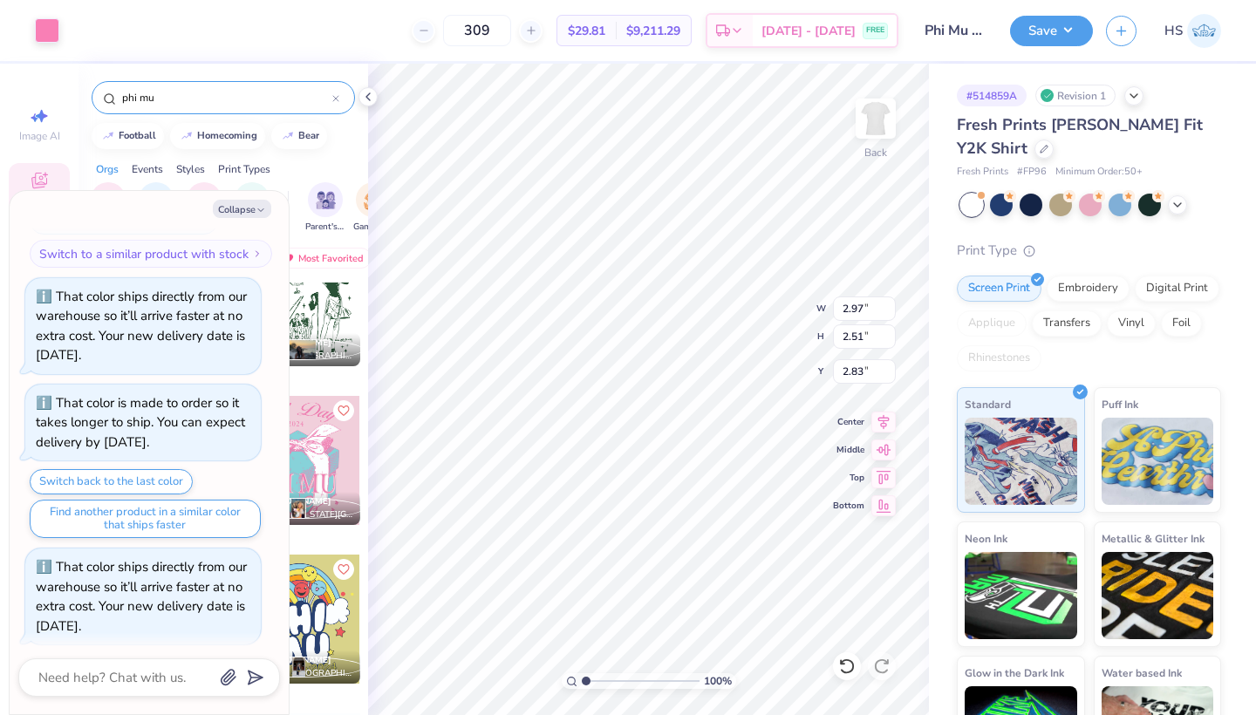
type textarea "x"
type input "2.49"
type input "2.11"
type input "2.78"
type textarea "x"
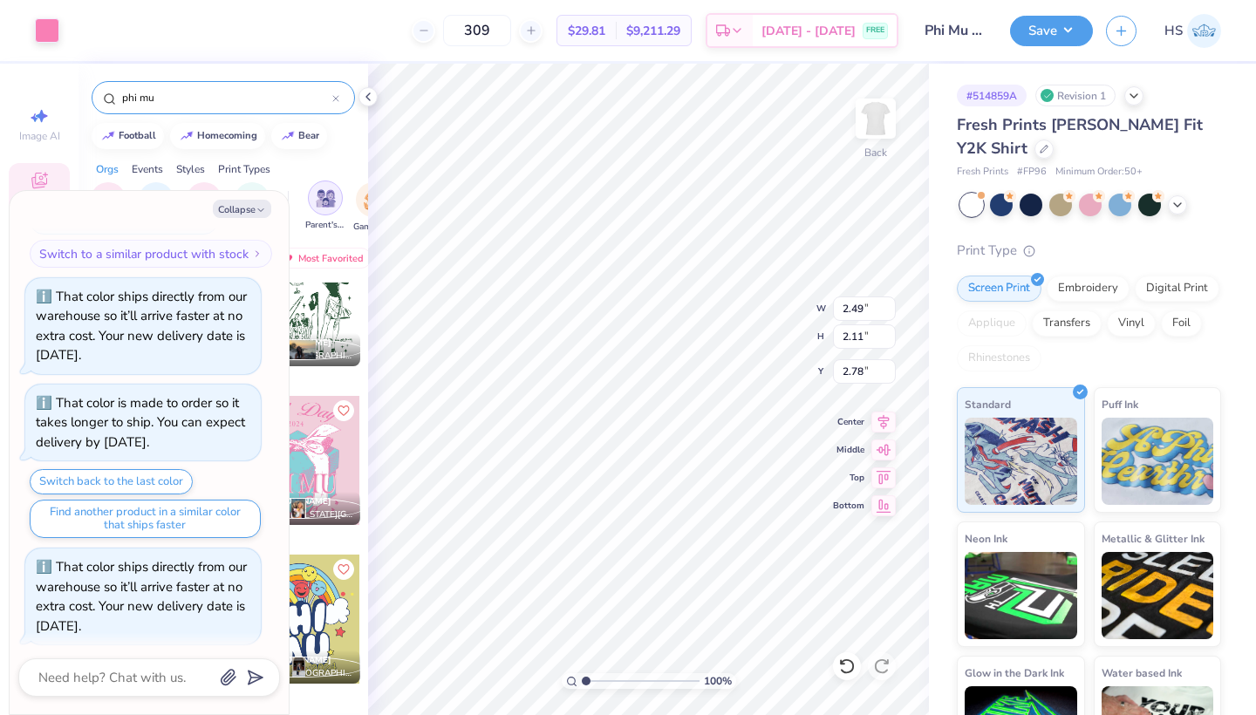
type input "3.00"
click at [255, 203] on button "Collapse" at bounding box center [242, 209] width 58 height 18
type textarea "x"
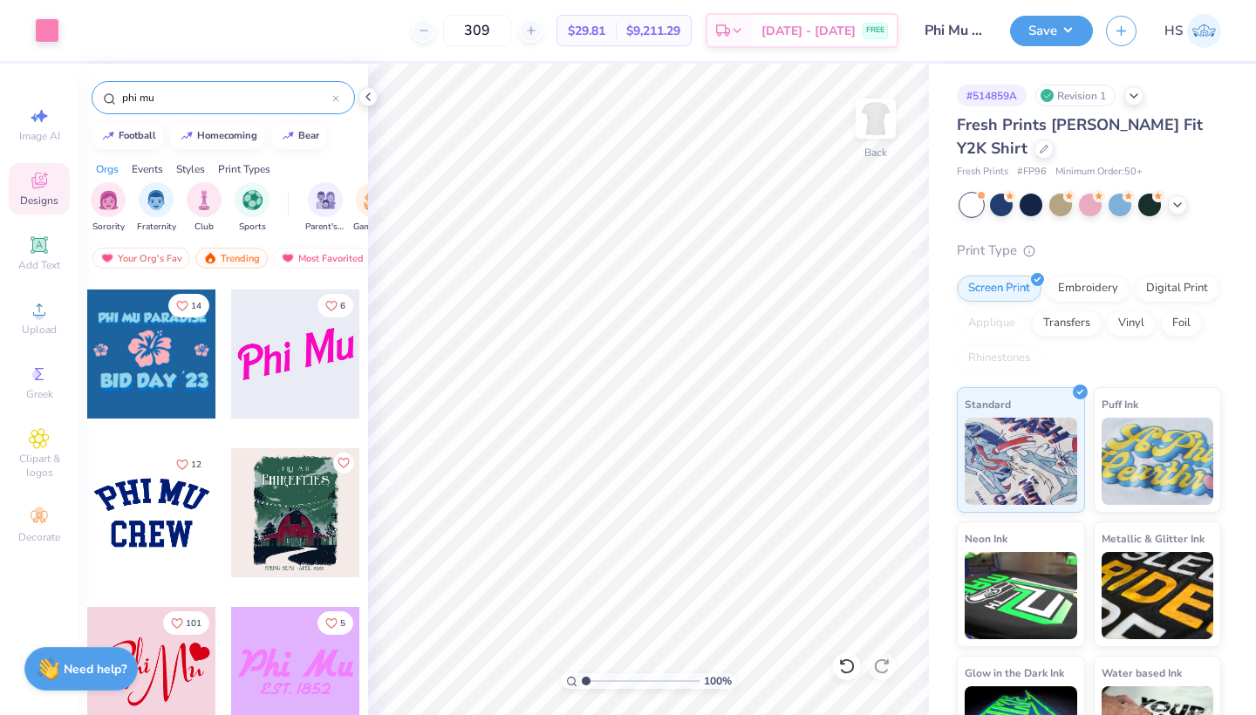
scroll to position [5916, 0]
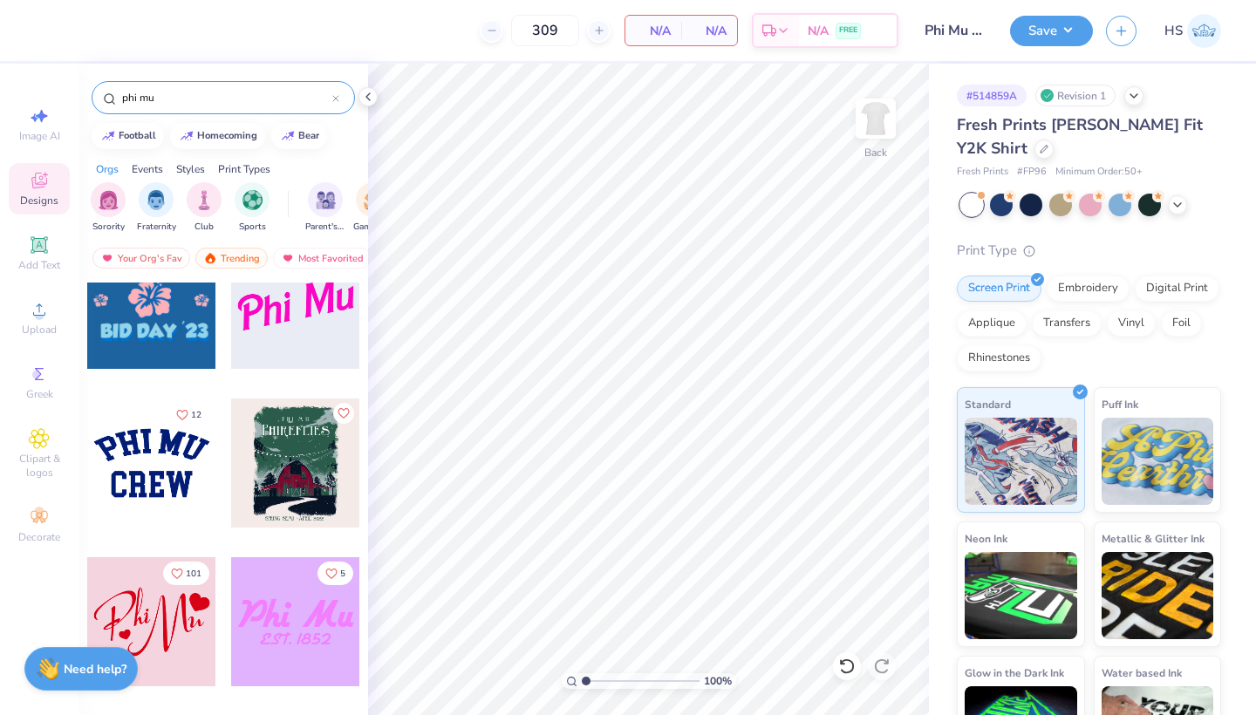
click at [146, 467] on div at bounding box center [151, 462] width 129 height 129
type input "5.31"
type input "3.25"
type input "2.99"
click at [51, 35] on div at bounding box center [47, 29] width 24 height 24
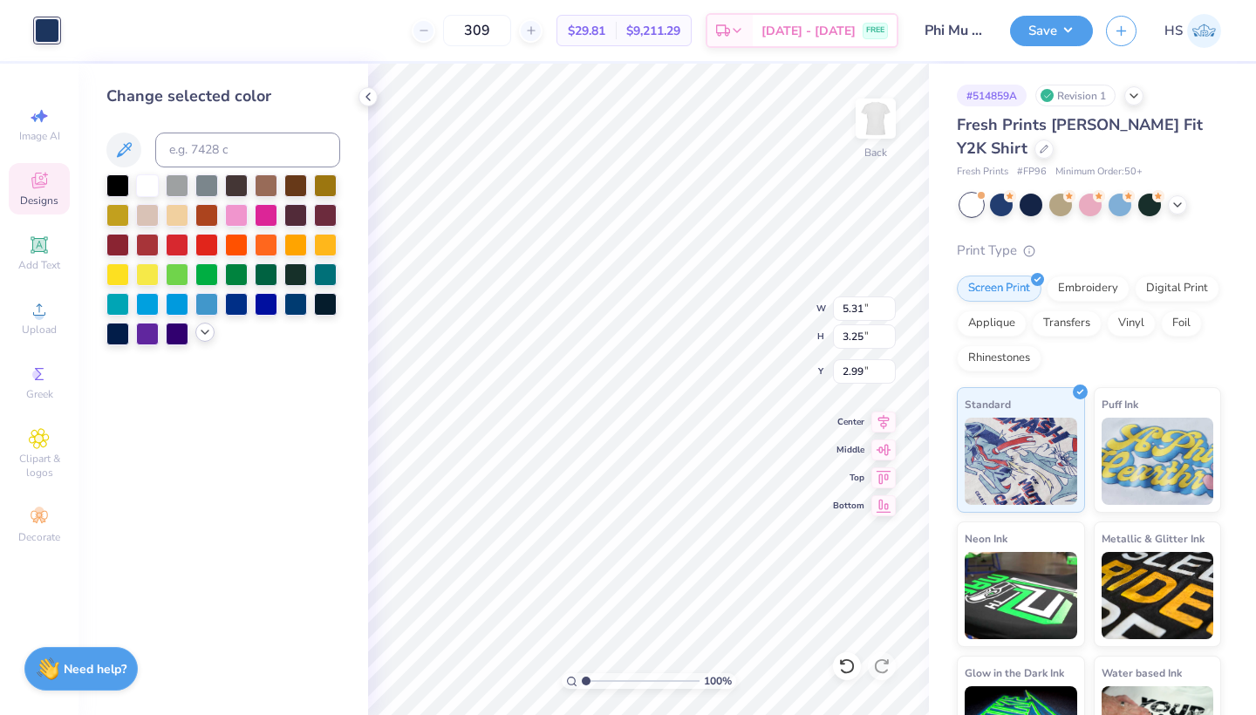
click at [209, 339] on icon at bounding box center [205, 332] width 14 height 14
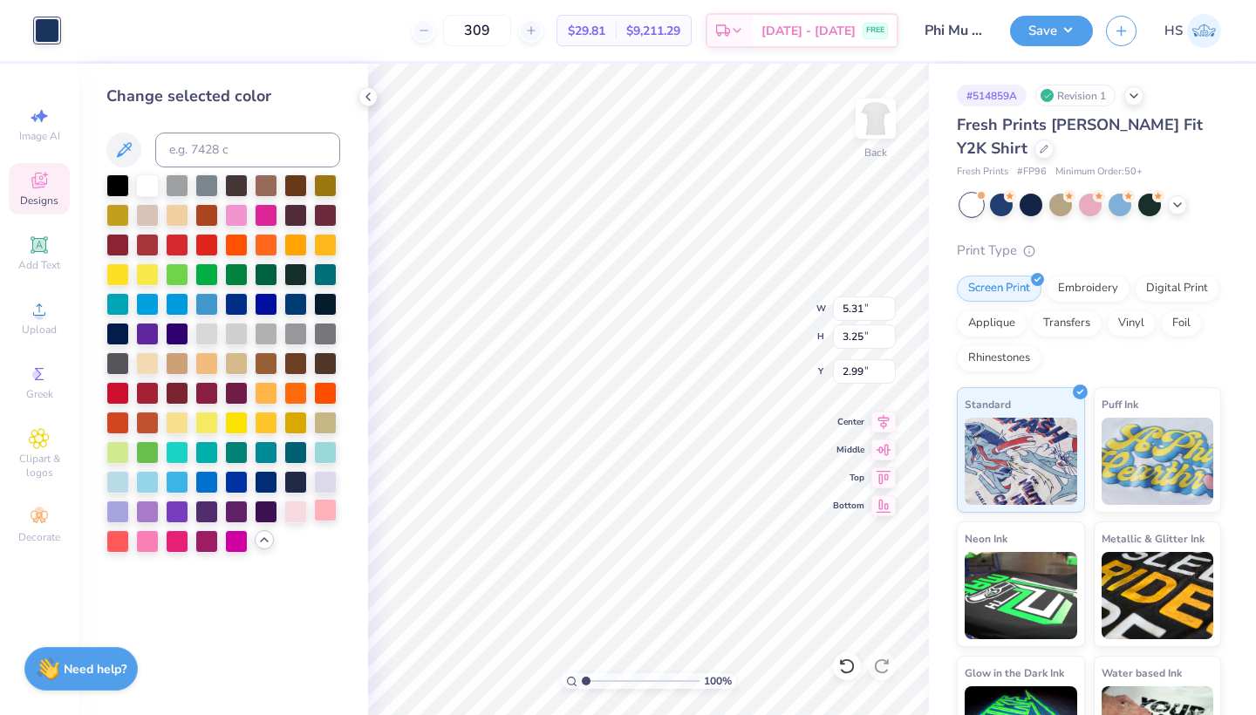
click at [320, 515] on div at bounding box center [325, 510] width 23 height 23
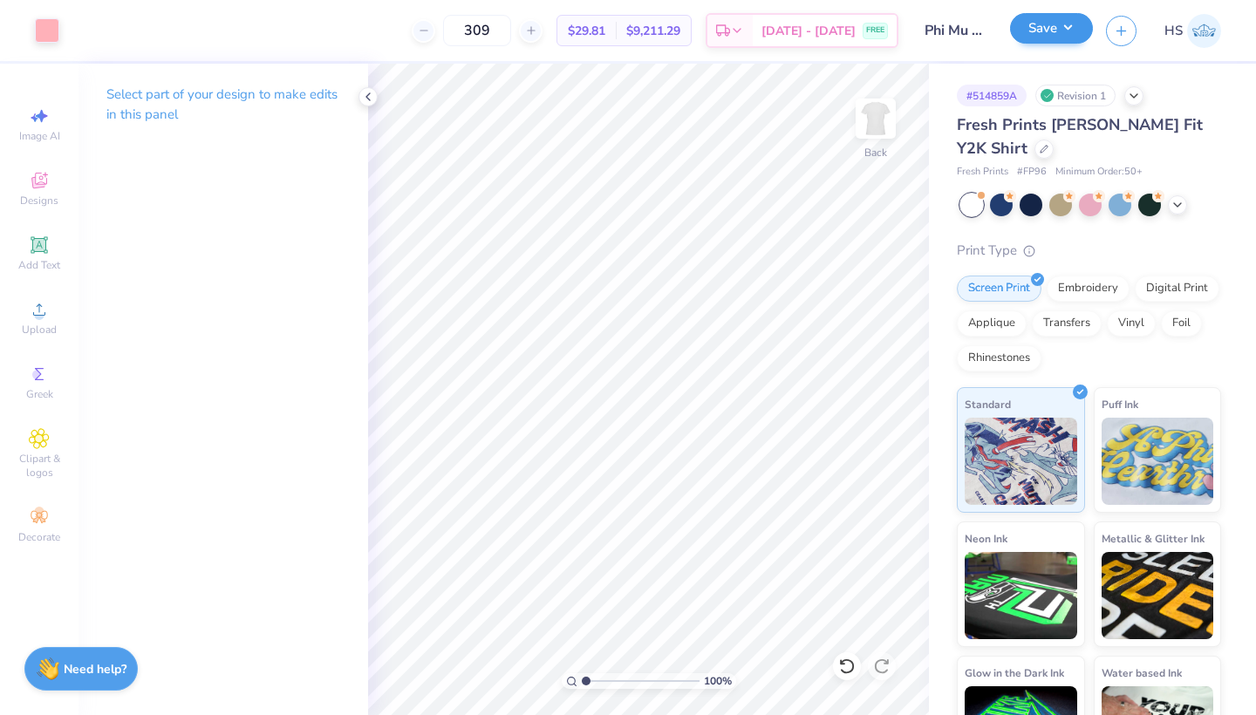
click at [1050, 29] on button "Save" at bounding box center [1051, 28] width 83 height 31
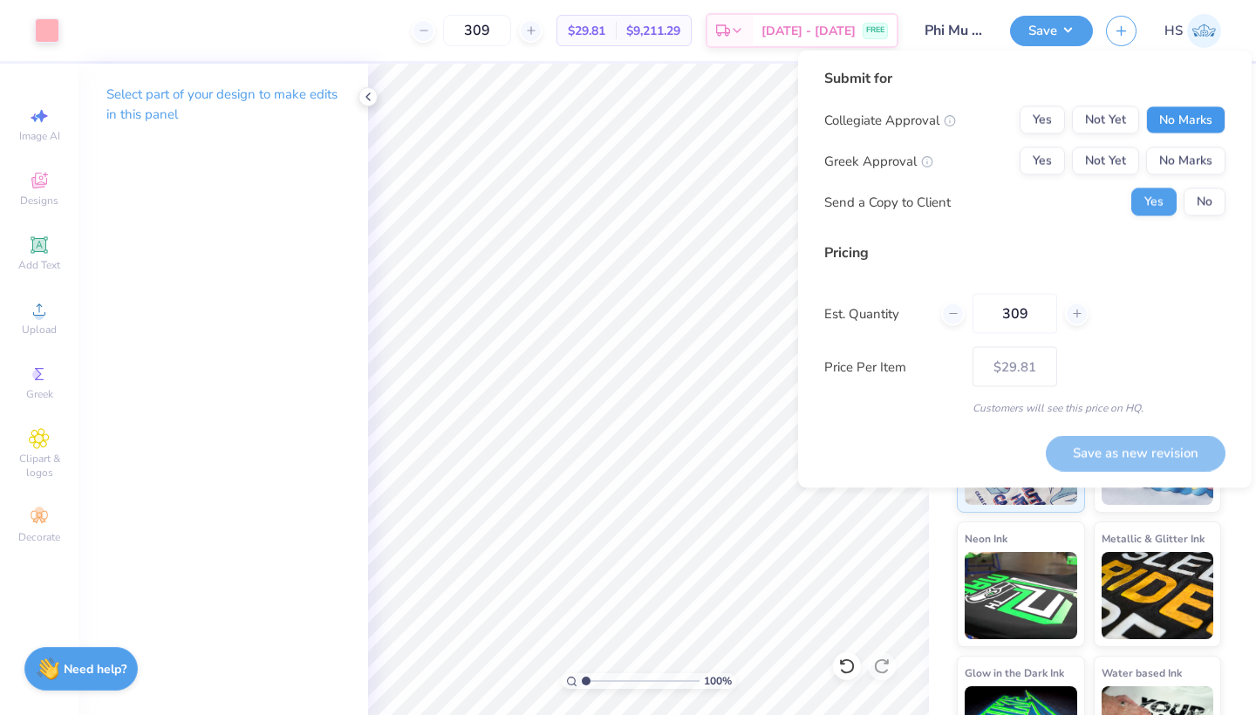
click at [1166, 119] on button "No Marks" at bounding box center [1185, 120] width 79 height 28
click at [1103, 159] on button "Not Yet" at bounding box center [1105, 161] width 67 height 28
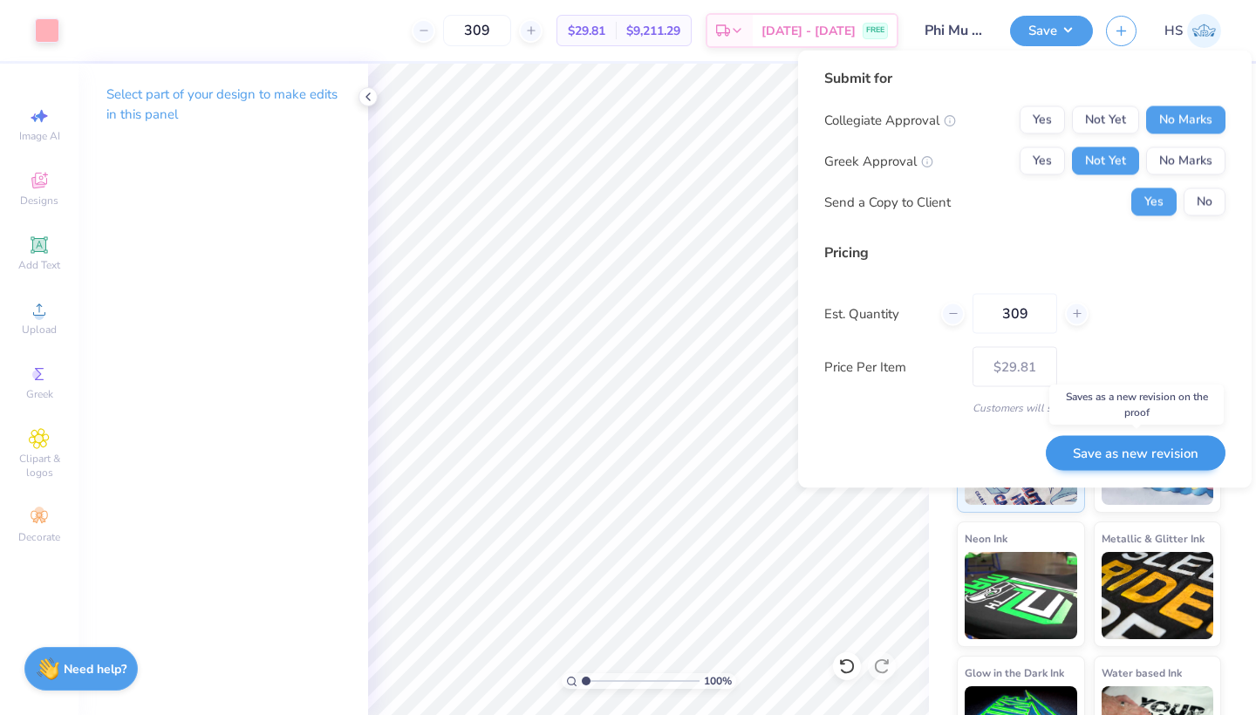
click at [1141, 455] on button "Save as new revision" at bounding box center [1136, 453] width 180 height 36
type input "$29.81"
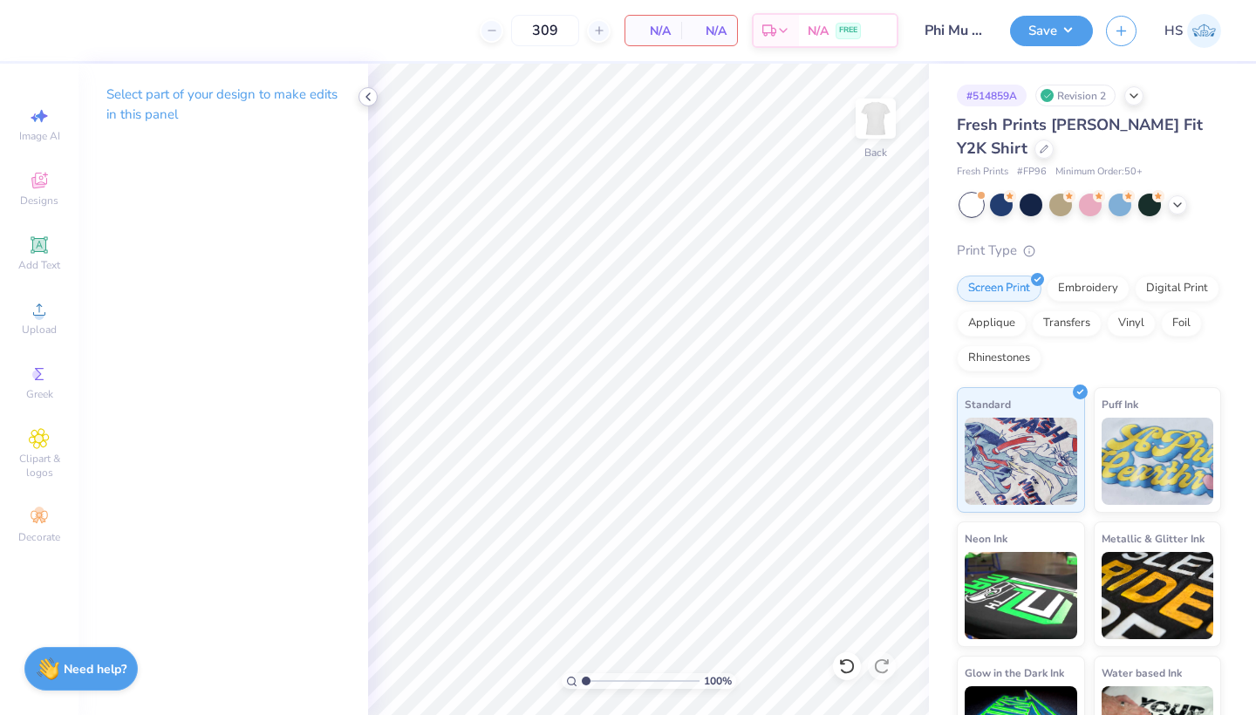
click at [366, 99] on icon at bounding box center [368, 97] width 14 height 14
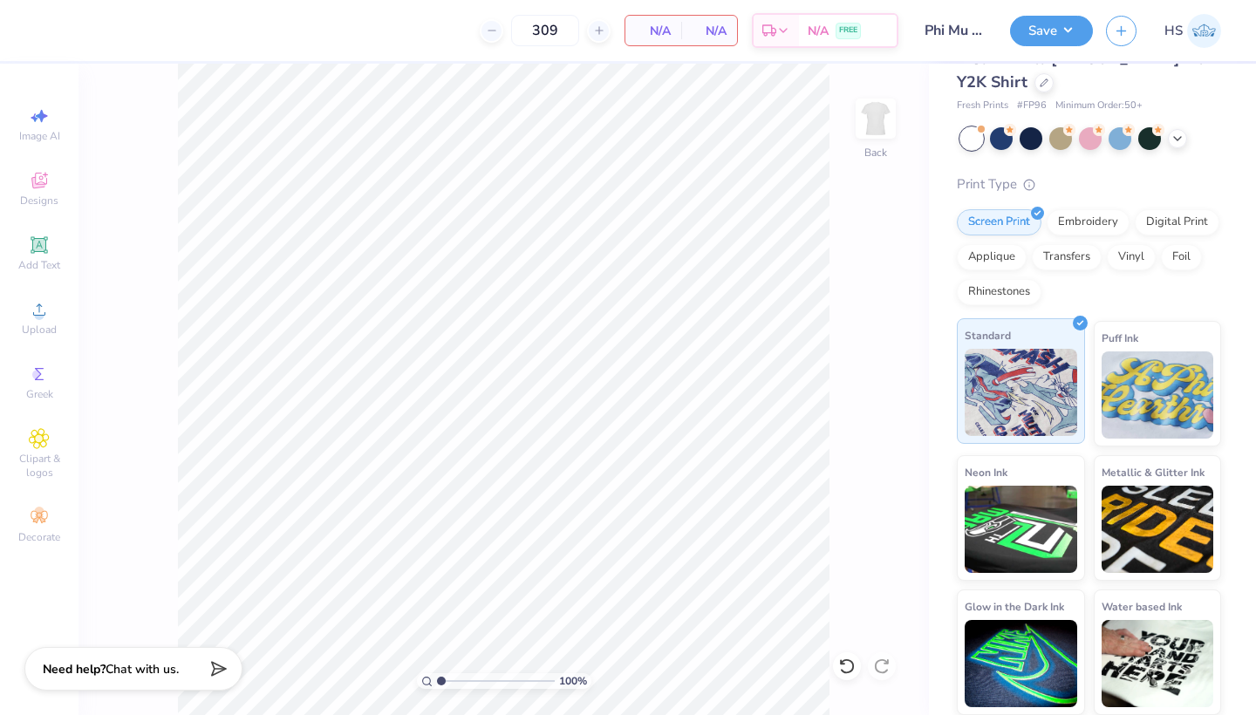
scroll to position [65, 0]
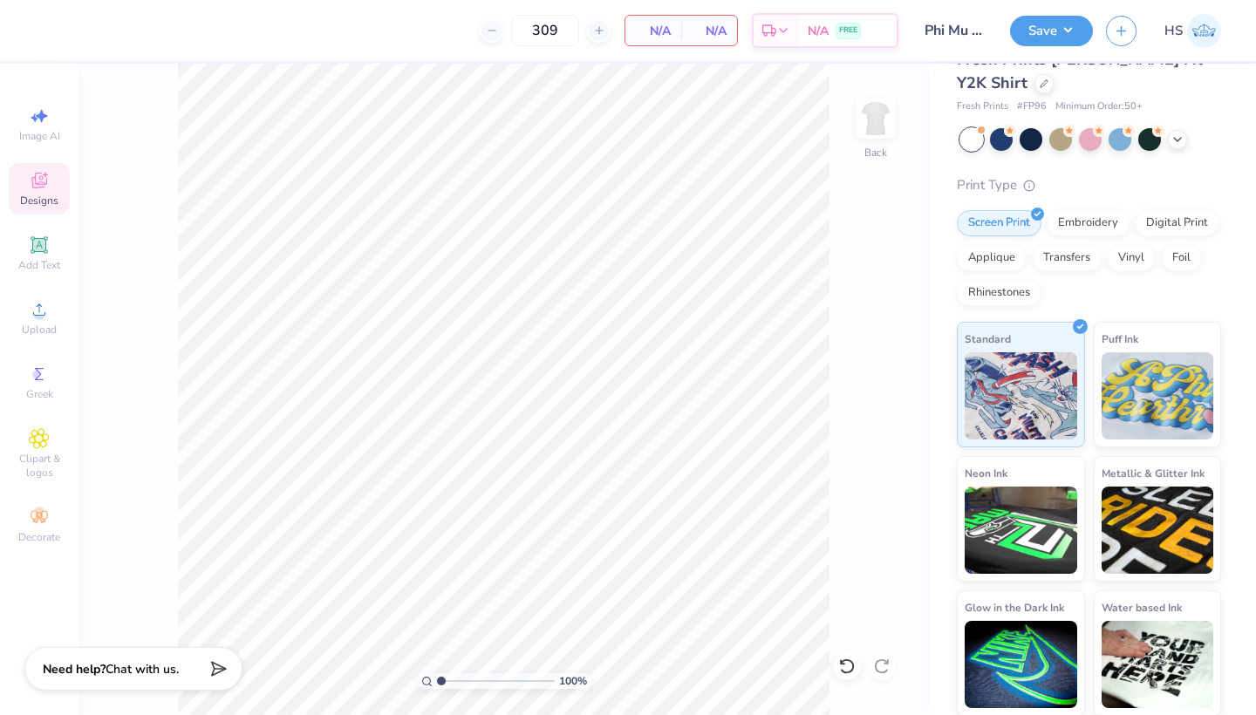
click at [51, 180] on div "Designs" at bounding box center [39, 188] width 61 height 51
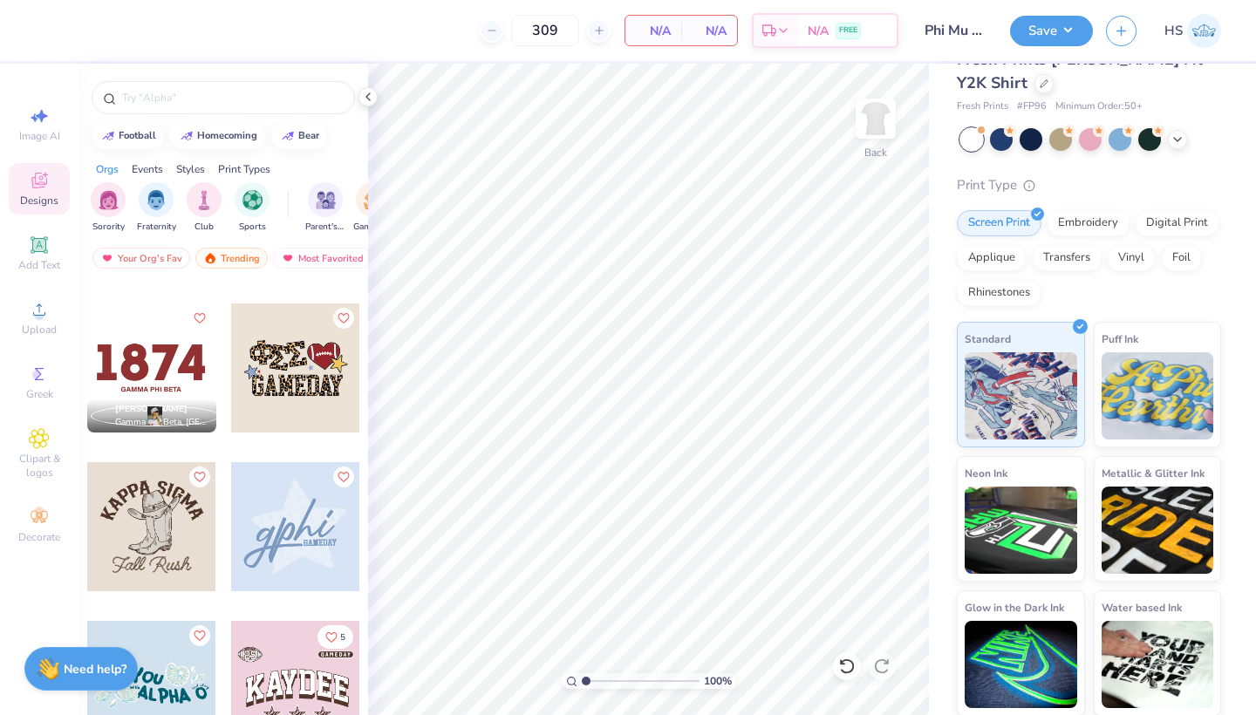
scroll to position [7119, 0]
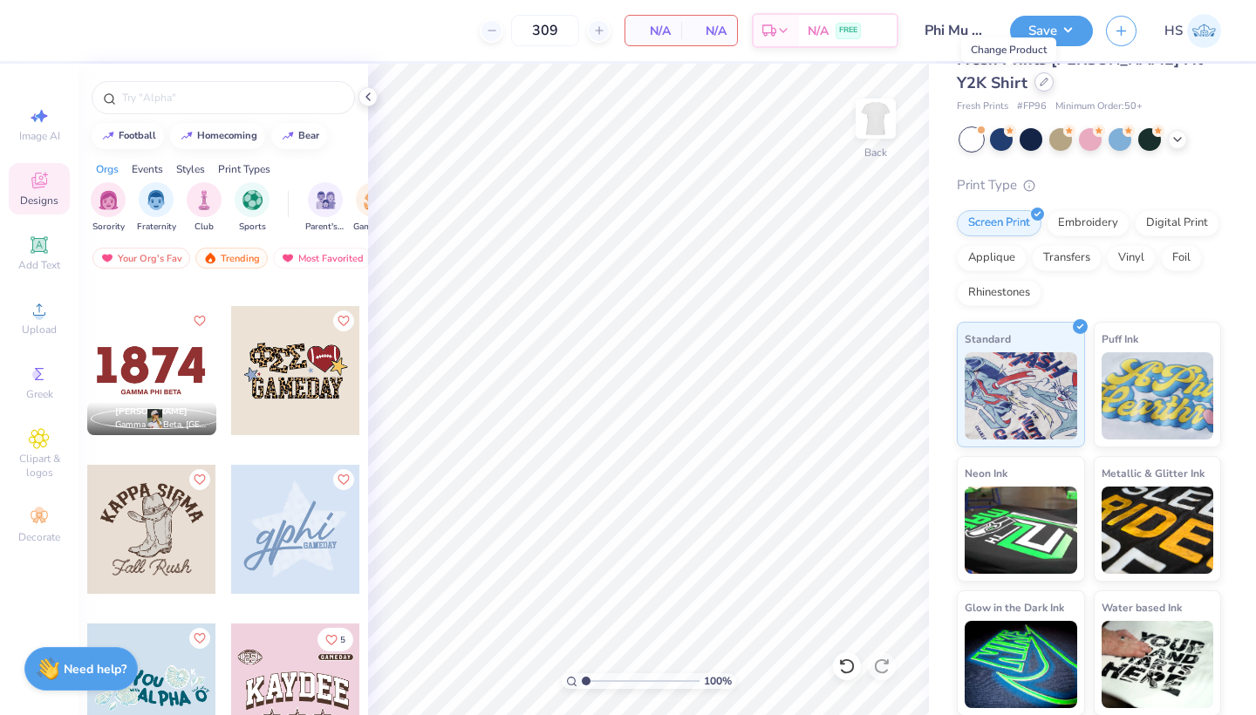
click at [1034, 89] on div at bounding box center [1043, 81] width 19 height 19
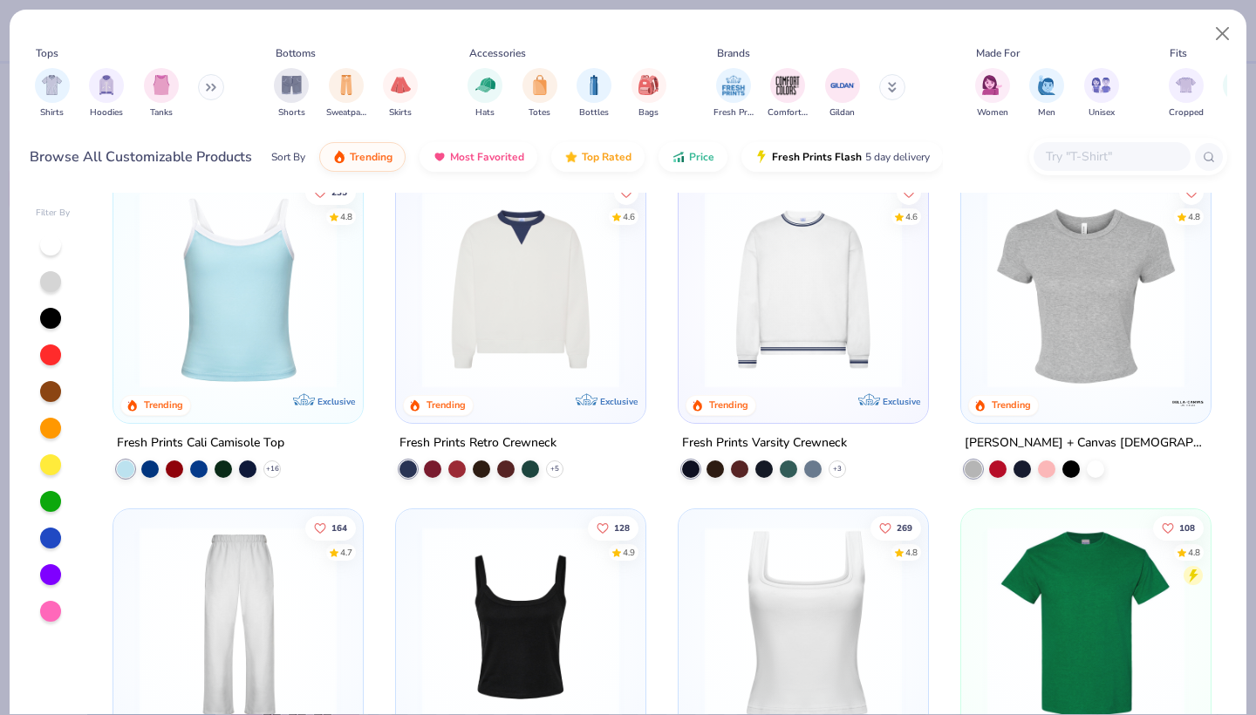
scroll to position [371, 0]
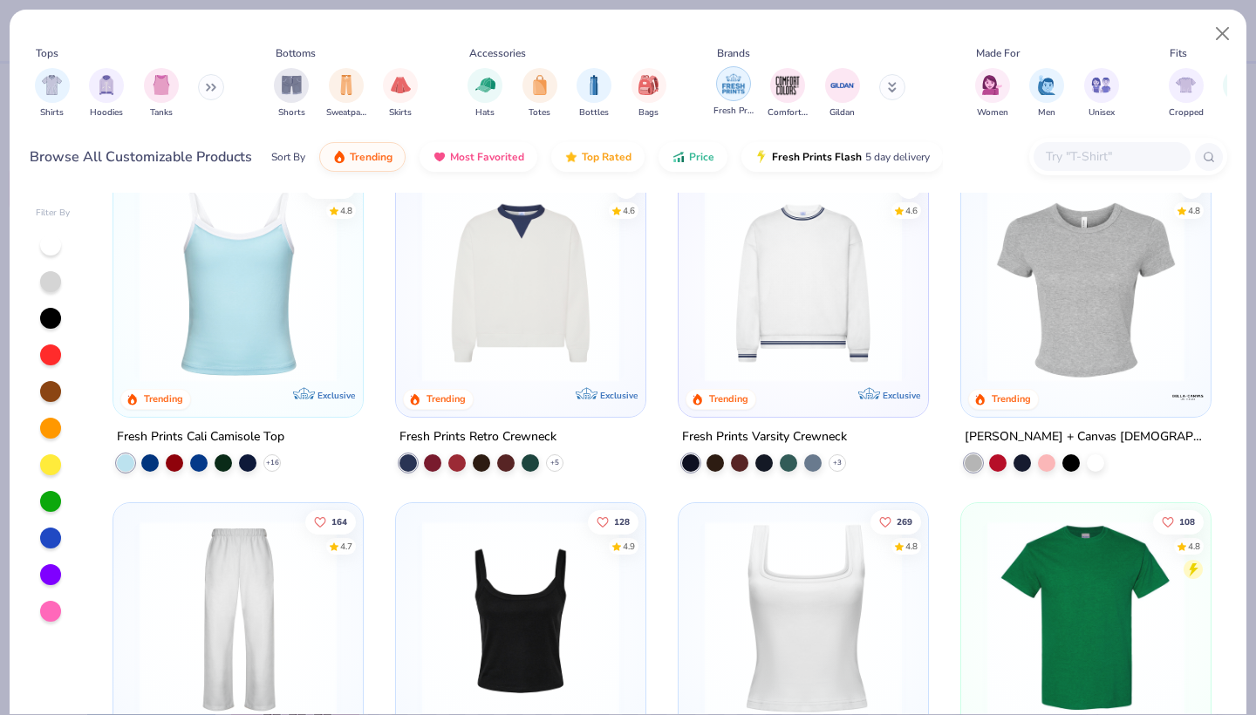
click at [734, 92] on img "filter for Fresh Prints" at bounding box center [733, 84] width 26 height 26
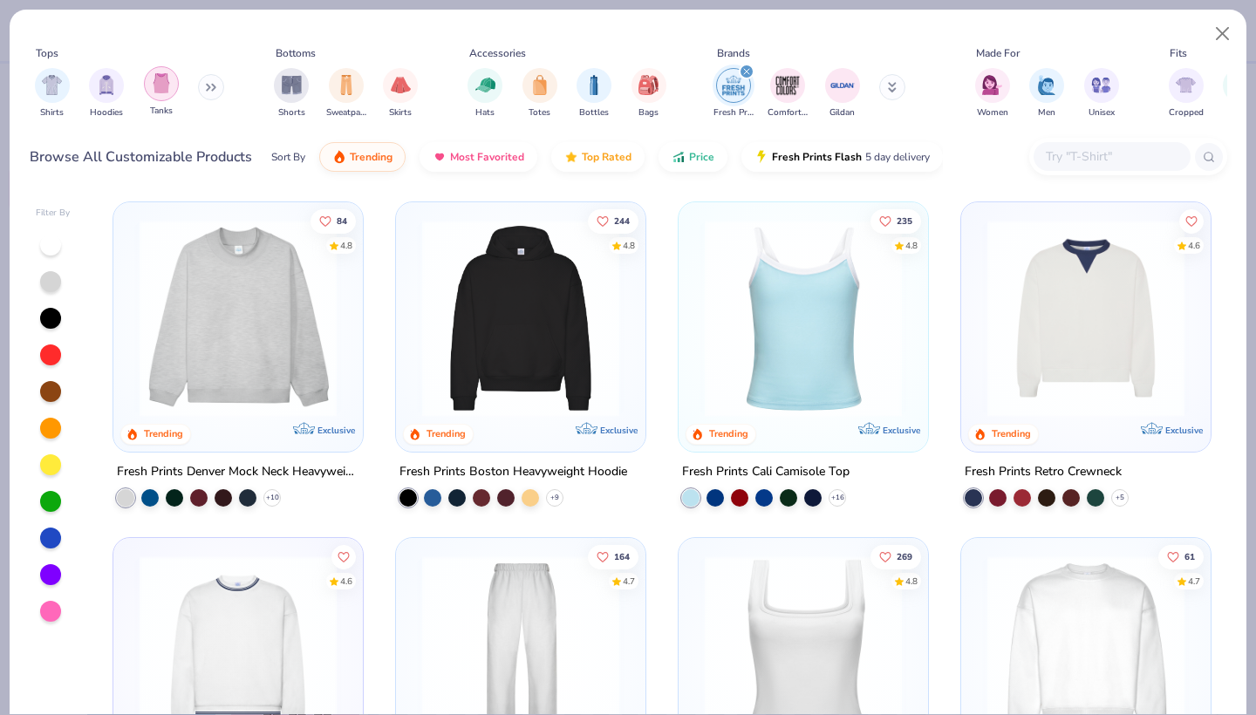
click at [163, 90] on img "filter for Tanks" at bounding box center [161, 83] width 19 height 20
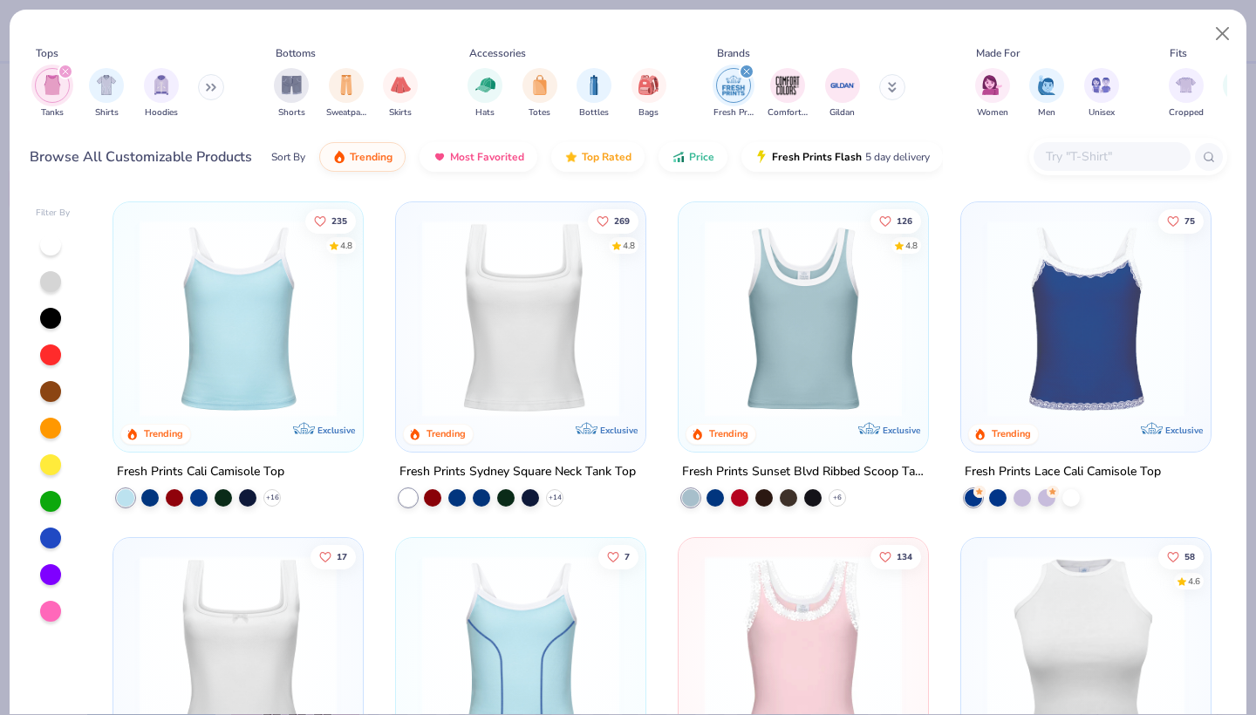
click at [773, 318] on img at bounding box center [803, 318] width 215 height 197
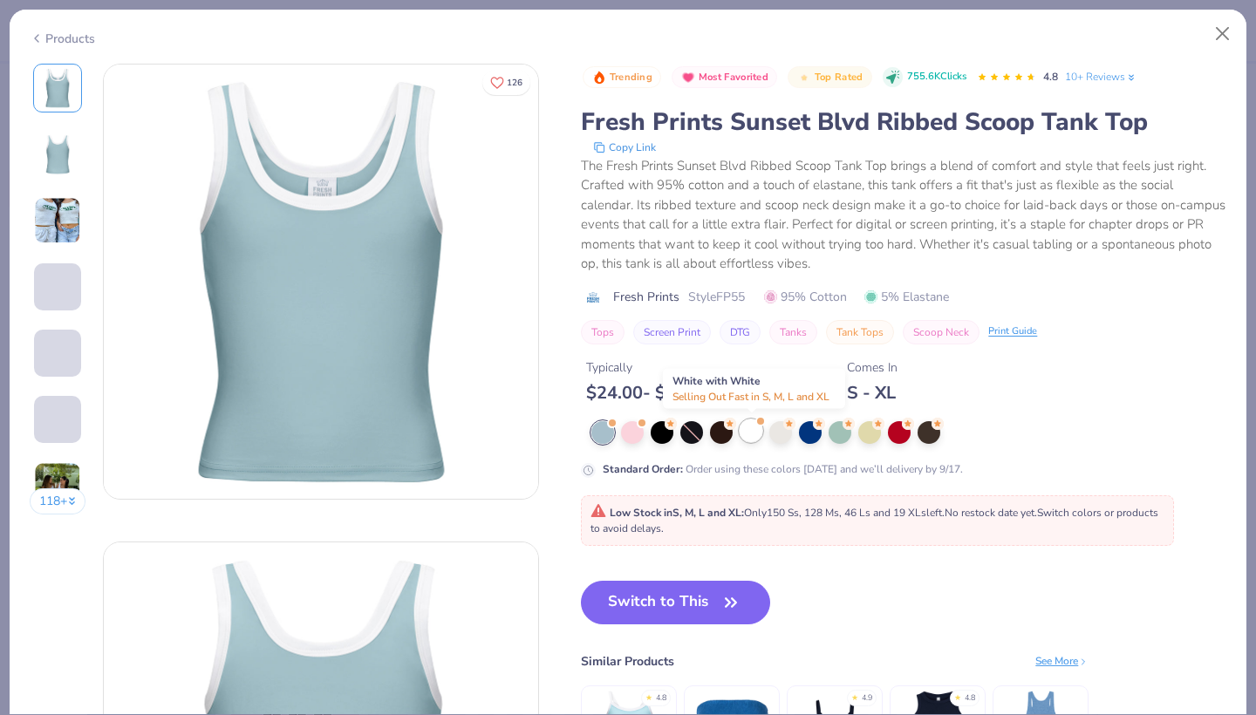
click at [744, 438] on div at bounding box center [750, 430] width 23 height 23
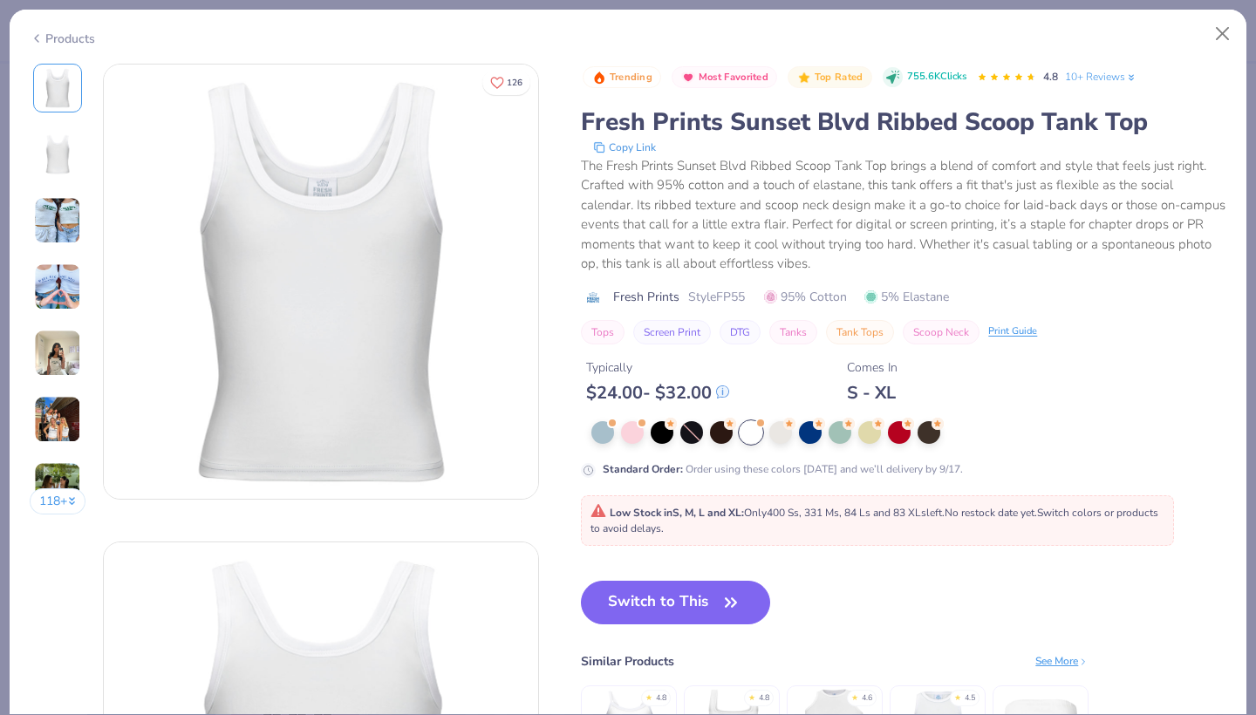
drag, startPoint x: 667, startPoint y: 596, endPoint x: 362, endPoint y: 437, distance: 344.0
click at [667, 596] on button "Switch to This" at bounding box center [675, 603] width 189 height 44
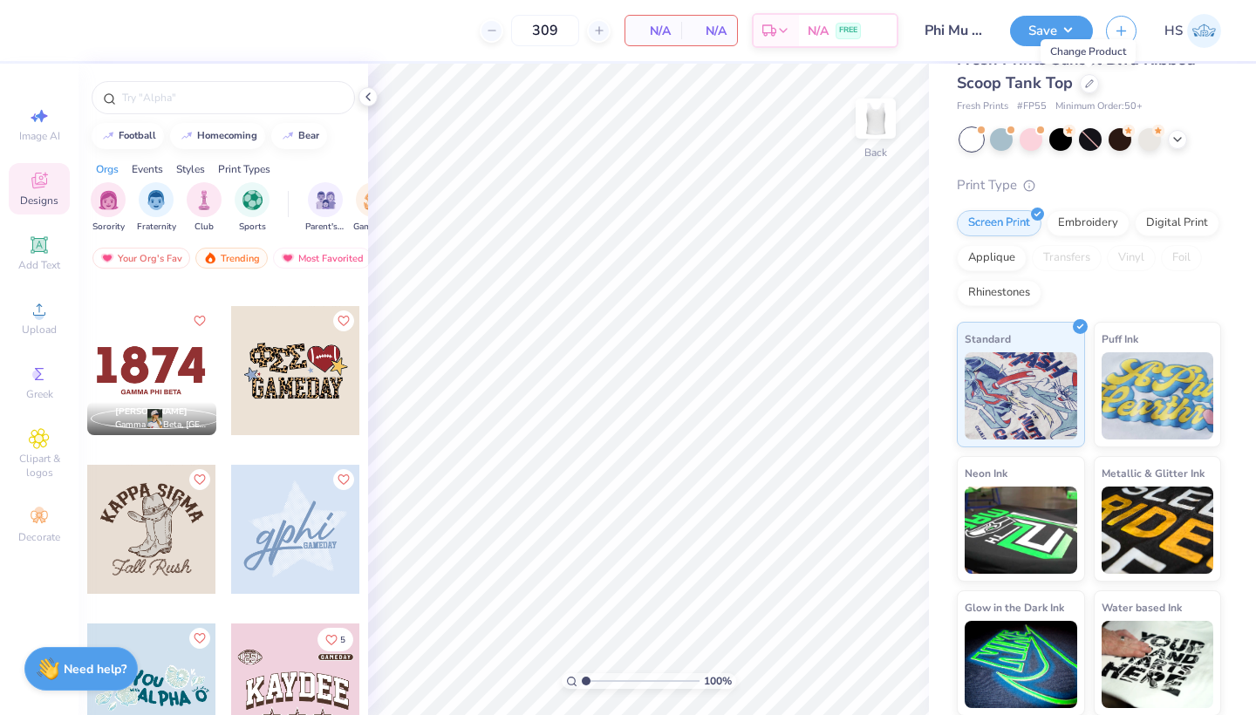
click at [159, 370] on div at bounding box center [151, 370] width 129 height 129
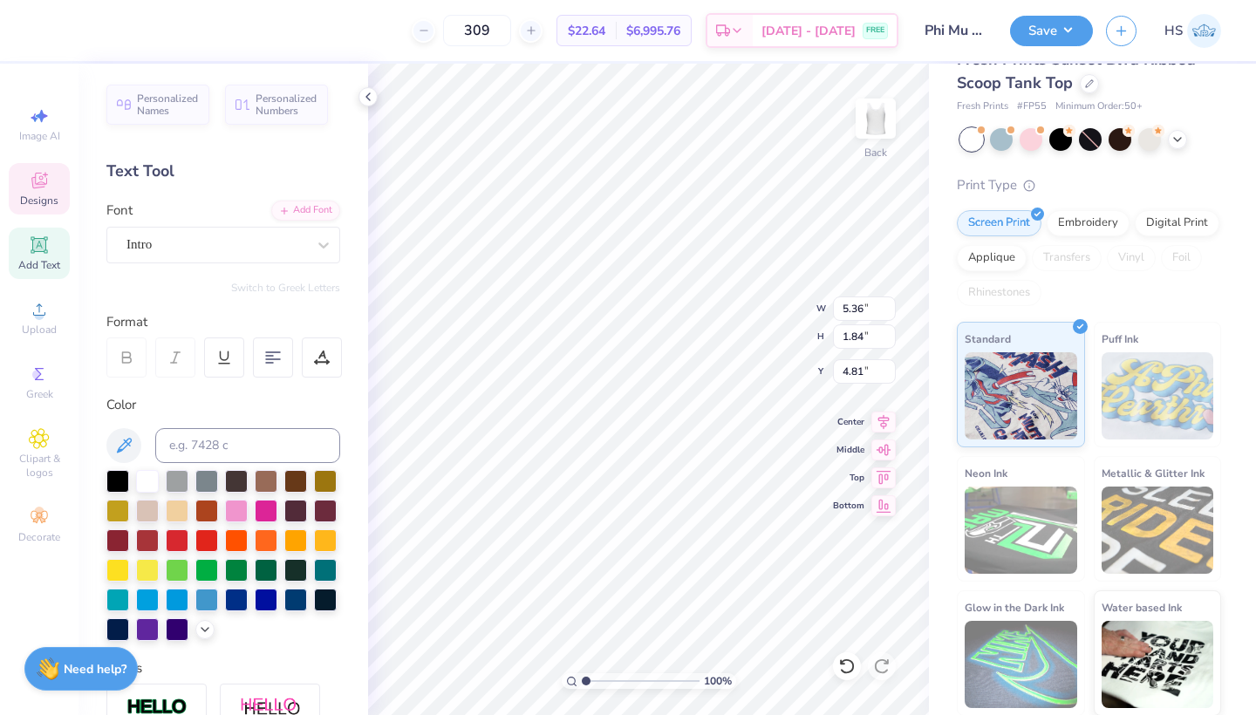
type textarea "1852"
type input "2.98"
type input "0.25"
type input "6.94"
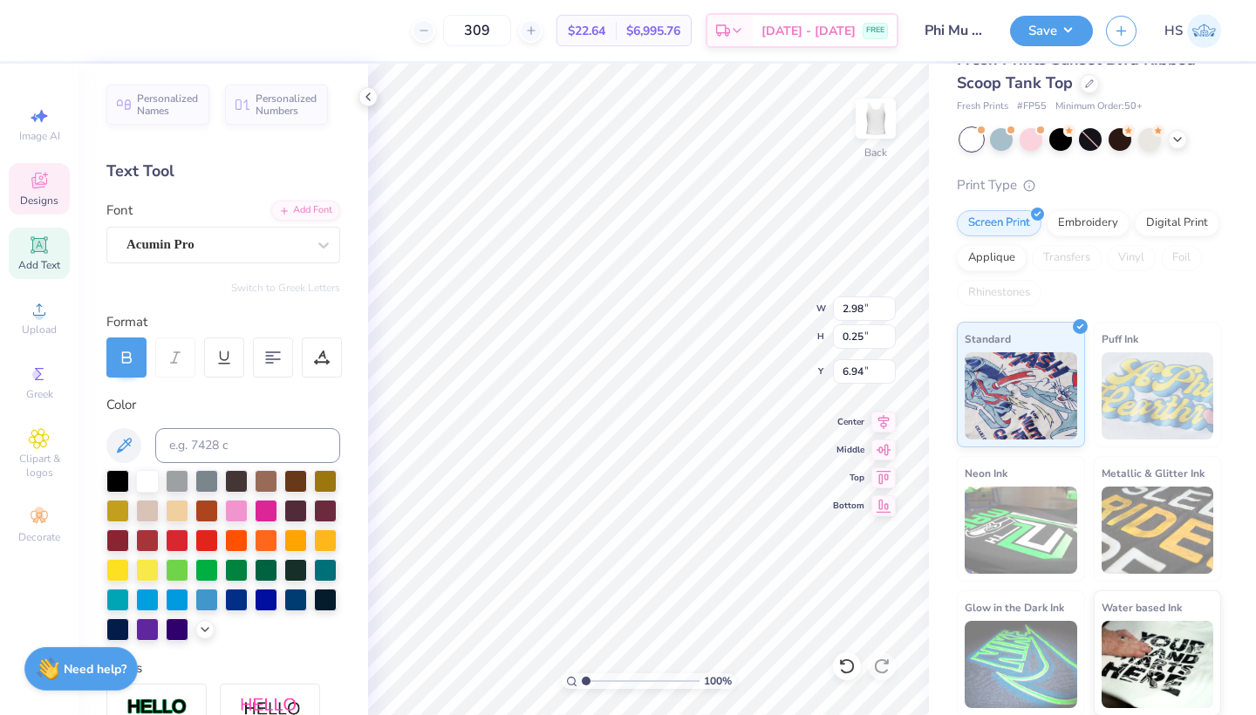
type textarea "PHI MU"
type input "0.87"
click at [54, 25] on div at bounding box center [47, 29] width 24 height 24
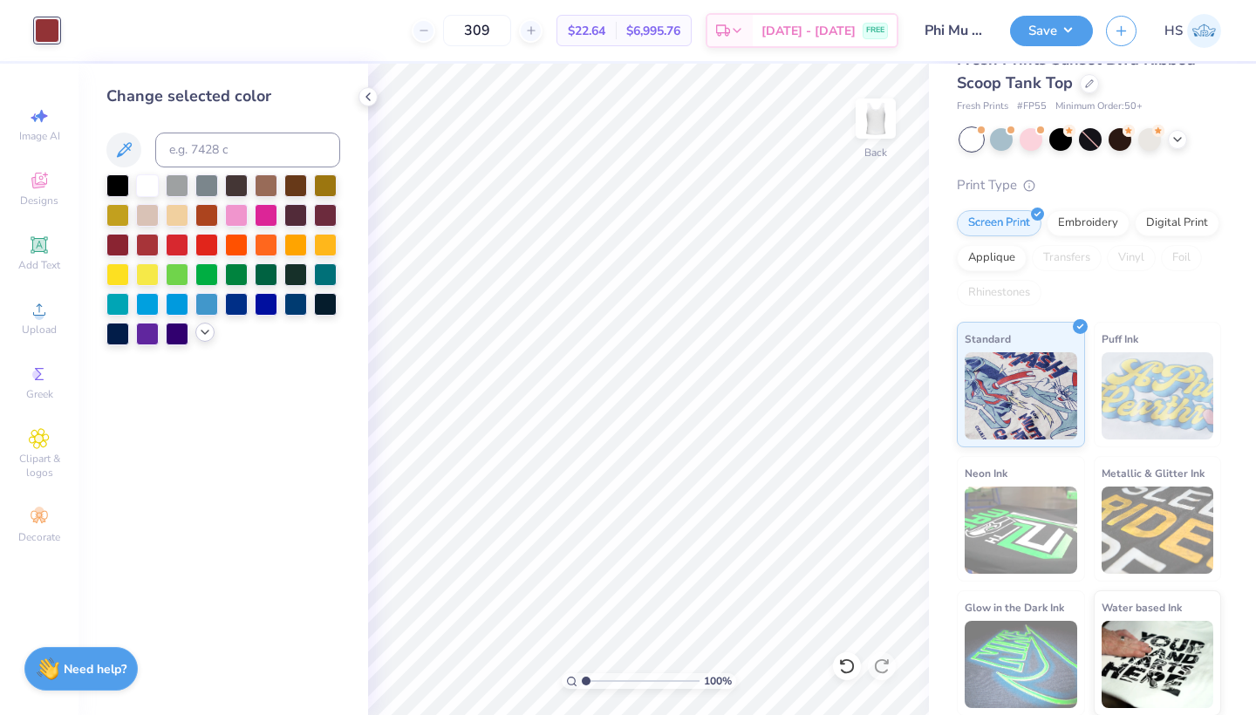
click at [200, 339] on icon at bounding box center [205, 332] width 14 height 14
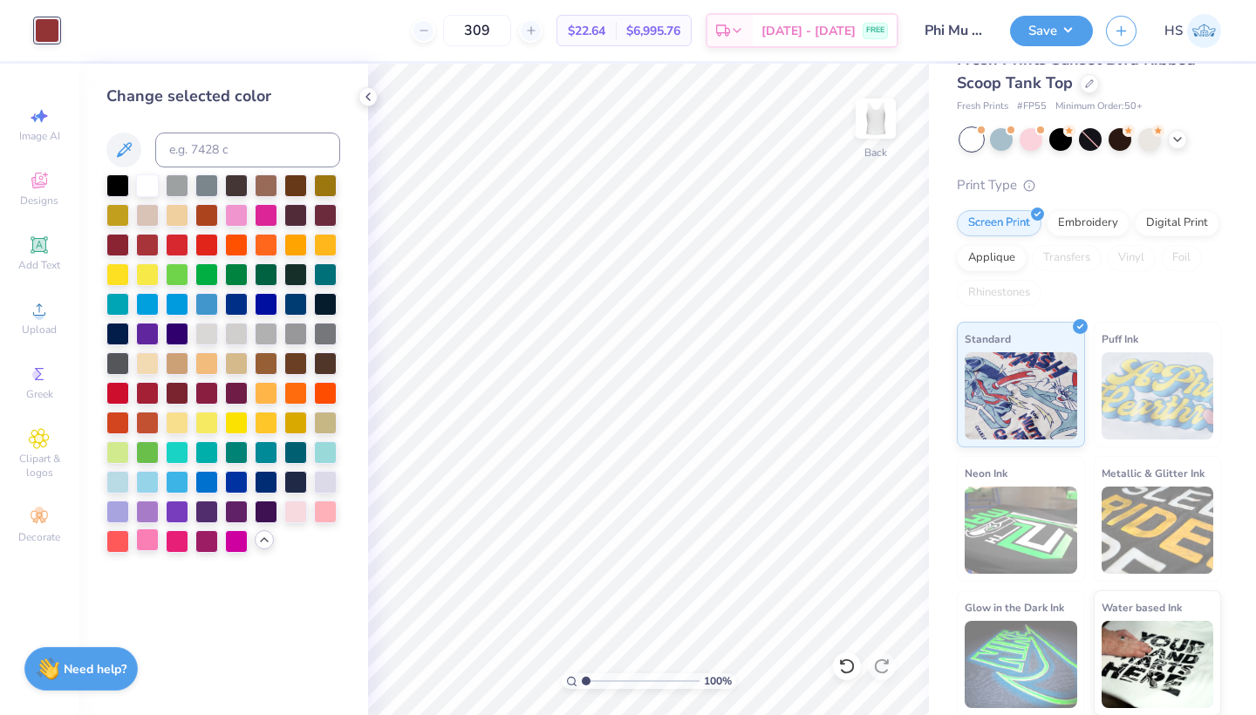
click at [145, 548] on div at bounding box center [147, 539] width 23 height 23
click at [1073, 31] on button "Save" at bounding box center [1051, 28] width 83 height 31
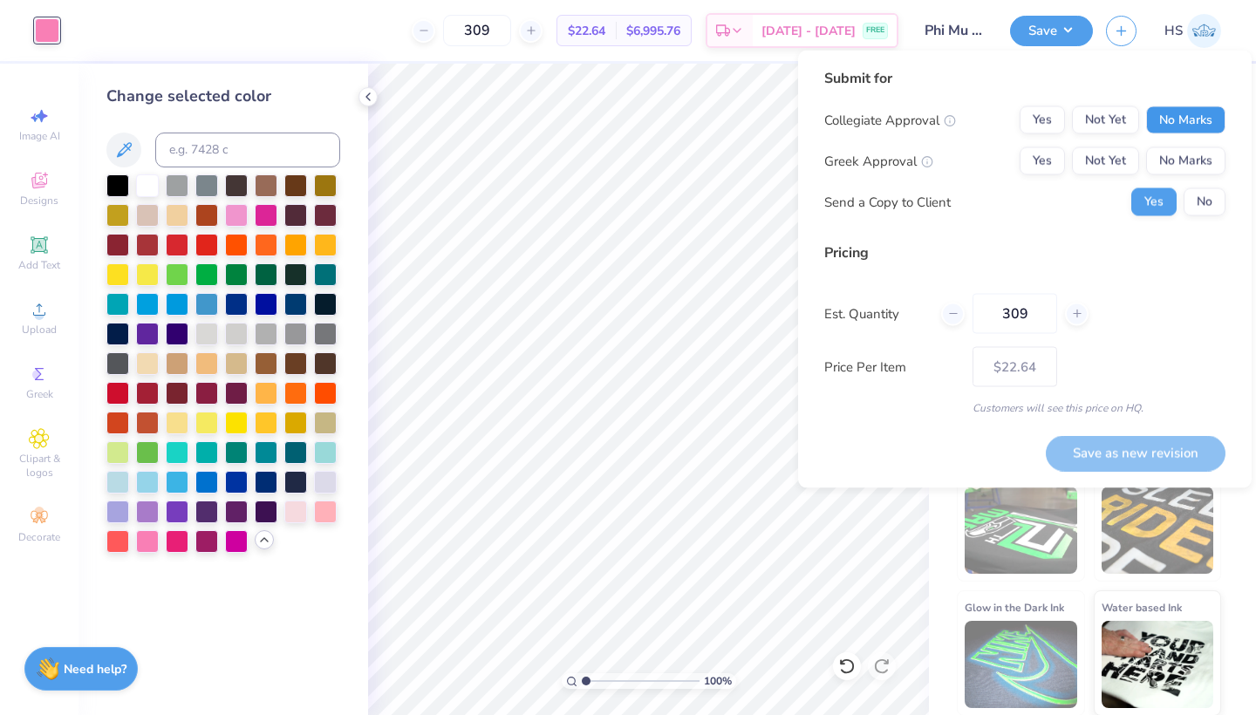
click at [1168, 127] on button "No Marks" at bounding box center [1185, 120] width 79 height 28
click at [1126, 153] on button "Not Yet" at bounding box center [1105, 161] width 67 height 28
click at [1160, 446] on button "Save as new revision" at bounding box center [1136, 453] width 180 height 36
type input "$22.64"
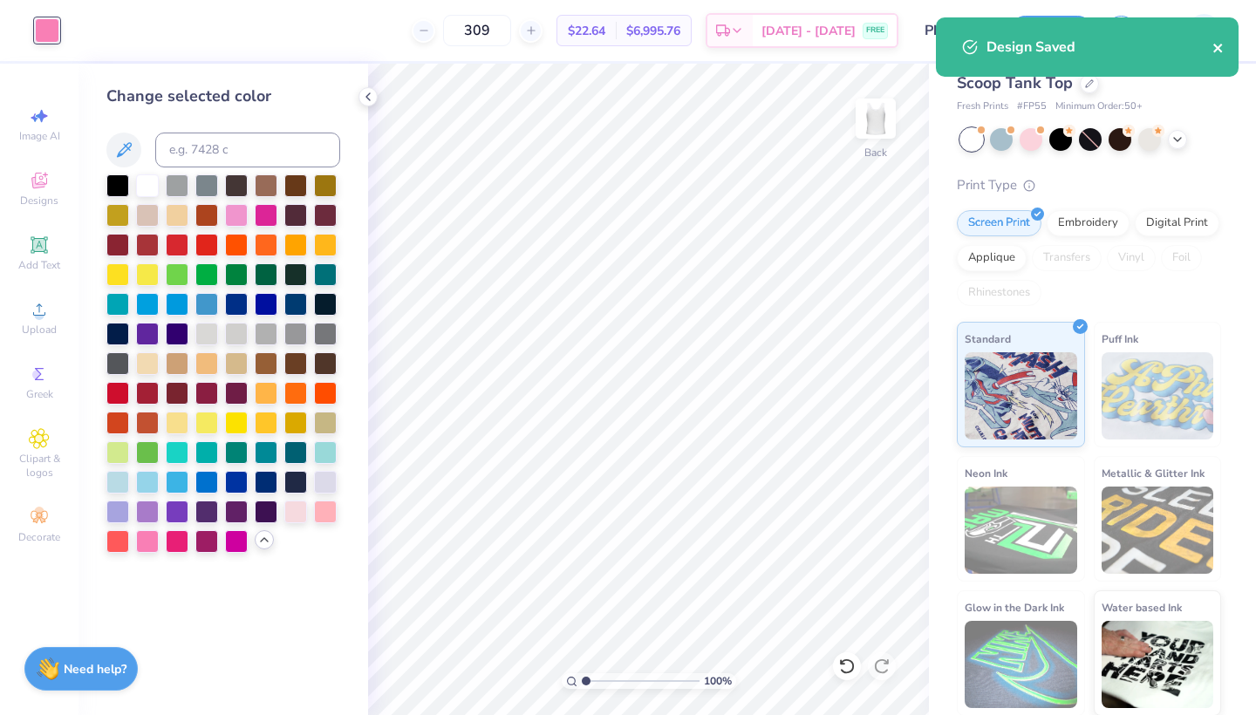
click at [1219, 50] on icon "close" at bounding box center [1217, 48] width 9 height 9
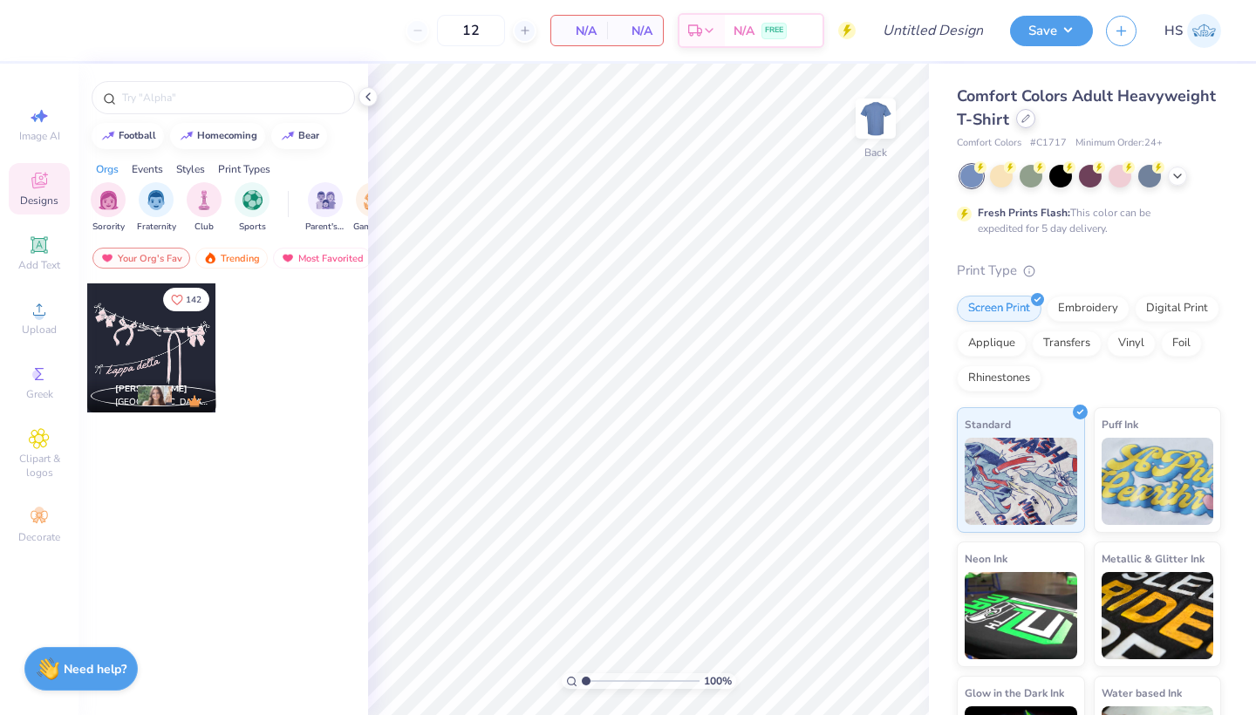
click at [1026, 124] on div at bounding box center [1025, 118] width 19 height 19
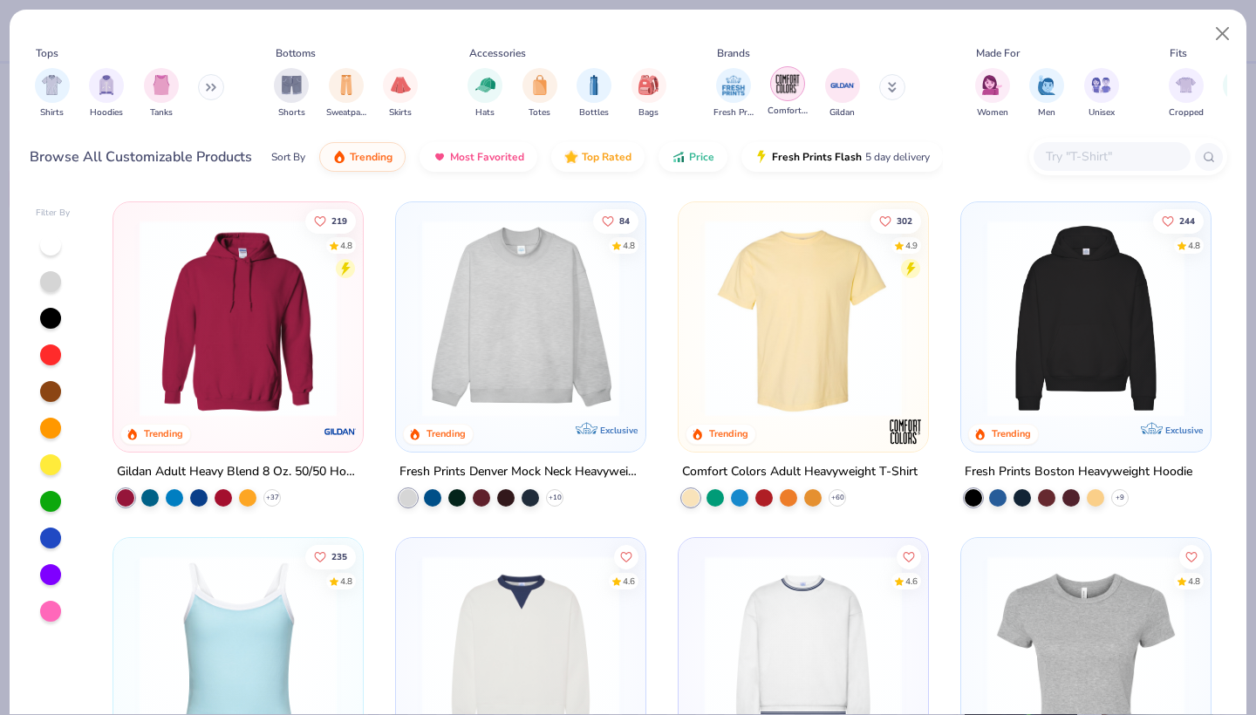
click at [787, 79] on img "filter for Comfort Colors" at bounding box center [787, 84] width 26 height 26
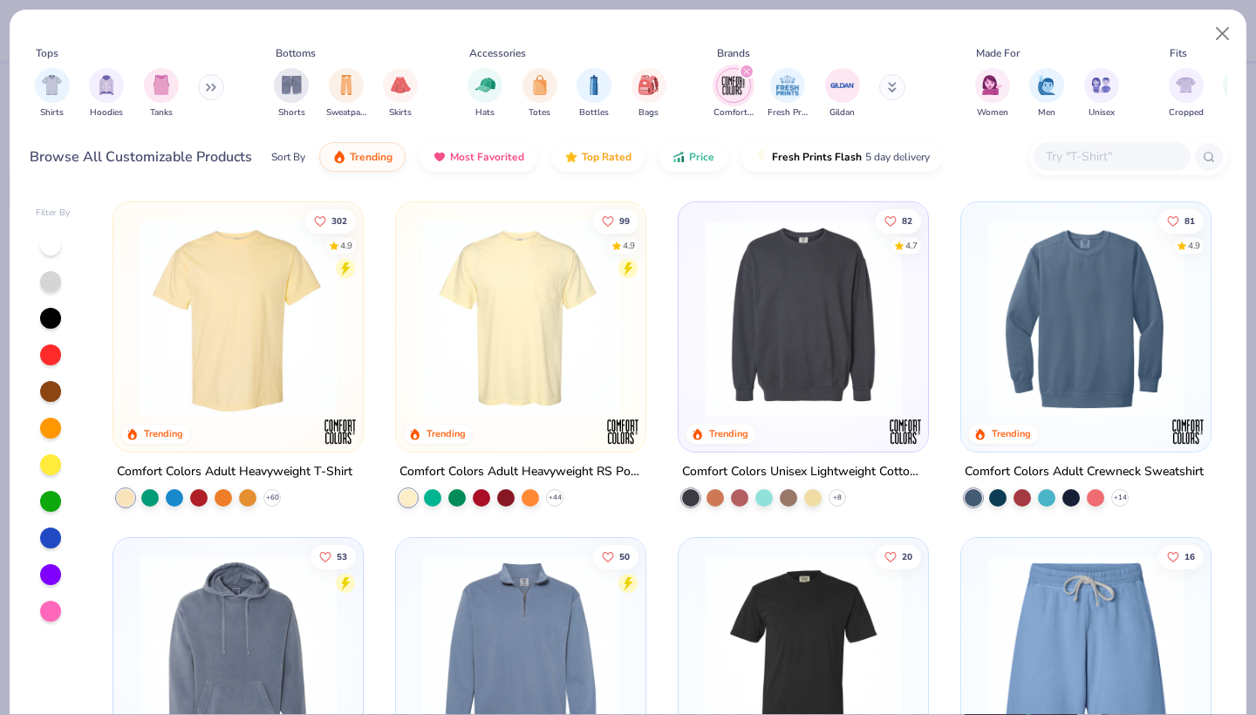
click at [480, 371] on img at bounding box center [520, 318] width 215 height 197
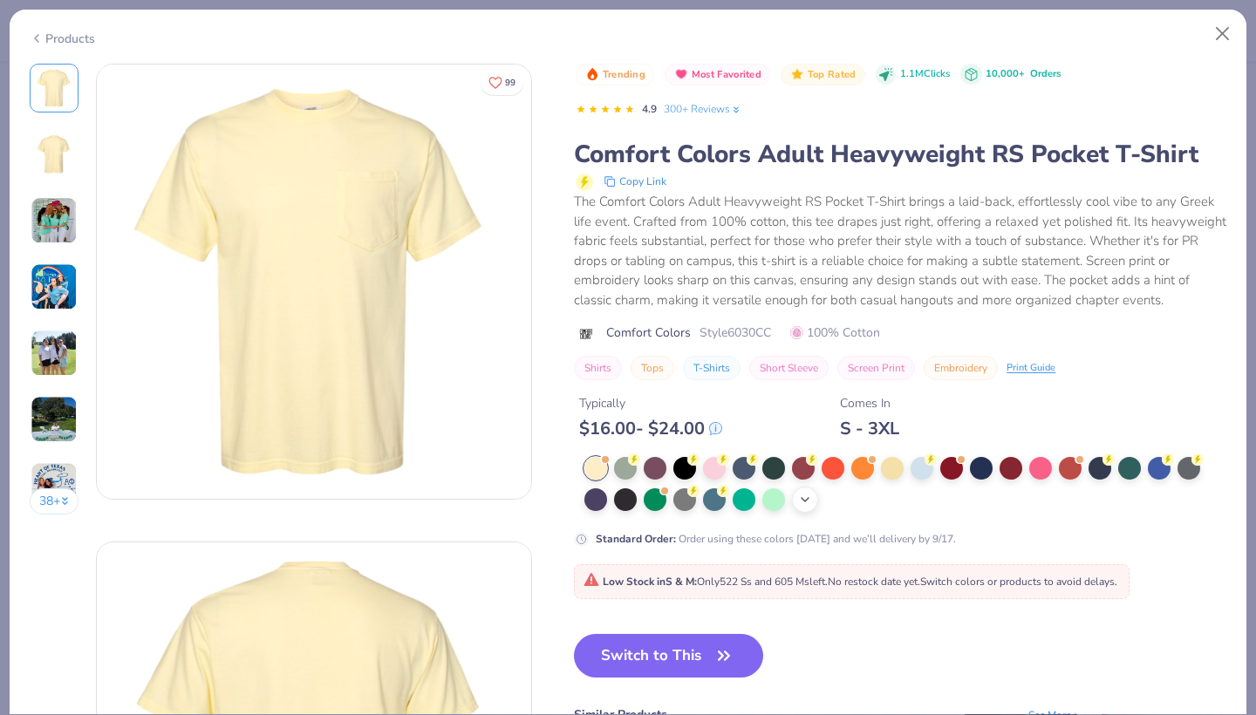
click at [815, 503] on div "+ 22" at bounding box center [805, 500] width 26 height 26
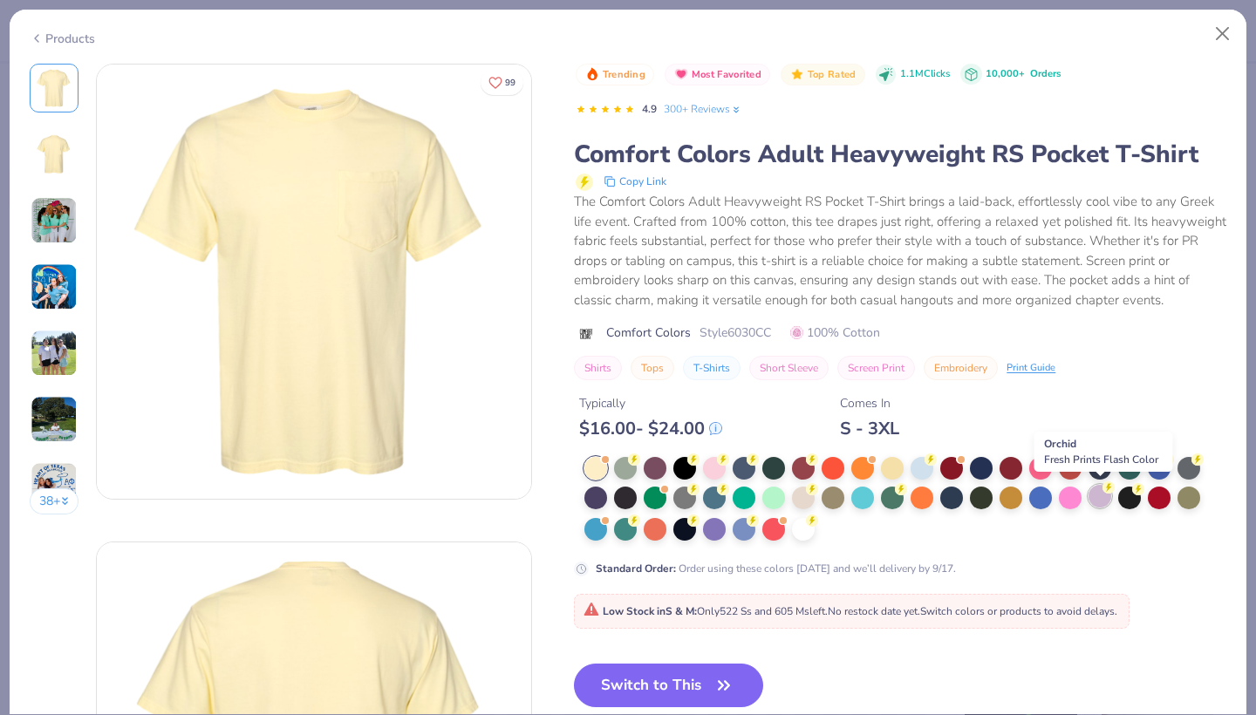
click at [1096, 494] on div at bounding box center [1099, 496] width 23 height 23
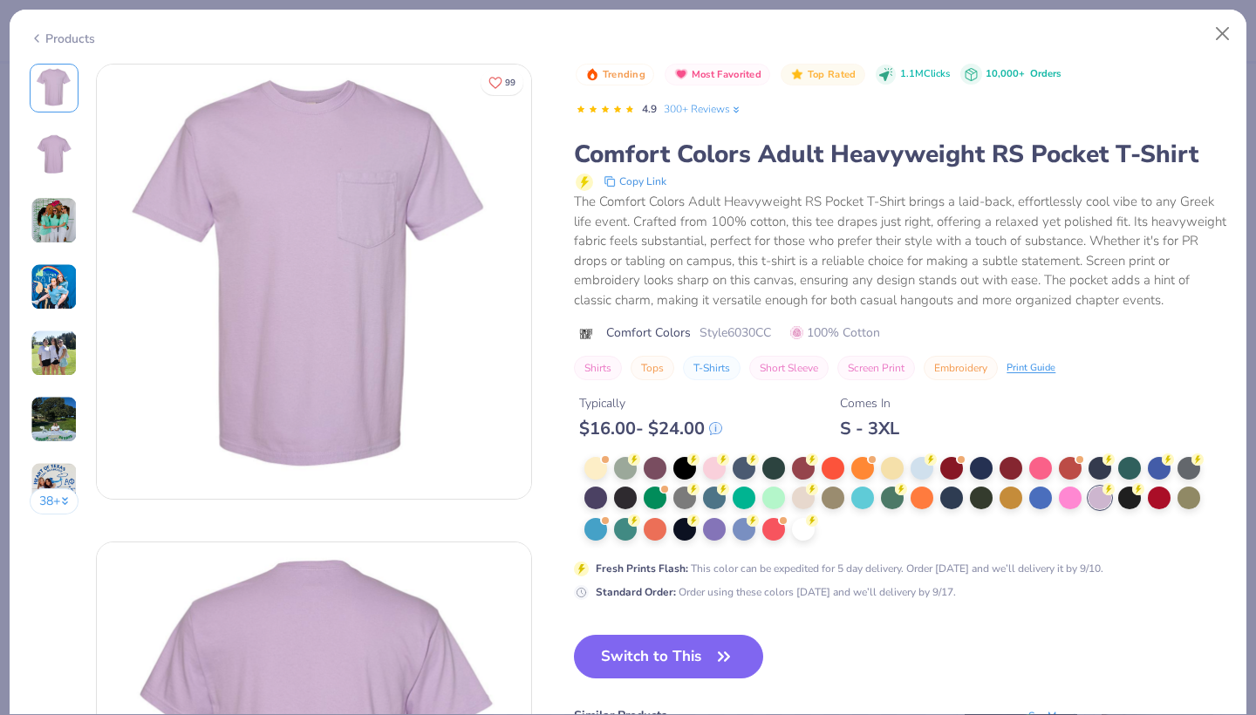
drag, startPoint x: 724, startPoint y: 647, endPoint x: 444, endPoint y: 190, distance: 535.8
click at [724, 647] on icon "button" at bounding box center [724, 656] width 24 height 24
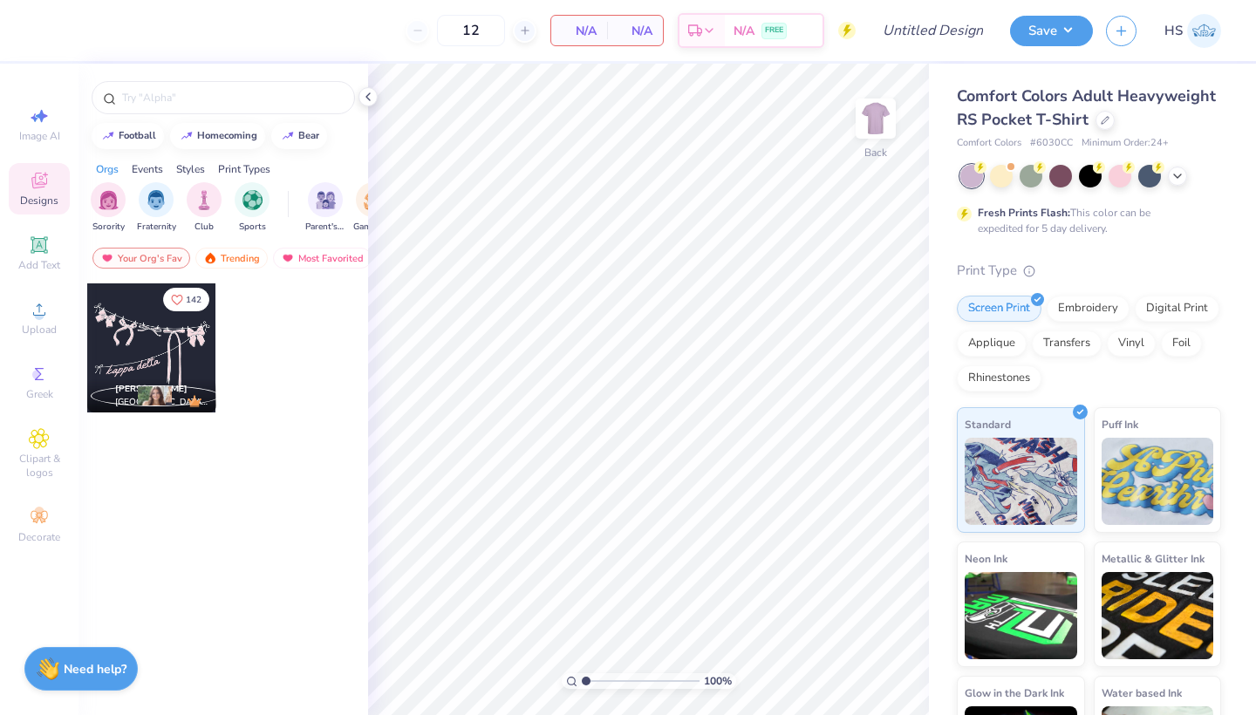
click at [64, 215] on div "Image AI Designs Add Text Upload Greek Clipart & logos Decorate" at bounding box center [39, 325] width 61 height 453
click at [1107, 126] on div at bounding box center [1104, 118] width 19 height 19
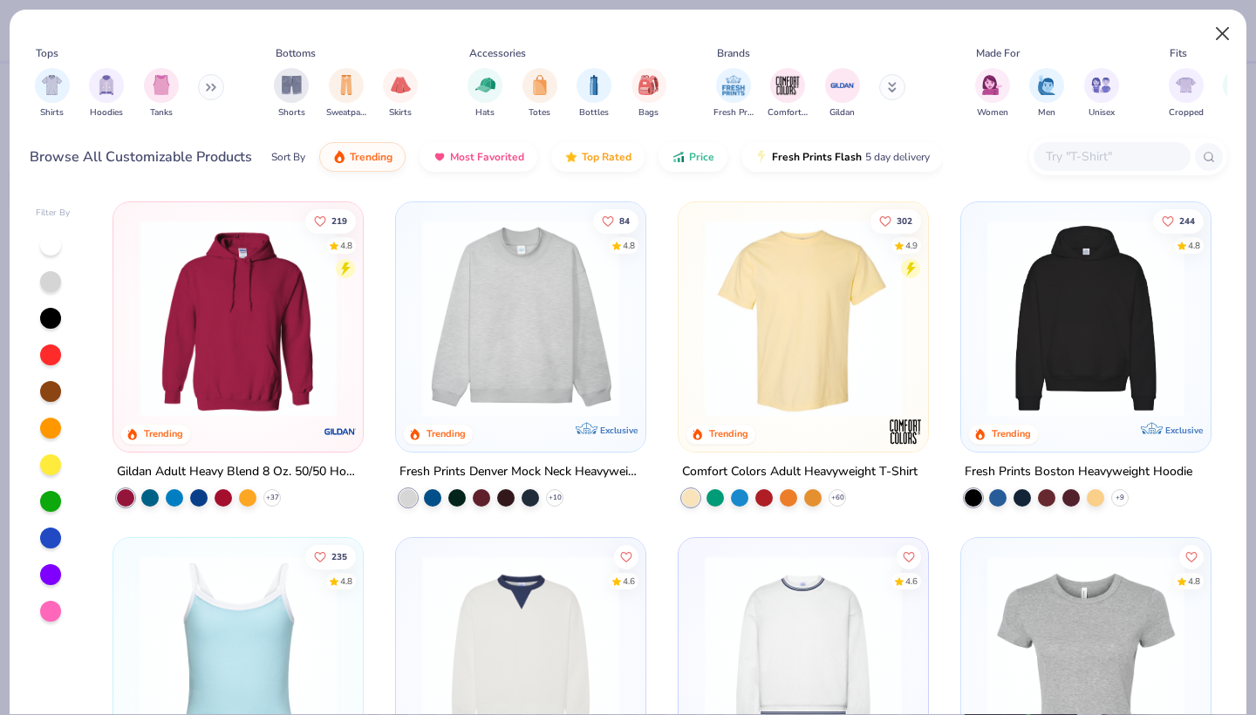
click at [1216, 33] on button "Close" at bounding box center [1222, 33] width 33 height 33
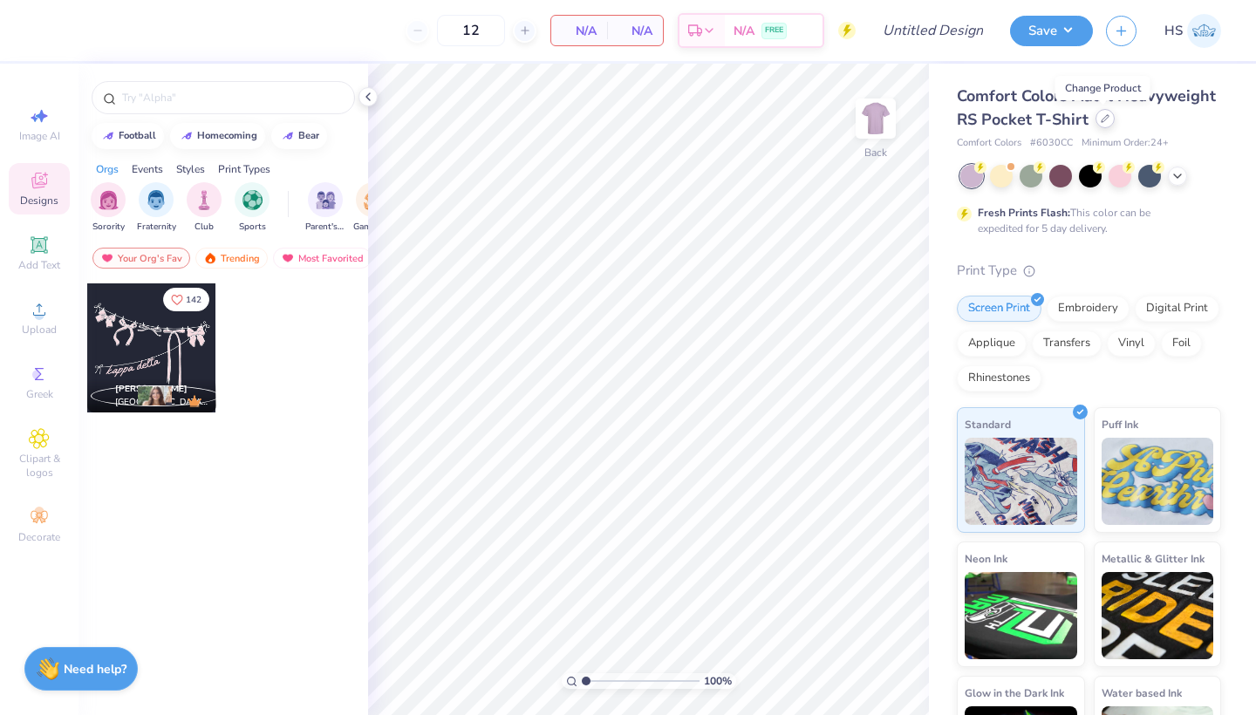
click at [1104, 123] on icon at bounding box center [1104, 118] width 9 height 9
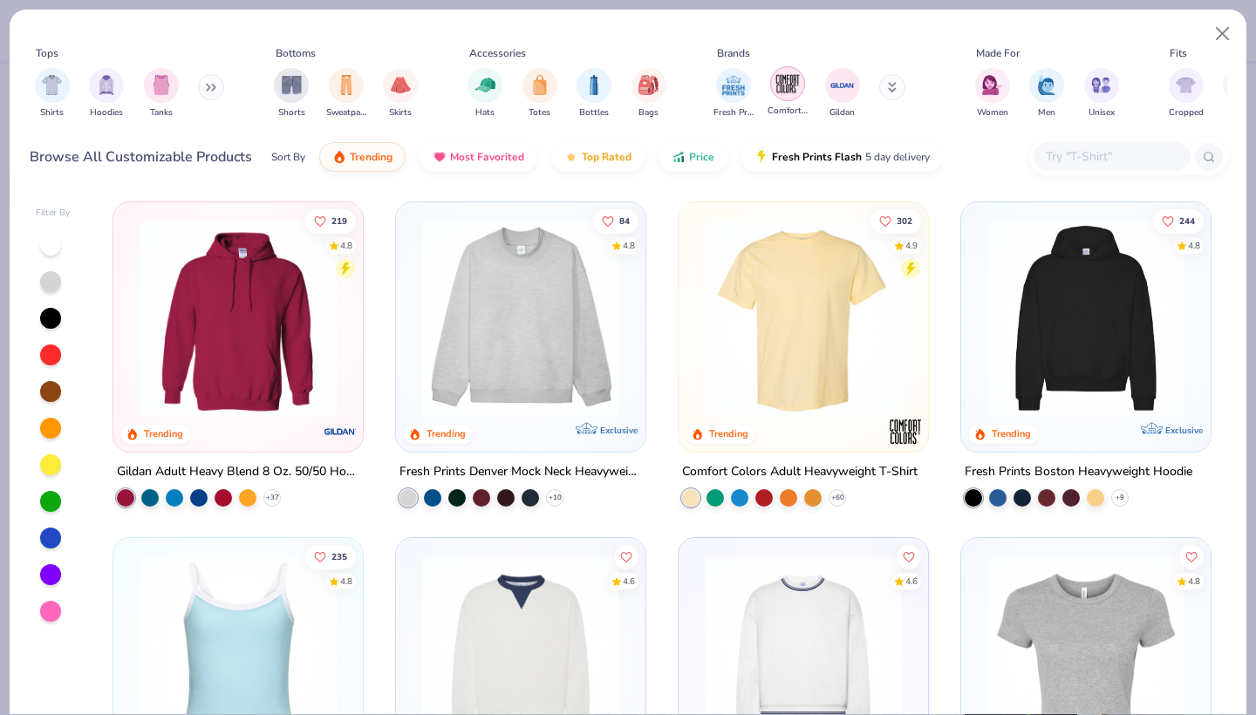
click at [777, 94] on img "filter for Comfort Colors" at bounding box center [787, 84] width 26 height 26
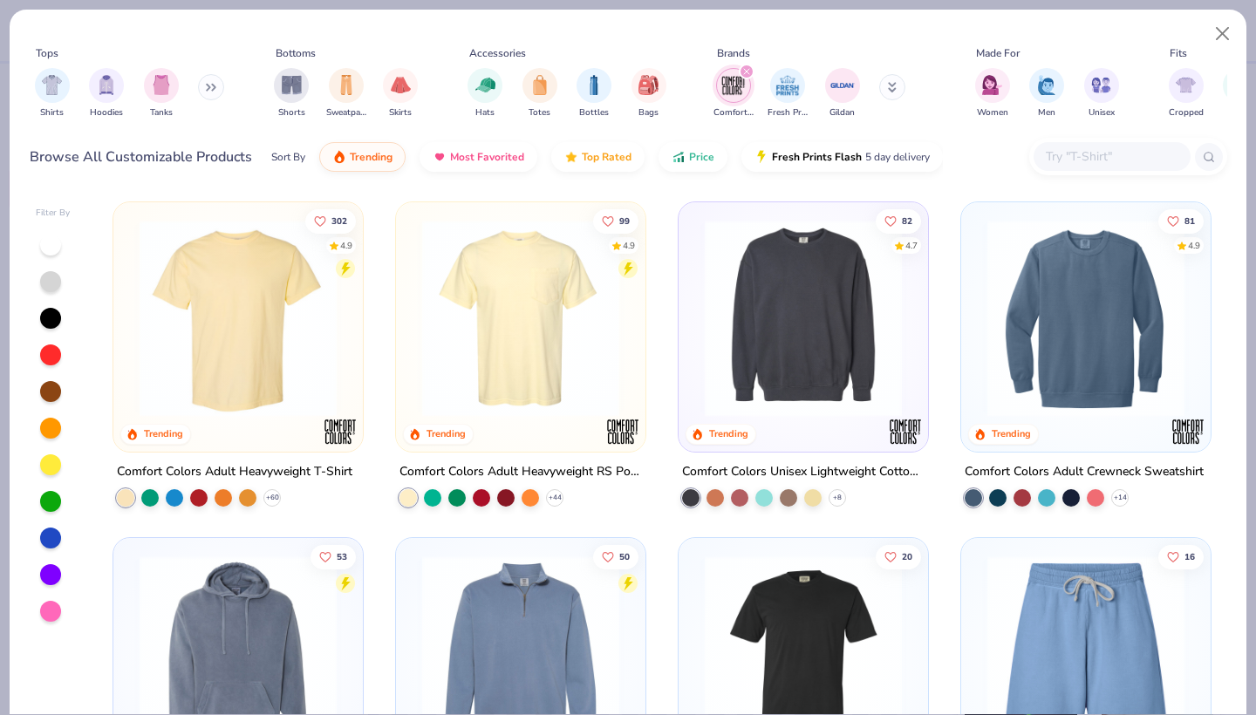
click at [581, 310] on img at bounding box center [520, 318] width 215 height 197
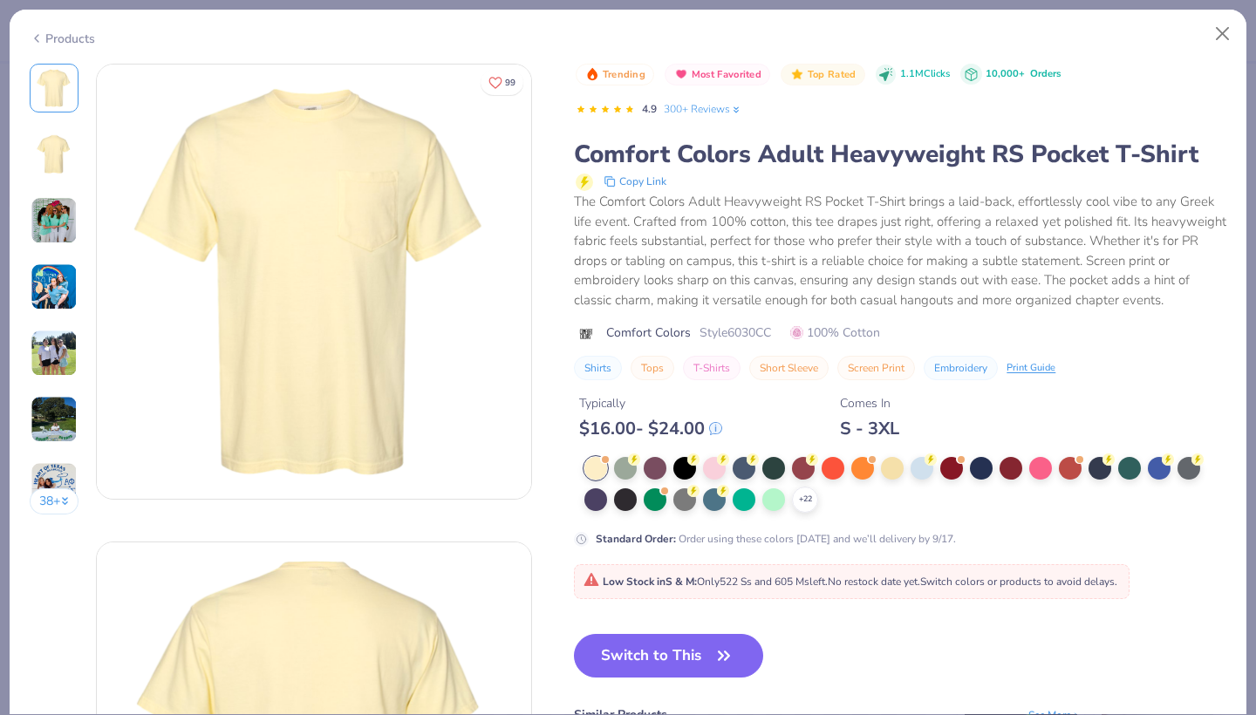
click at [51, 215] on img at bounding box center [54, 220] width 47 height 47
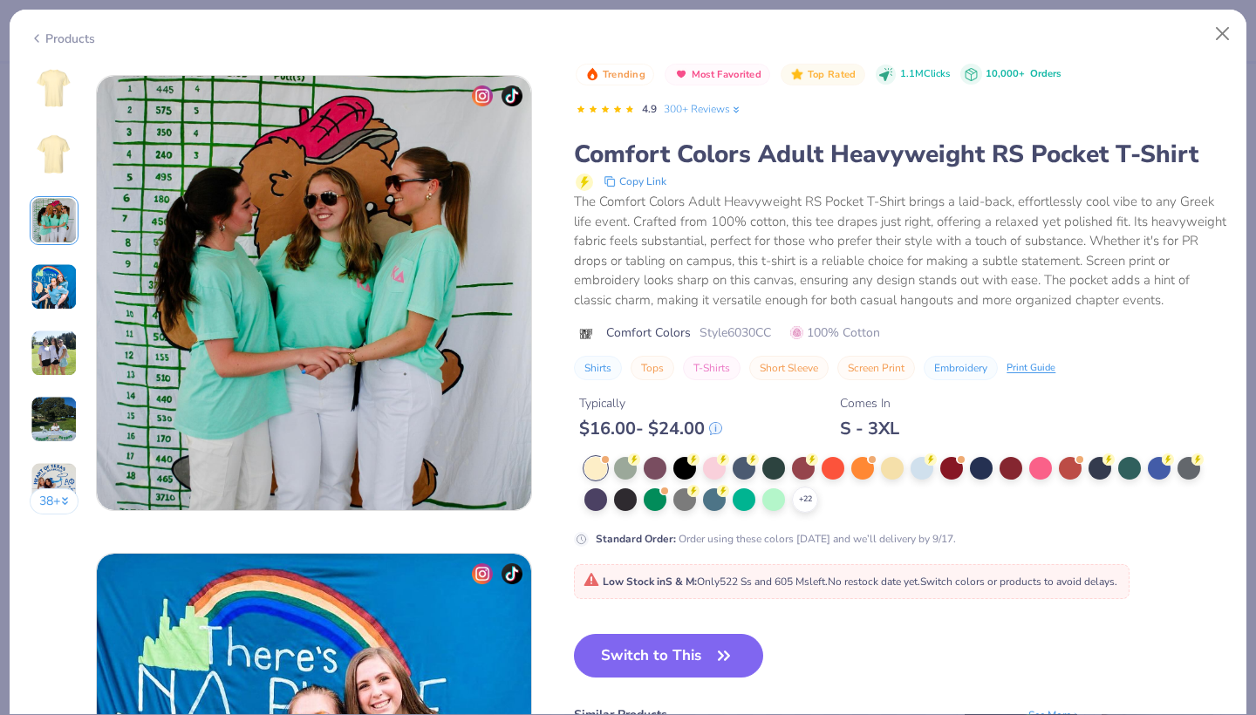
scroll to position [956, 0]
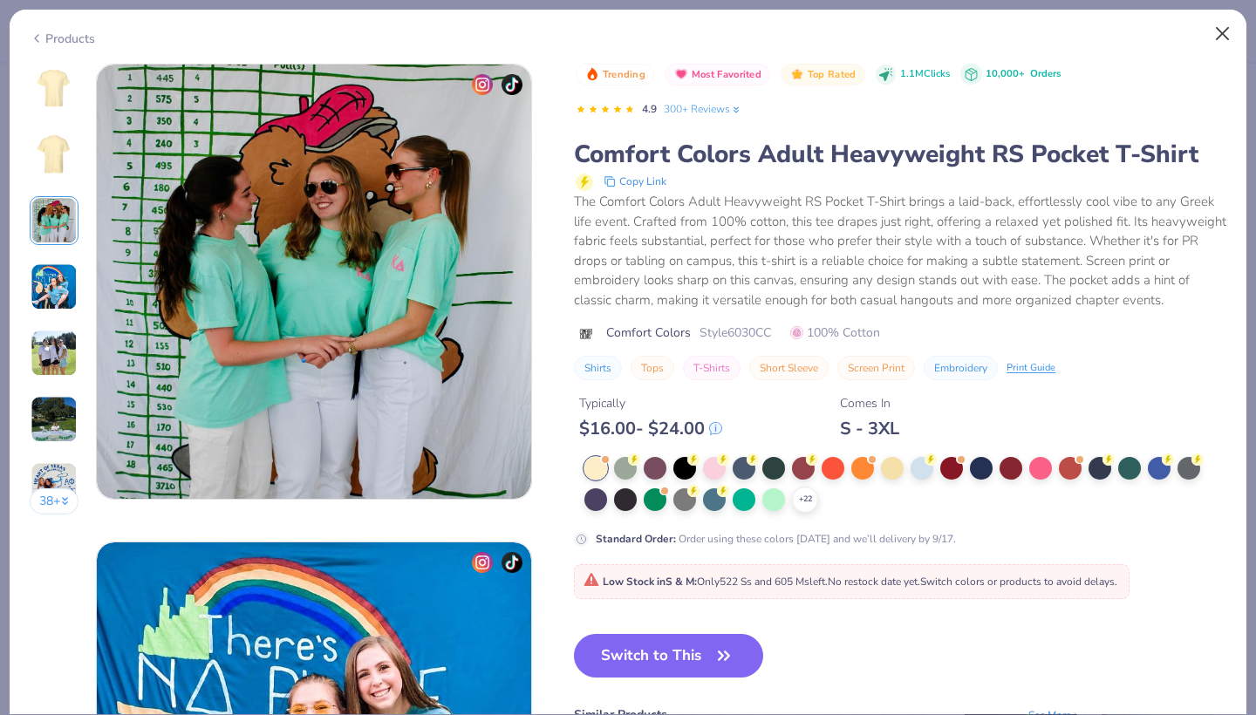
click at [1233, 41] on button "Close" at bounding box center [1222, 33] width 33 height 33
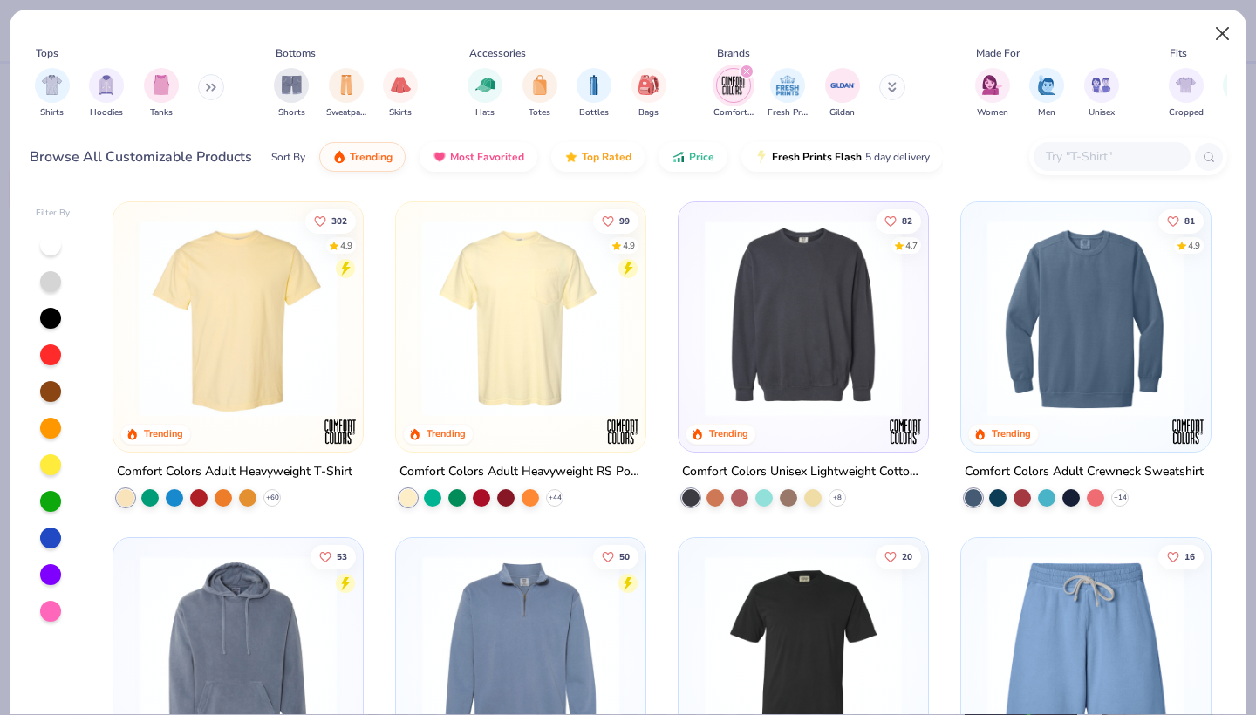
click at [1224, 29] on button "Close" at bounding box center [1222, 33] width 33 height 33
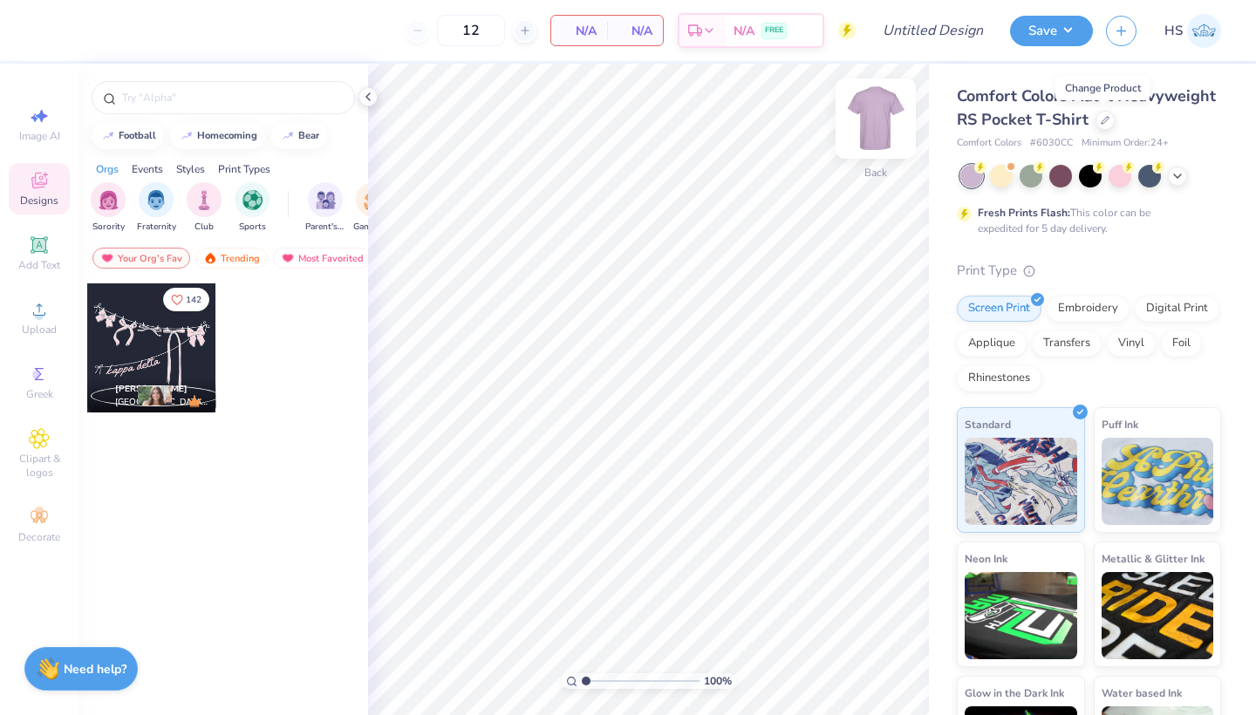
click at [880, 123] on img at bounding box center [876, 119] width 70 height 70
click at [170, 355] on div at bounding box center [151, 347] width 129 height 129
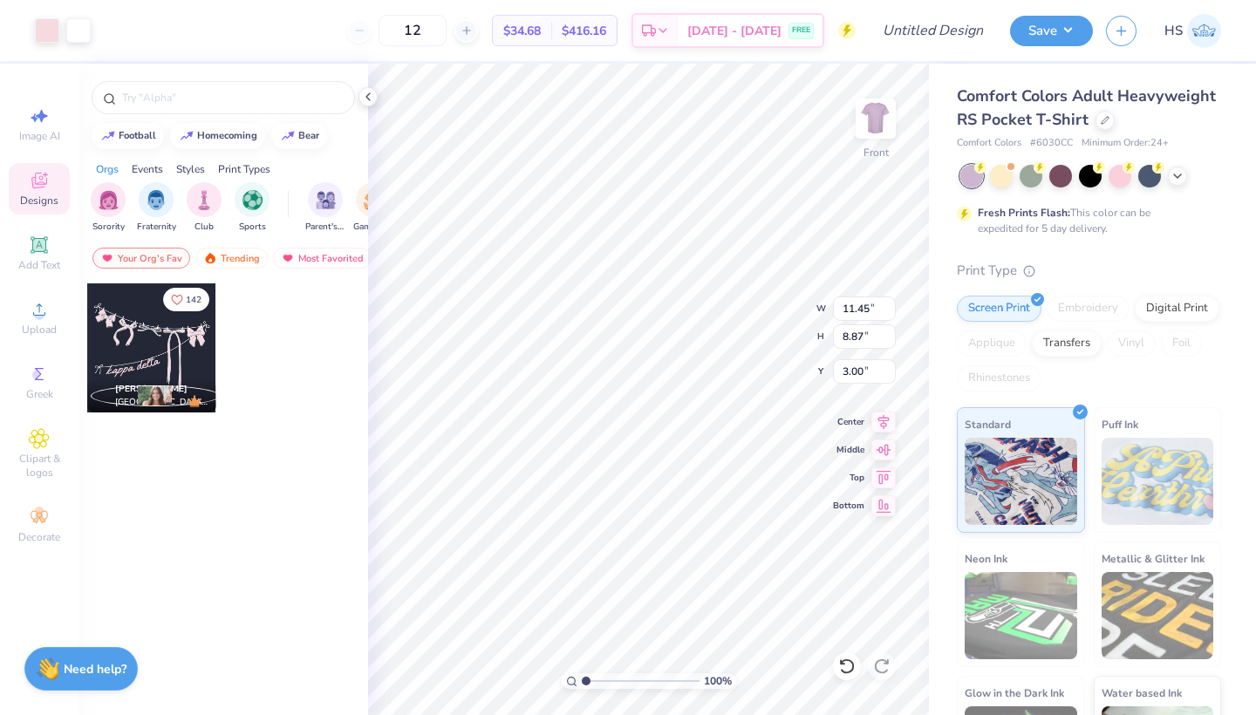
type input "12.25"
type input "9.49"
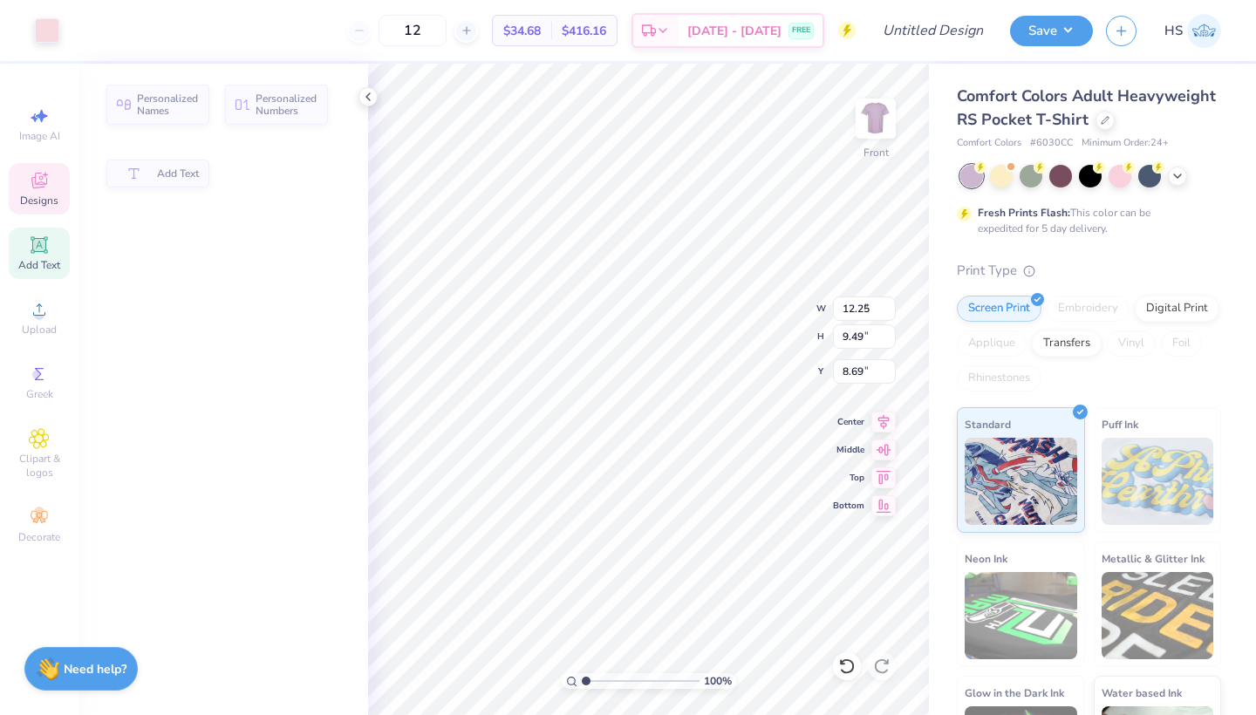
type input "5.73"
type input "2.12"
type input "8.69"
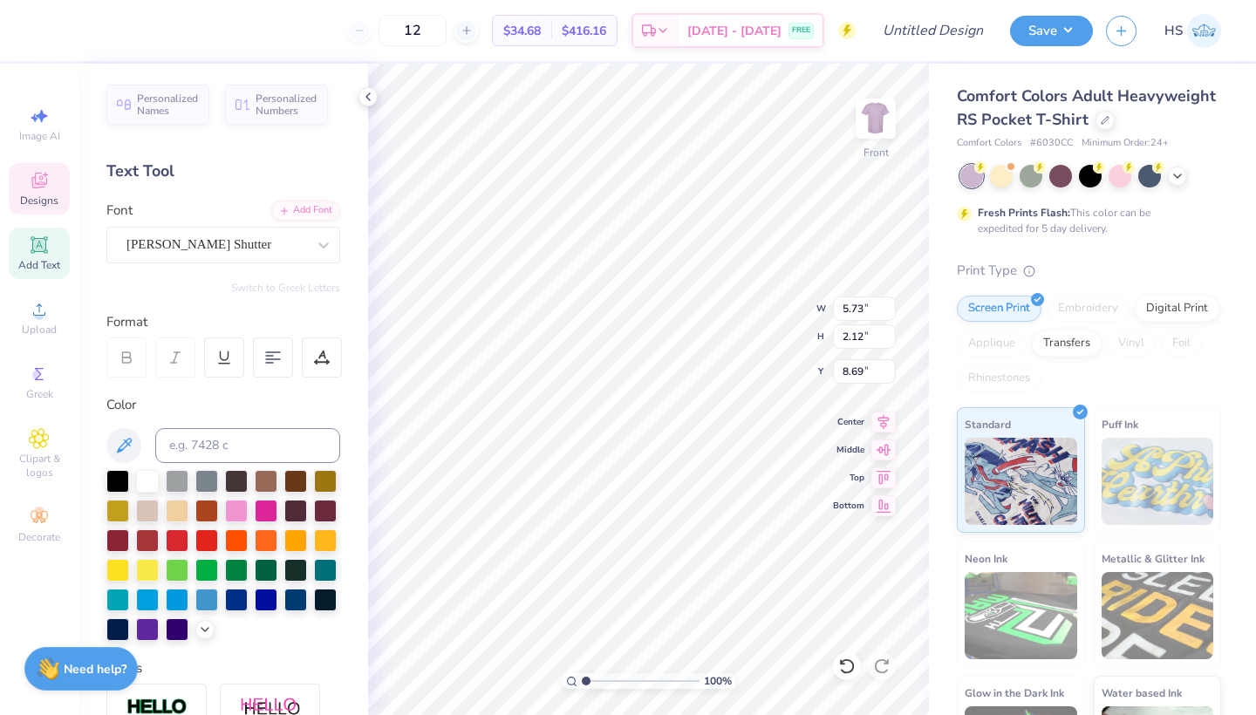
type textarea "alpha chi omega"
type input "9.07"
type input "6.58"
type input "1.88"
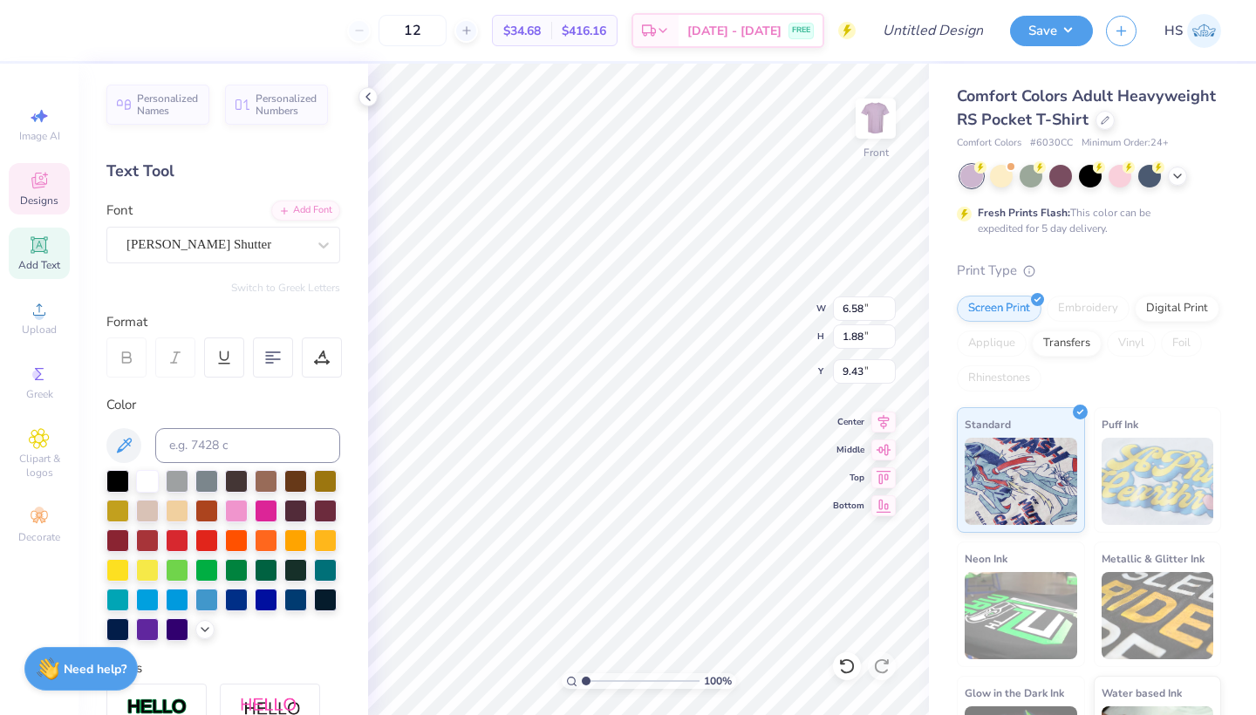
type input "9.07"
click at [1175, 178] on icon at bounding box center [1177, 174] width 14 height 14
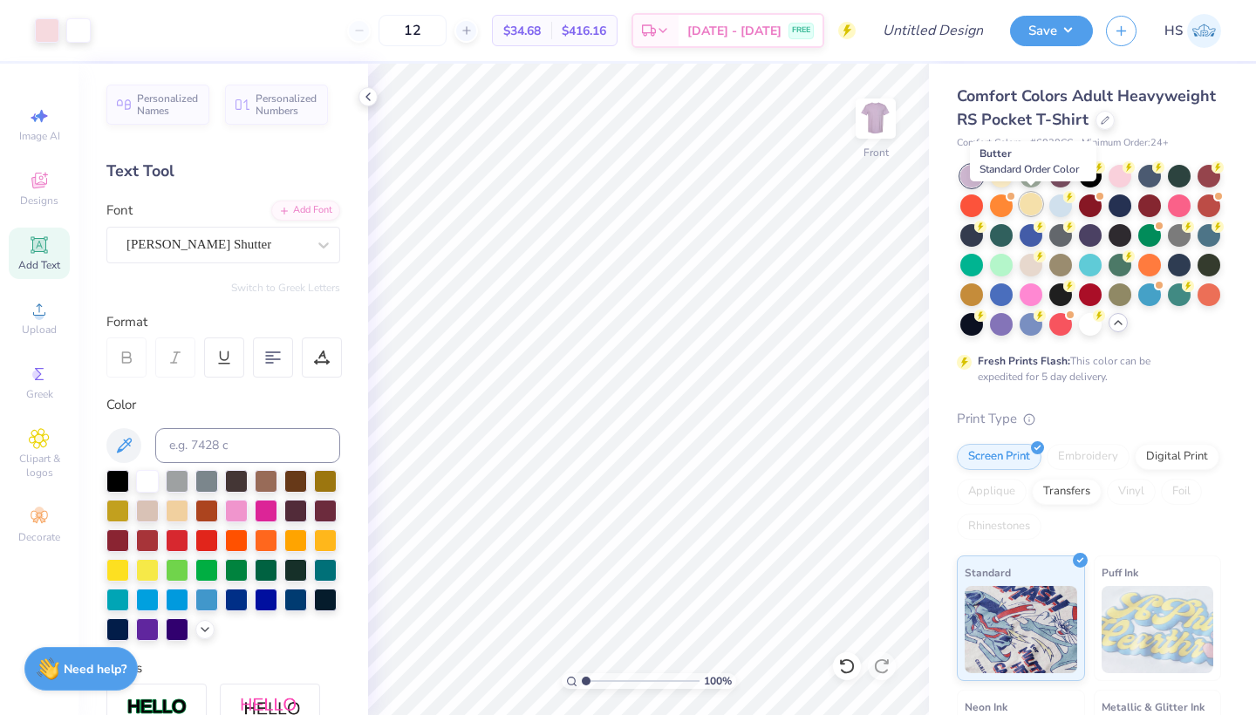
click at [1022, 208] on div at bounding box center [1030, 204] width 23 height 23
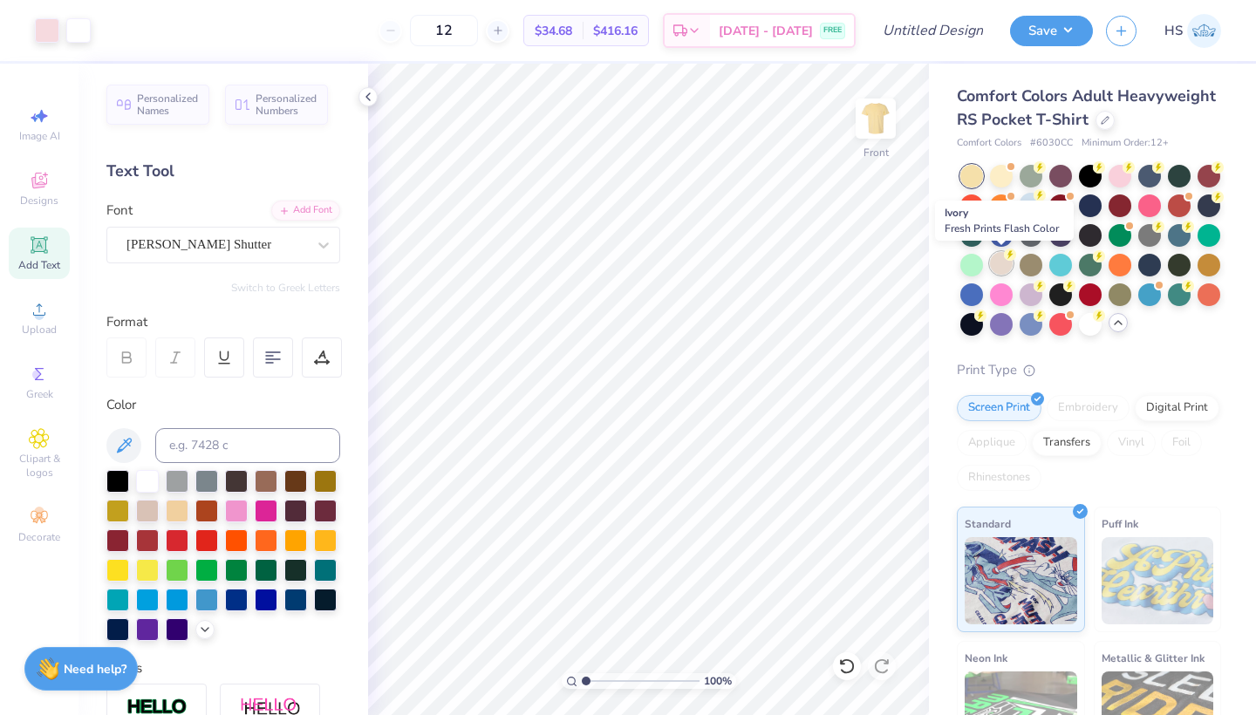
click at [1005, 261] on div at bounding box center [1001, 263] width 23 height 23
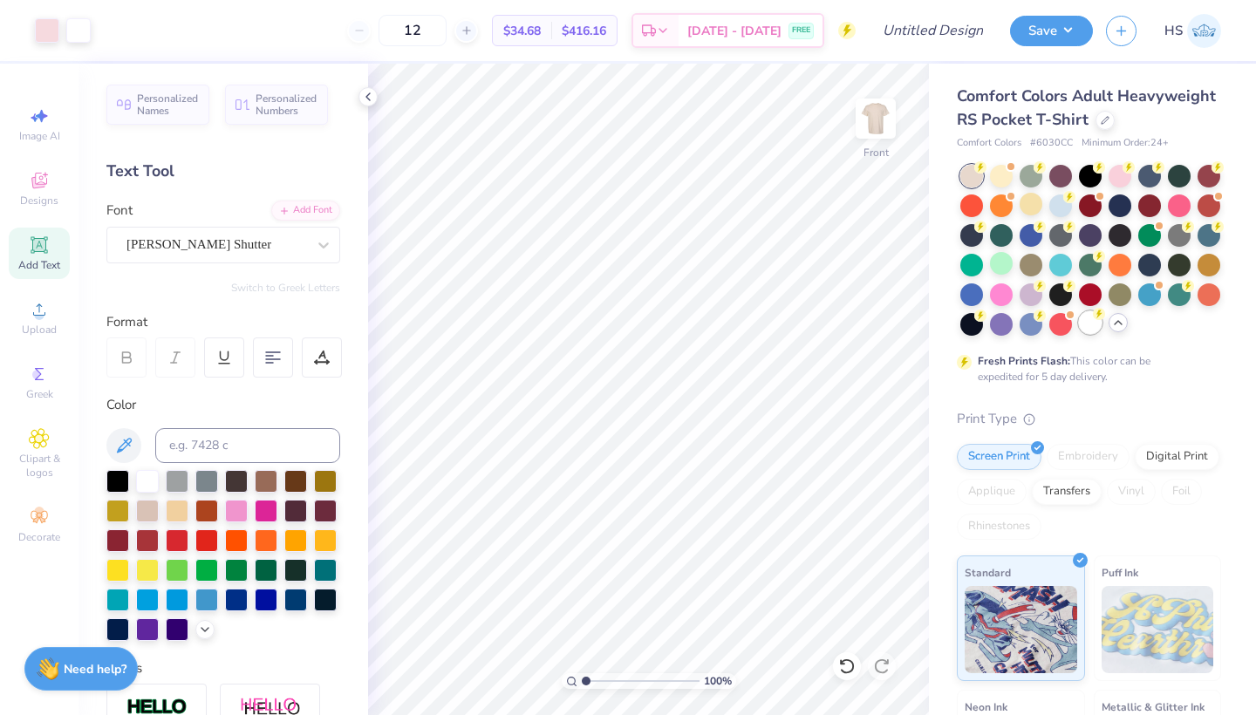
click at [1085, 324] on div at bounding box center [1090, 322] width 23 height 23
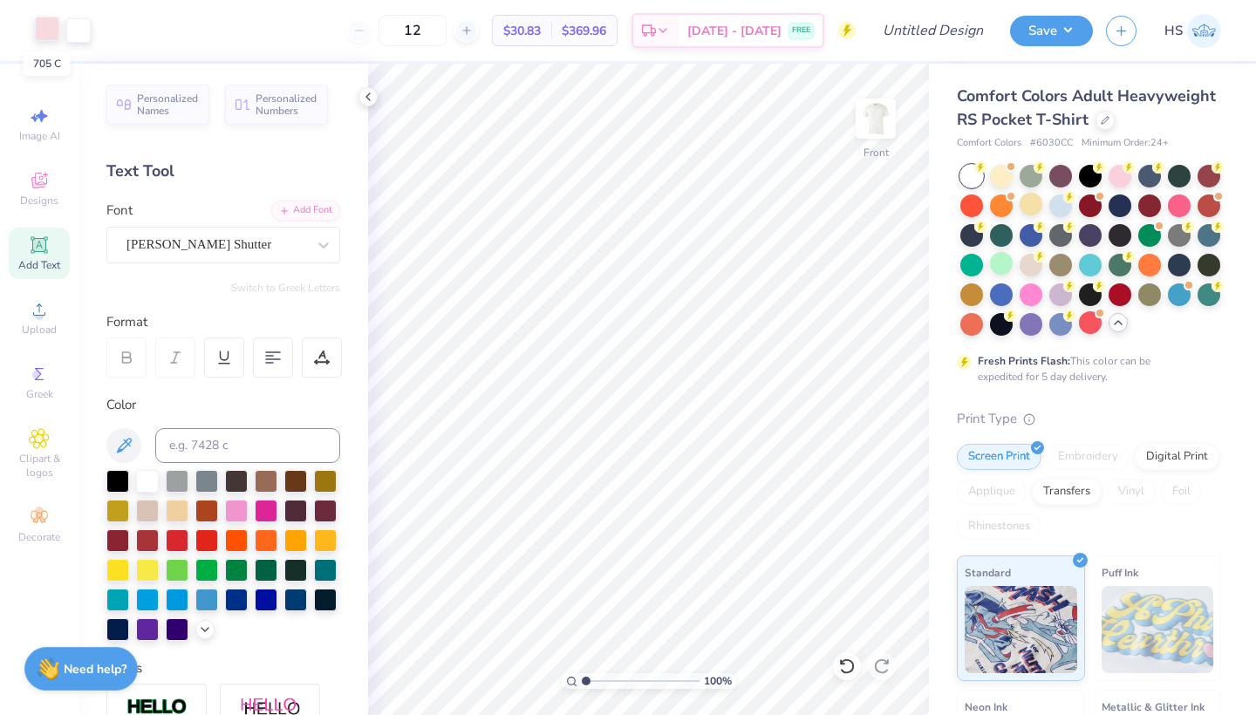
click at [55, 28] on div at bounding box center [47, 29] width 24 height 24
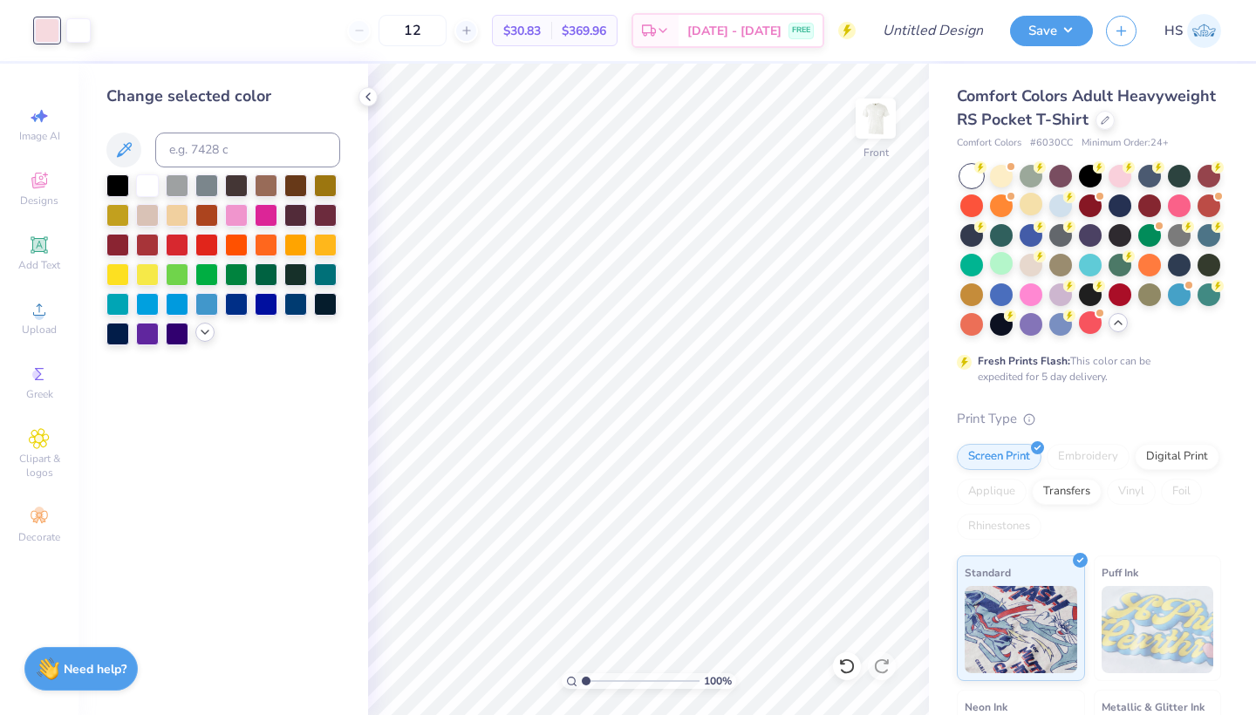
click at [201, 339] on icon at bounding box center [205, 332] width 14 height 14
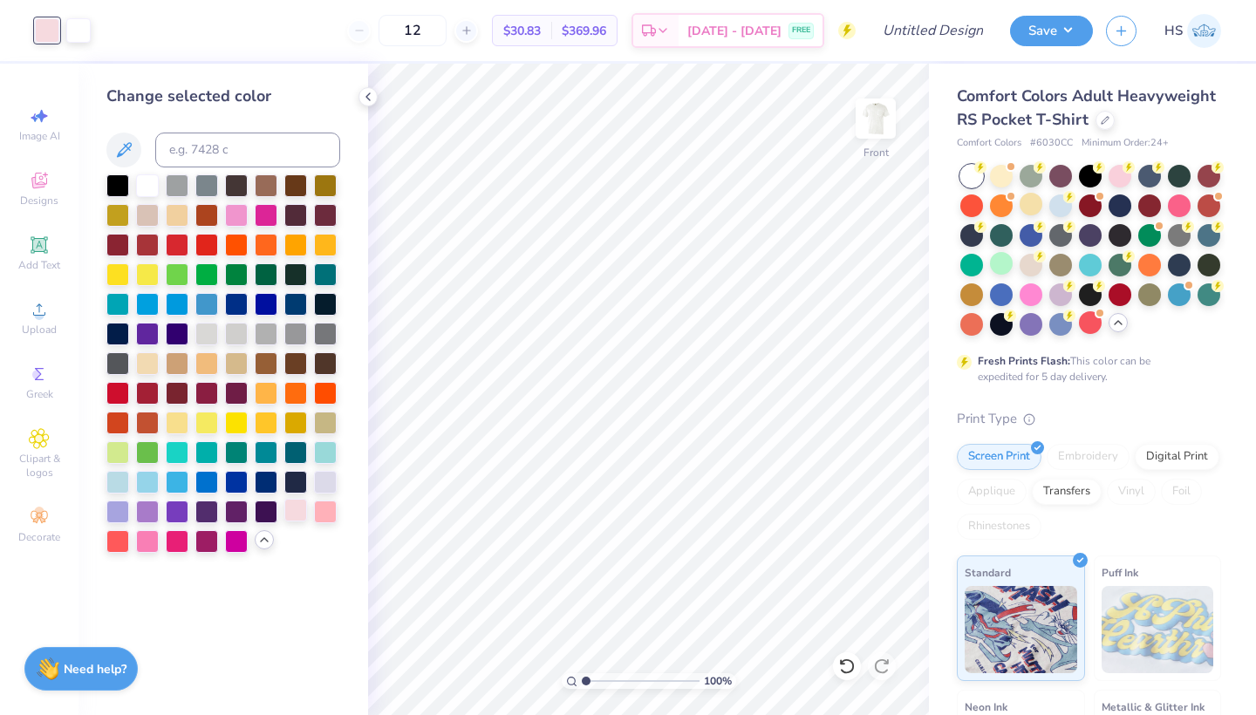
click at [302, 509] on div at bounding box center [295, 510] width 23 height 23
click at [330, 516] on div at bounding box center [325, 510] width 23 height 23
click at [114, 513] on div at bounding box center [117, 510] width 23 height 23
click at [88, 32] on div at bounding box center [78, 29] width 24 height 24
click at [1060, 289] on div at bounding box center [1060, 293] width 23 height 23
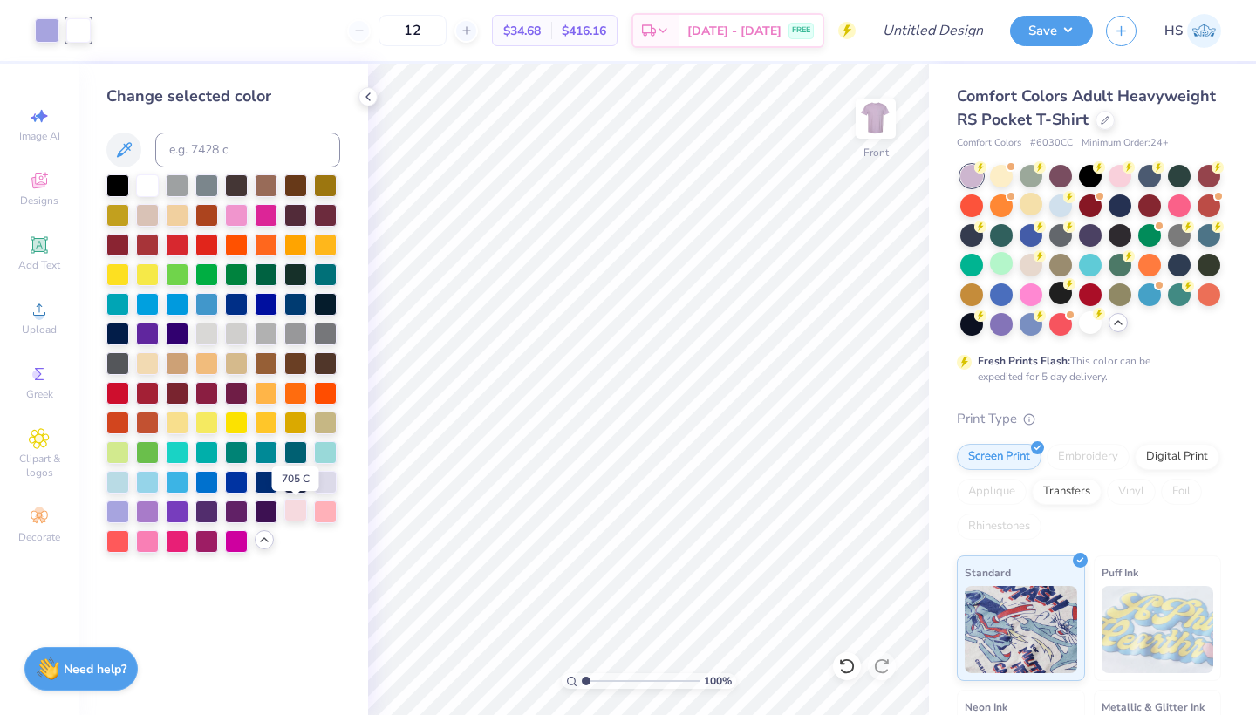
click at [299, 521] on div at bounding box center [295, 510] width 23 height 23
click at [337, 475] on div at bounding box center [325, 480] width 23 height 23
click at [47, 26] on div at bounding box center [47, 29] width 24 height 24
click at [292, 514] on div at bounding box center [295, 510] width 23 height 23
click at [875, 118] on img at bounding box center [876, 119] width 70 height 70
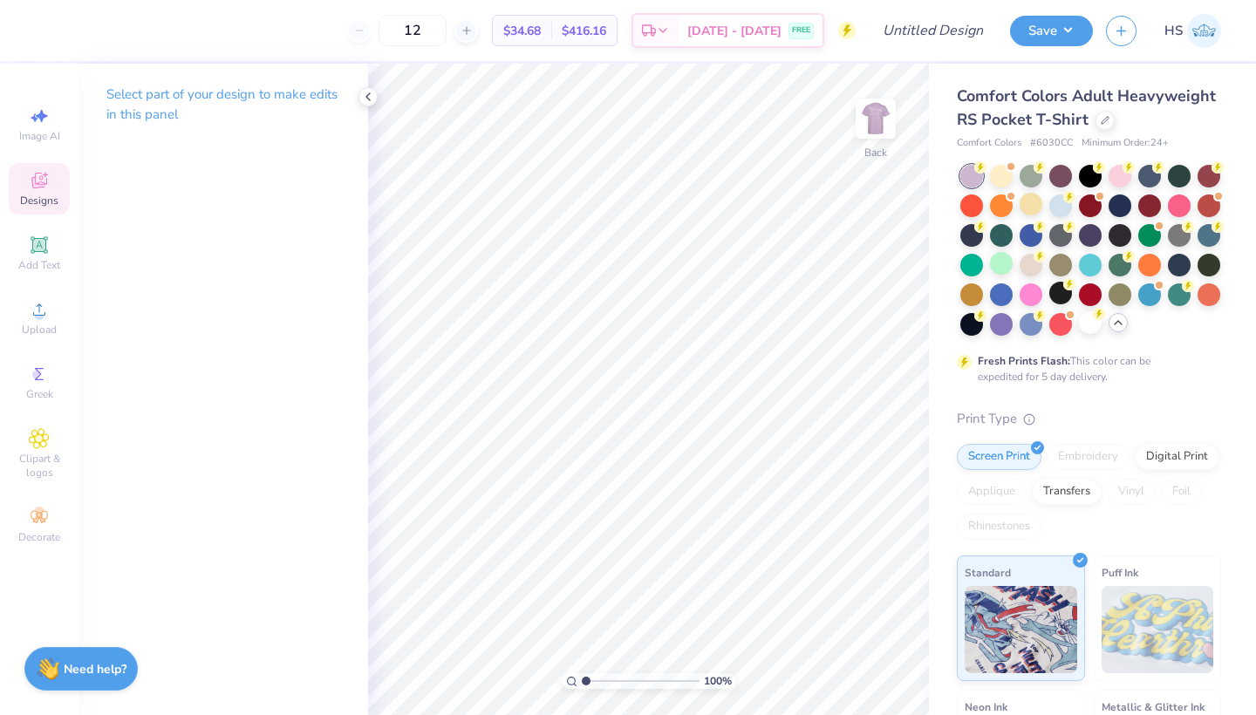
click at [34, 195] on span "Designs" at bounding box center [39, 201] width 38 height 14
